Goal: Task Accomplishment & Management: Use online tool/utility

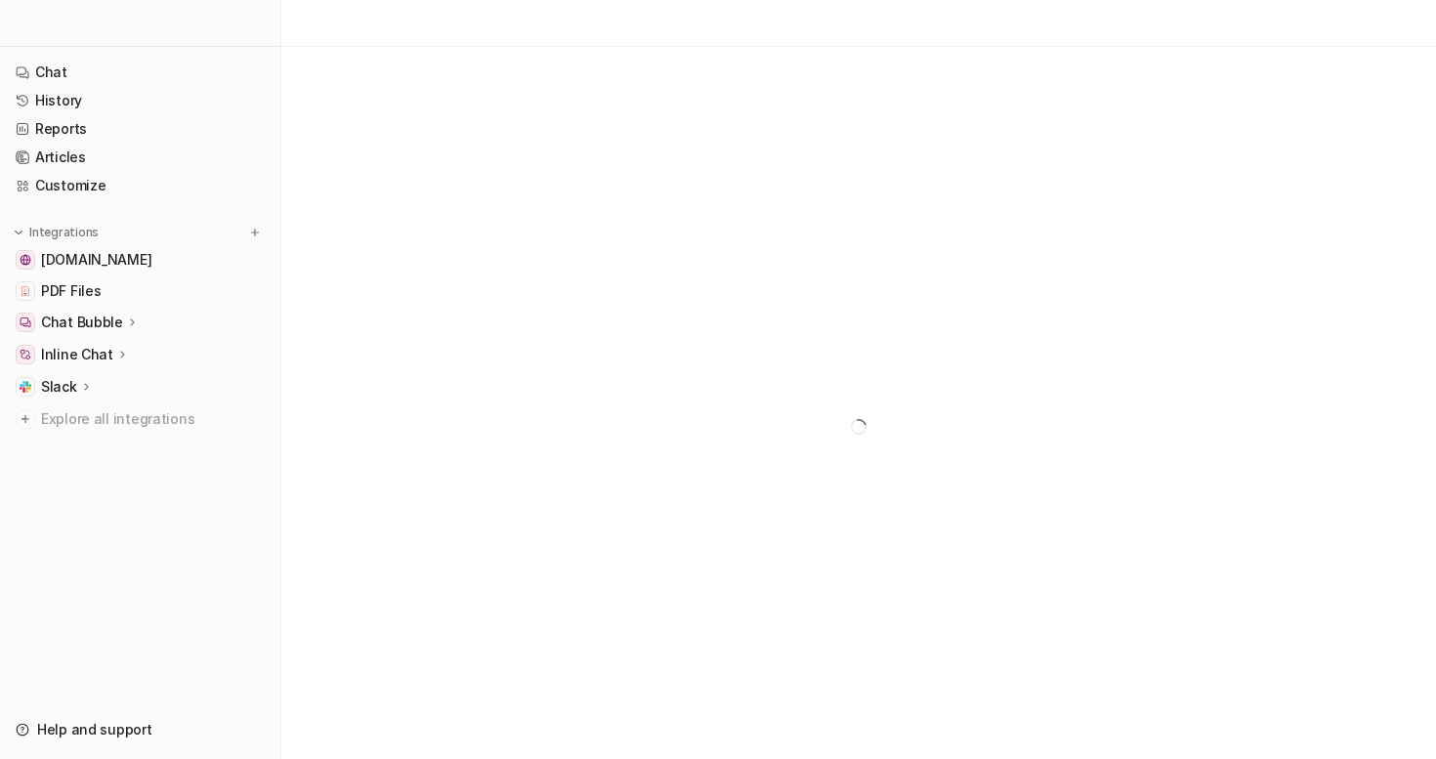
click at [127, 265] on span "[DOMAIN_NAME]" at bounding box center [96, 260] width 110 height 20
click at [112, 260] on span "[DOMAIN_NAME]" at bounding box center [96, 260] width 110 height 20
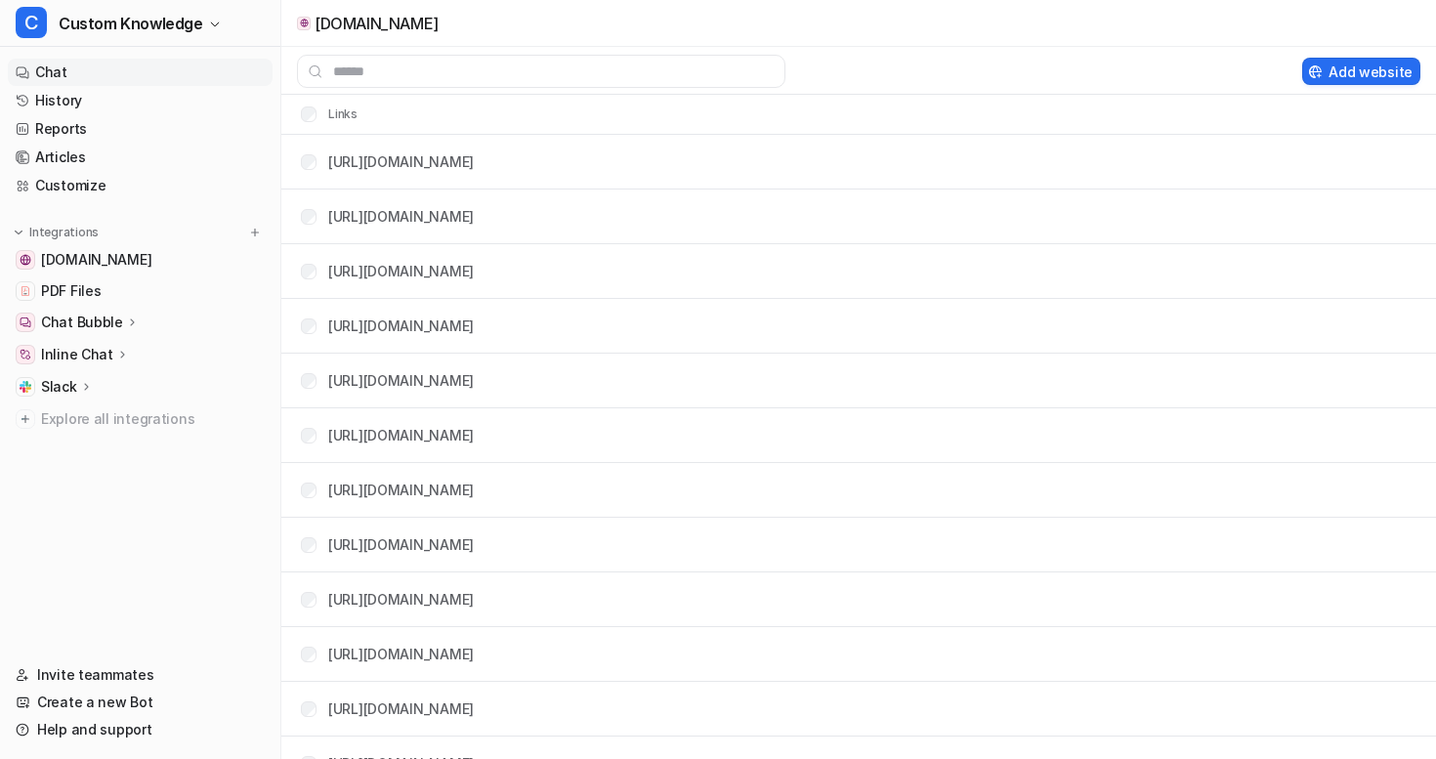
click at [98, 69] on link "Chat" at bounding box center [140, 72] width 265 height 27
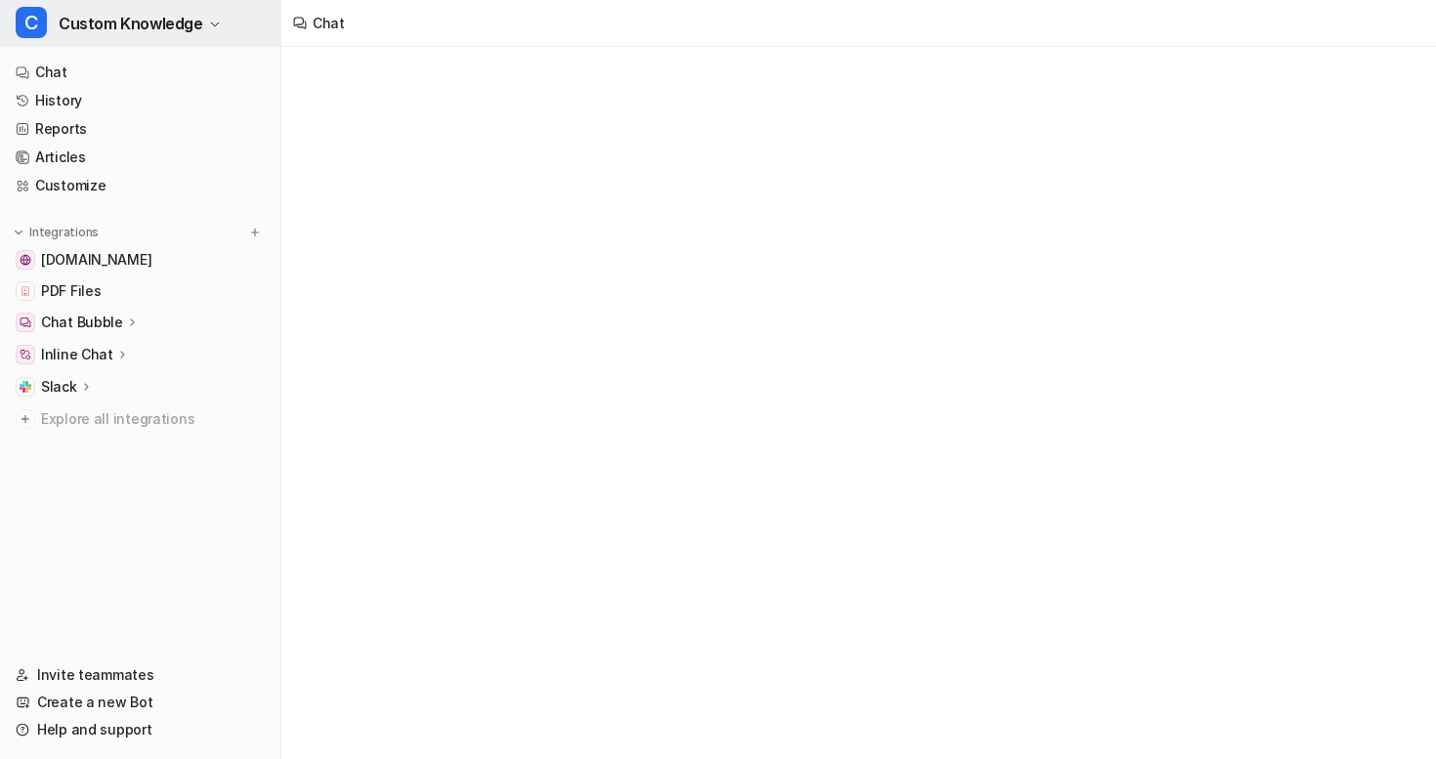
click at [122, 32] on span "Custom Knowledge" at bounding box center [131, 23] width 145 height 27
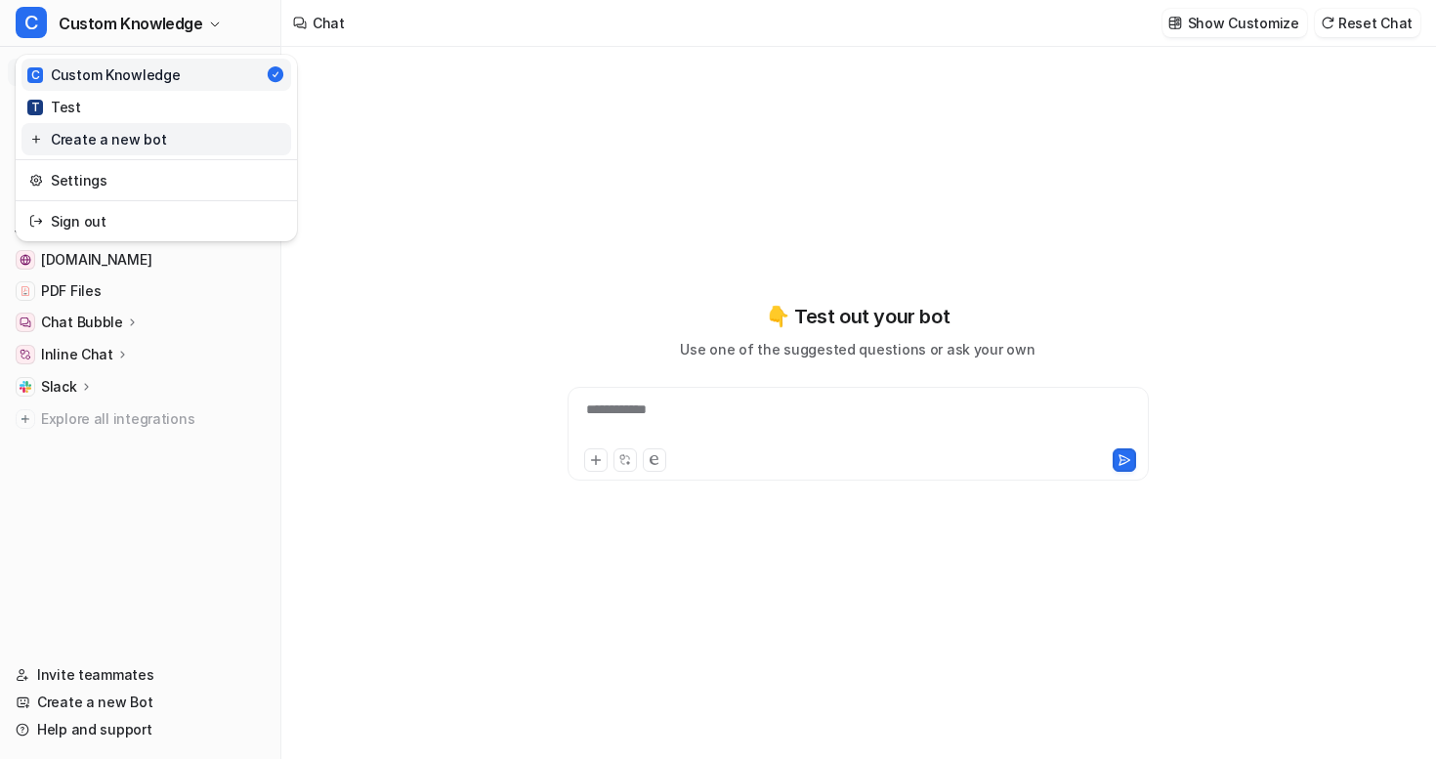
click at [114, 138] on link "Create a new bot" at bounding box center [156, 139] width 270 height 32
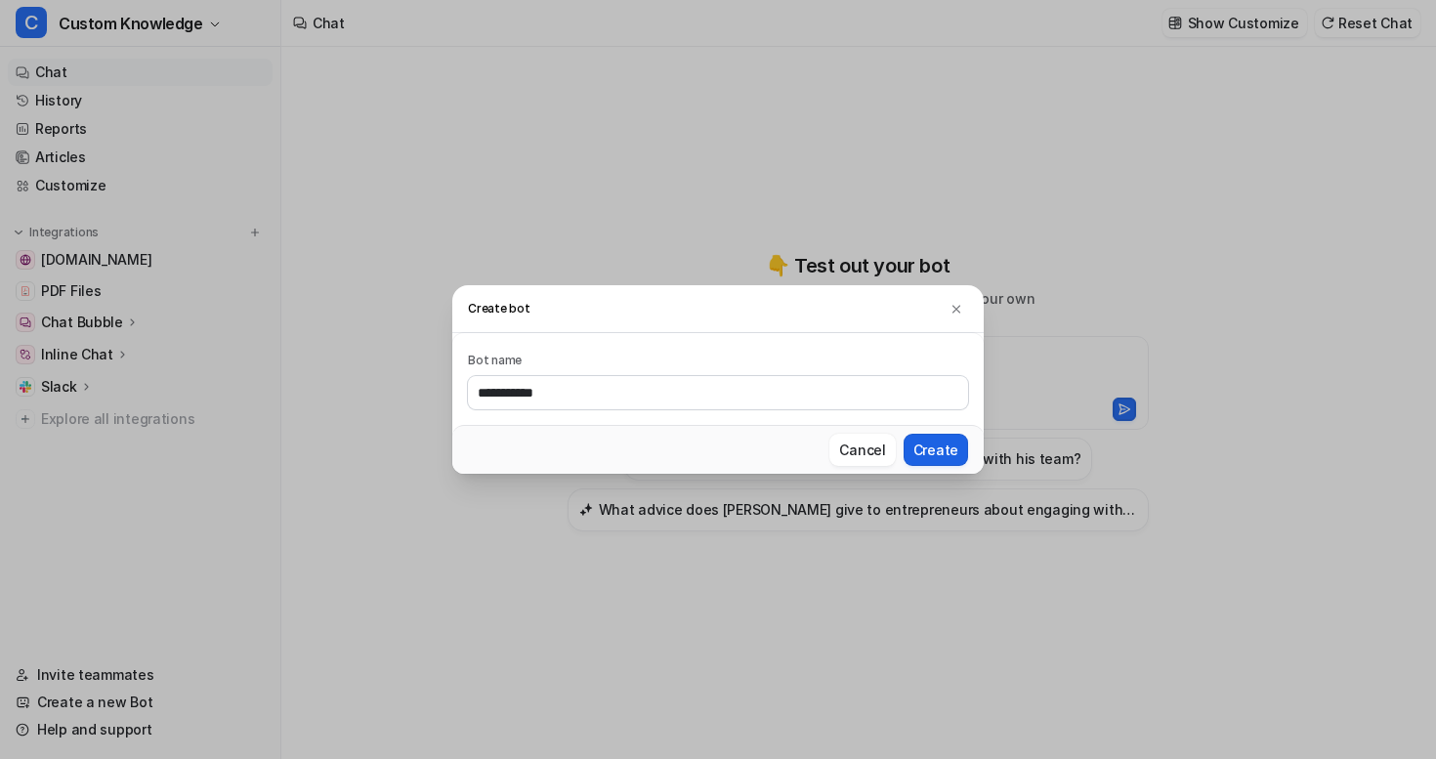
type input "**********"
click at [940, 454] on button "Create" at bounding box center [935, 450] width 64 height 32
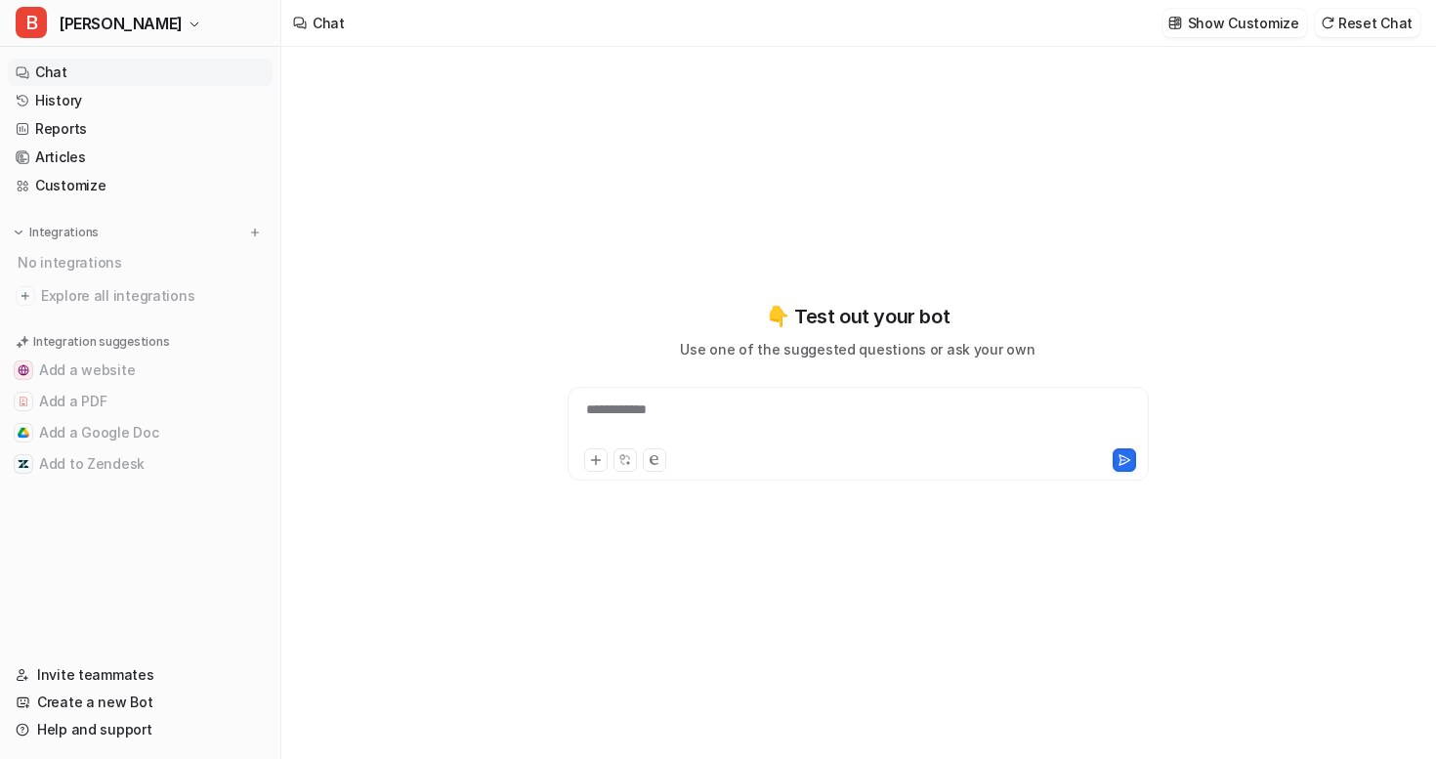
type textarea "**********"
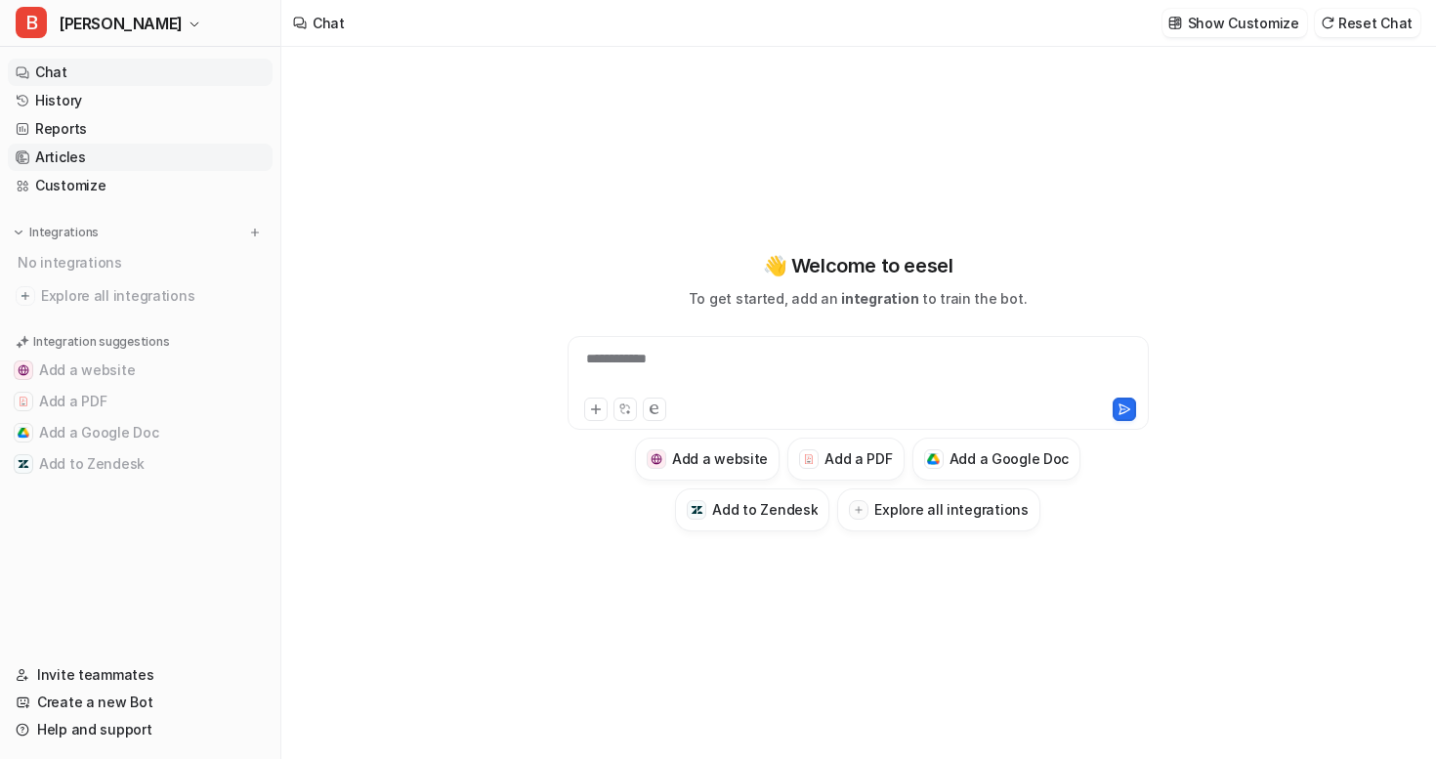
click at [69, 154] on link "Articles" at bounding box center [140, 157] width 265 height 27
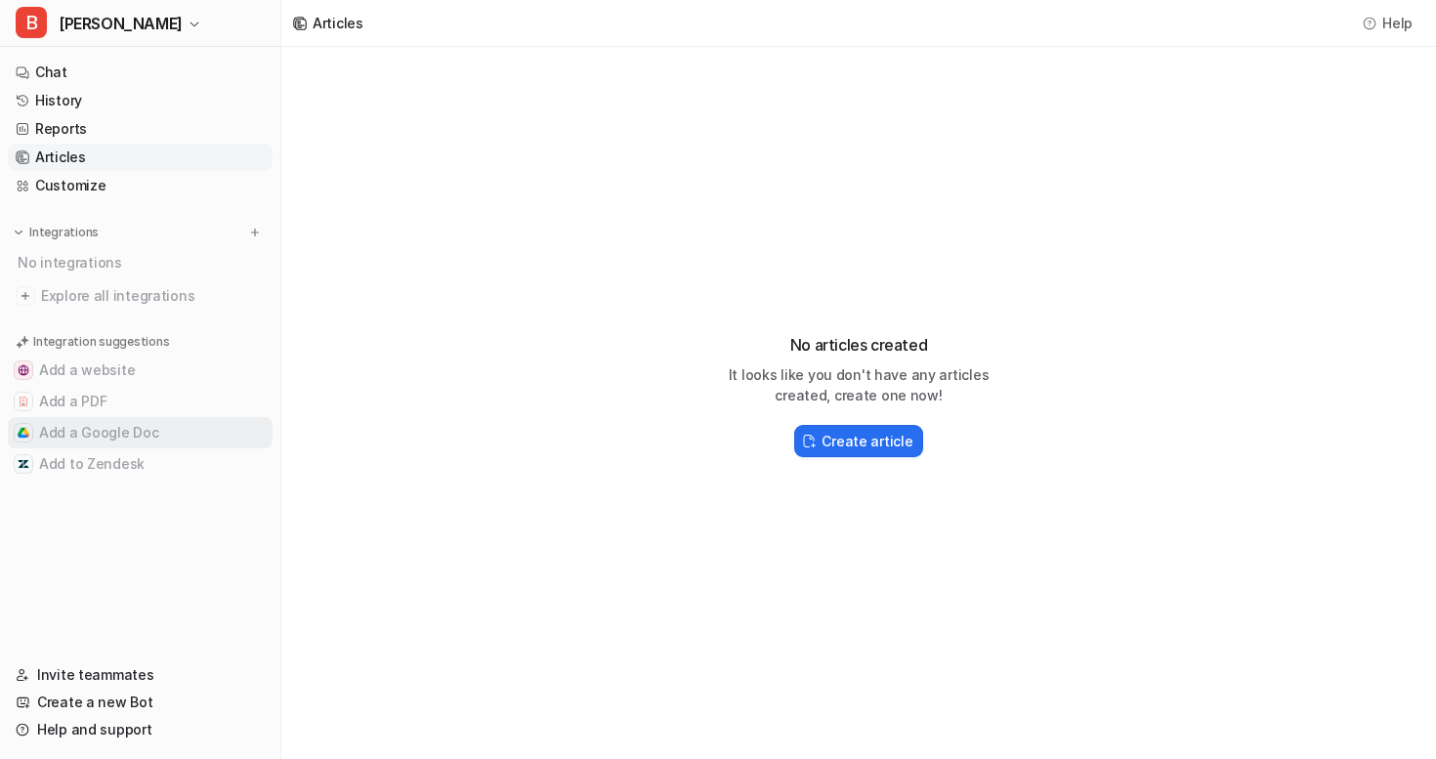
click at [102, 427] on button "Add a Google Doc" at bounding box center [140, 432] width 265 height 31
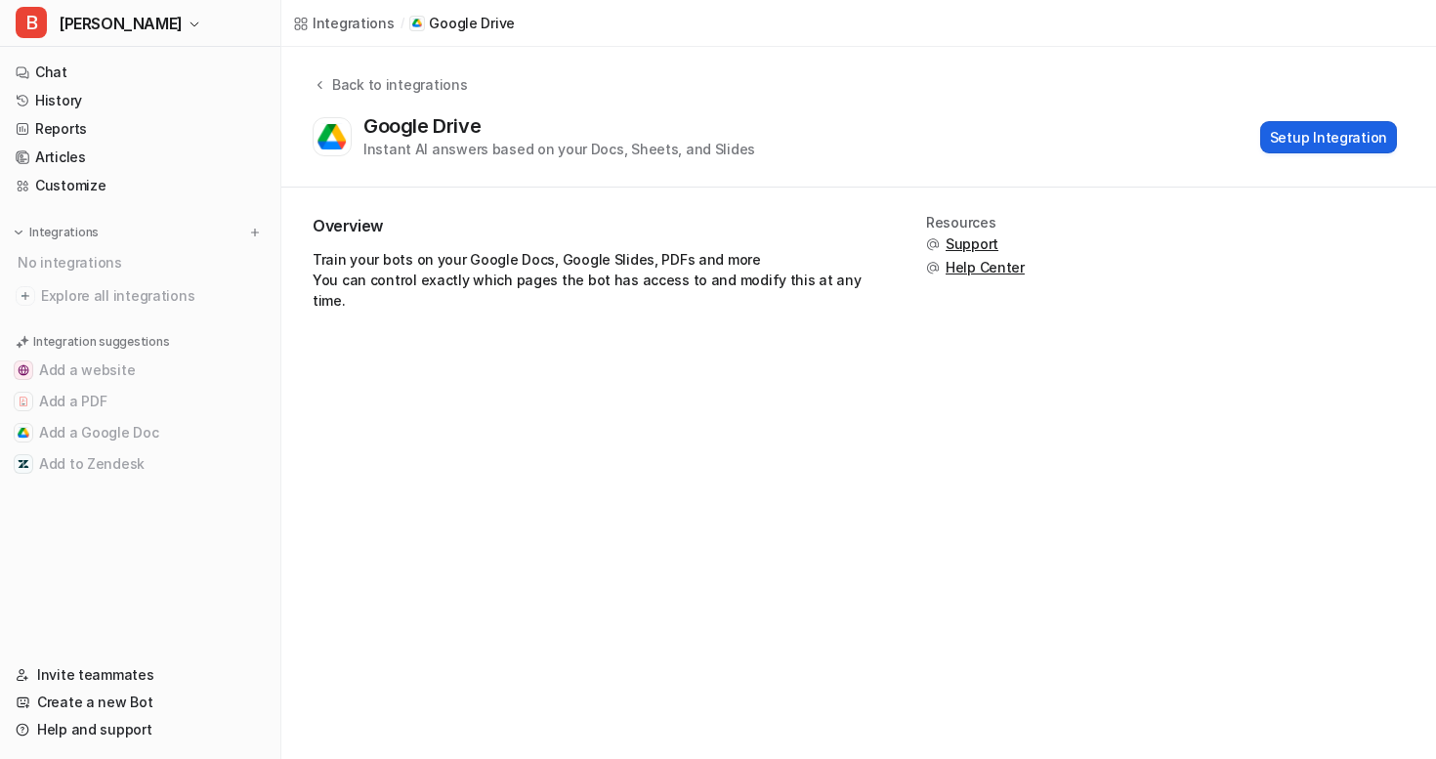
click at [1317, 129] on button "Setup Integration" at bounding box center [1328, 137] width 137 height 32
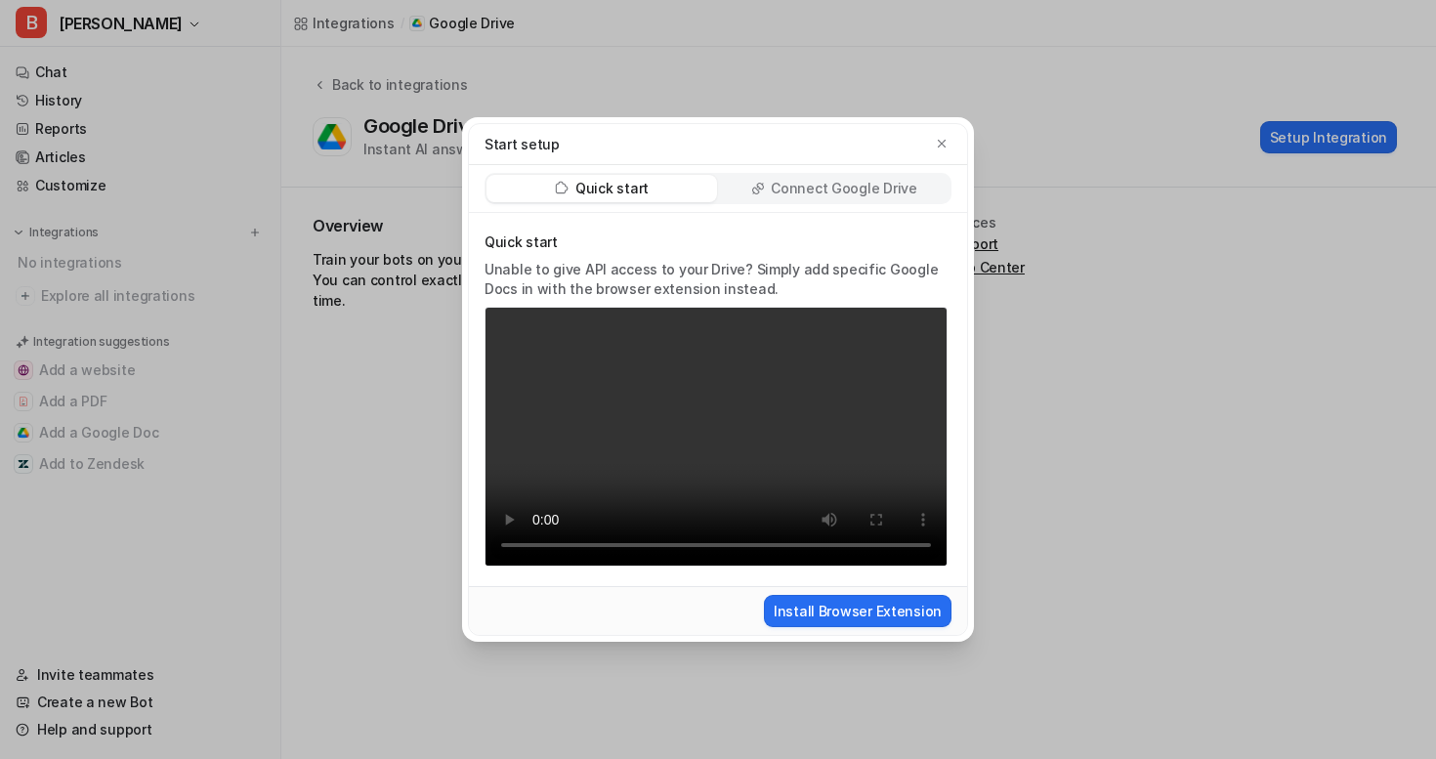
click at [872, 188] on p "Connect Google Drive" at bounding box center [844, 189] width 146 height 20
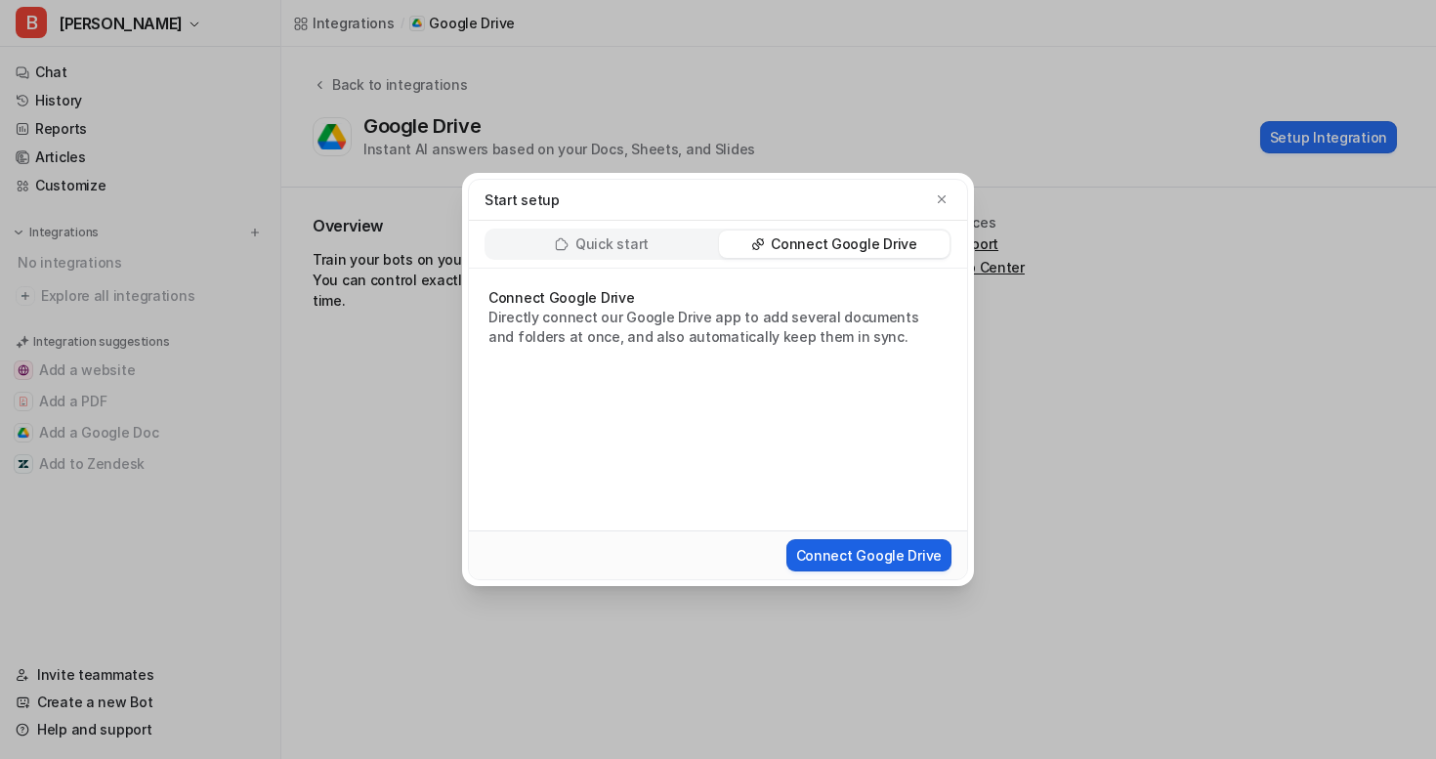
click at [860, 564] on button "Connect Google Drive" at bounding box center [868, 555] width 165 height 32
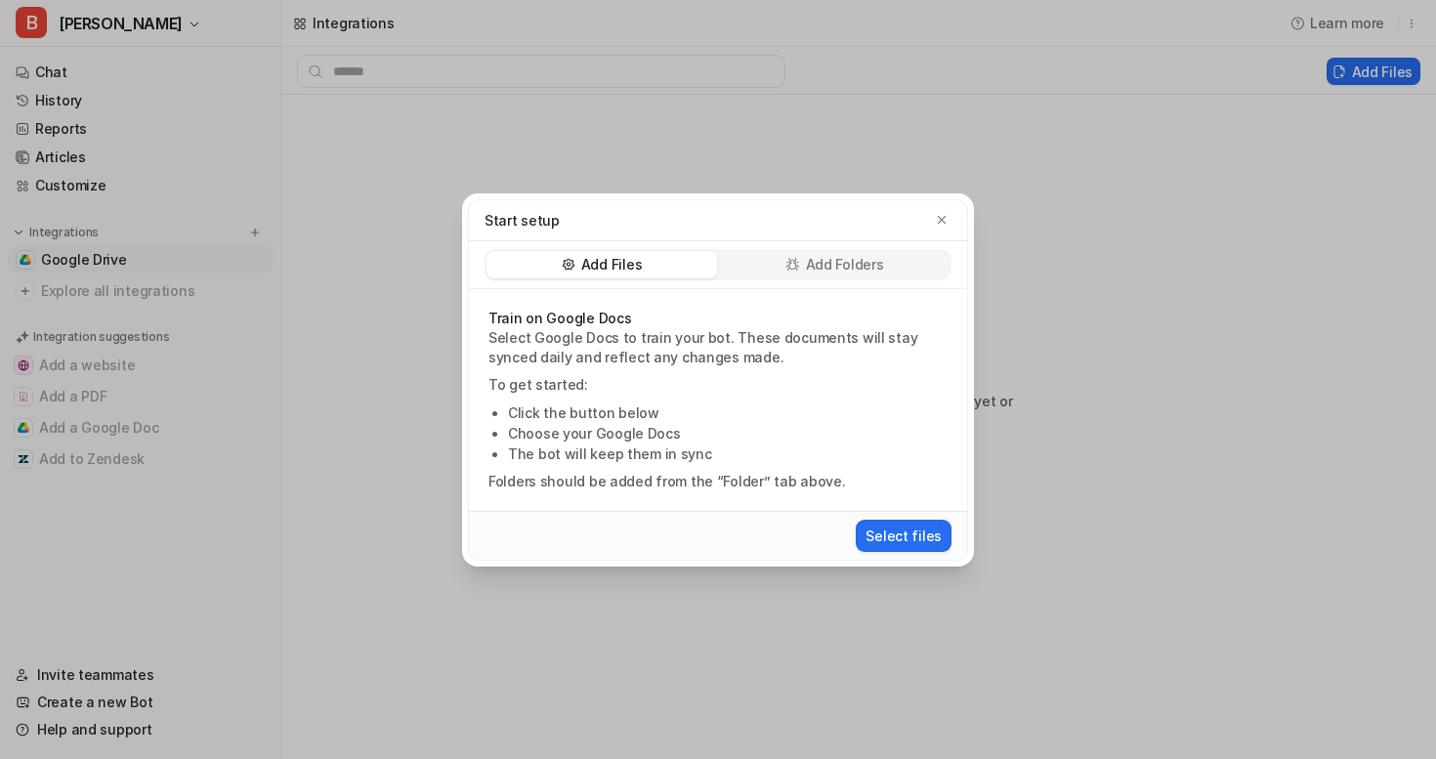
click at [844, 256] on p "Add Folders" at bounding box center [845, 265] width 78 height 20
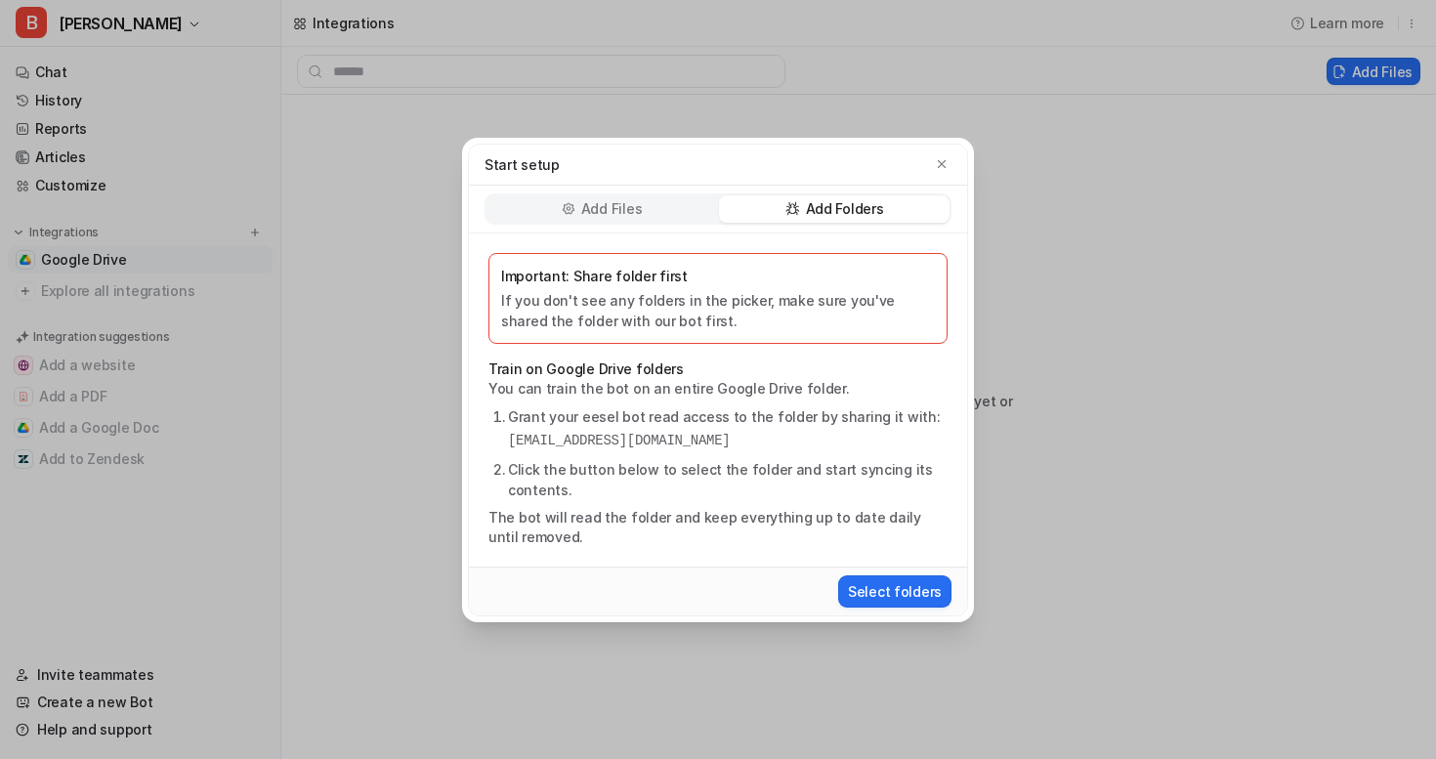
click at [648, 209] on div "Add Files" at bounding box center [601, 208] width 230 height 27
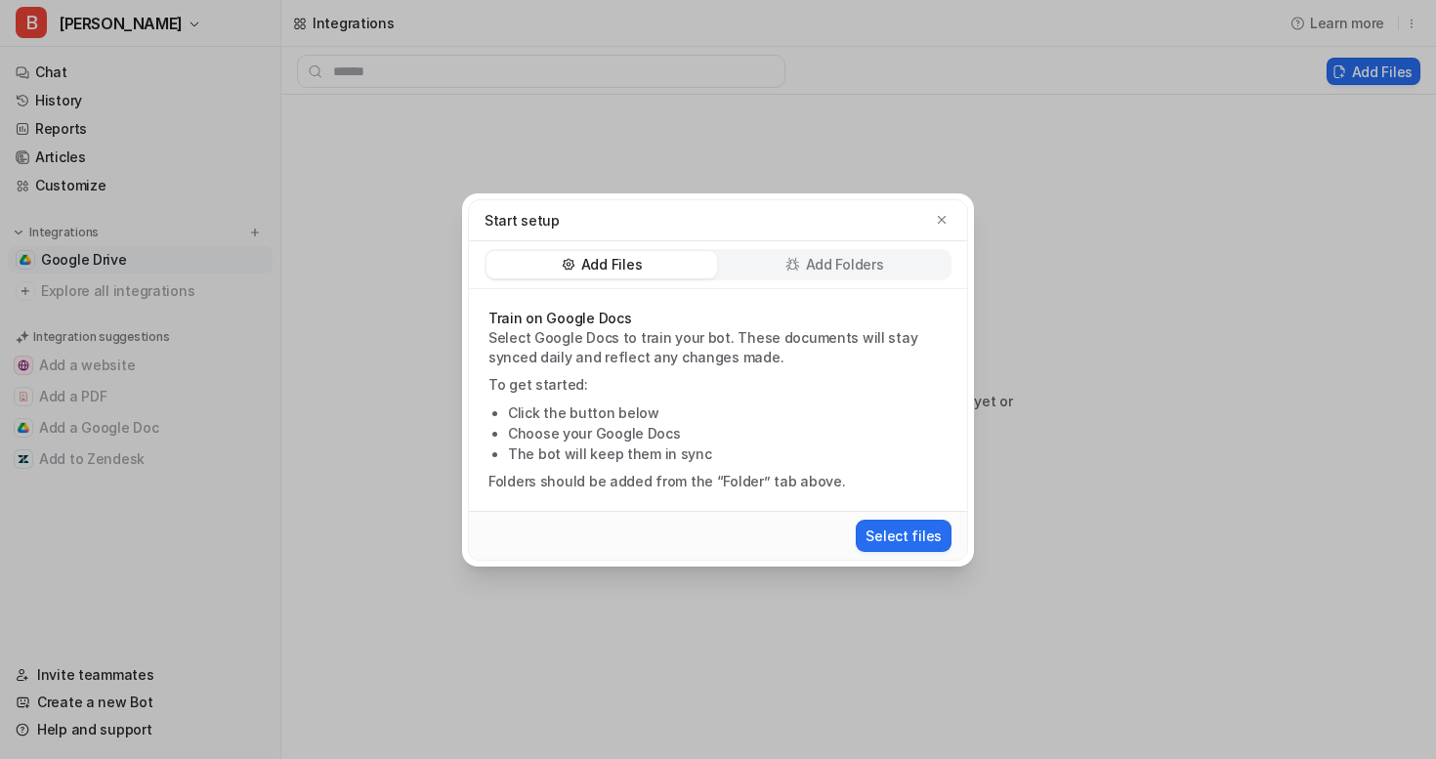
click at [834, 271] on p "Add Folders" at bounding box center [845, 265] width 78 height 20
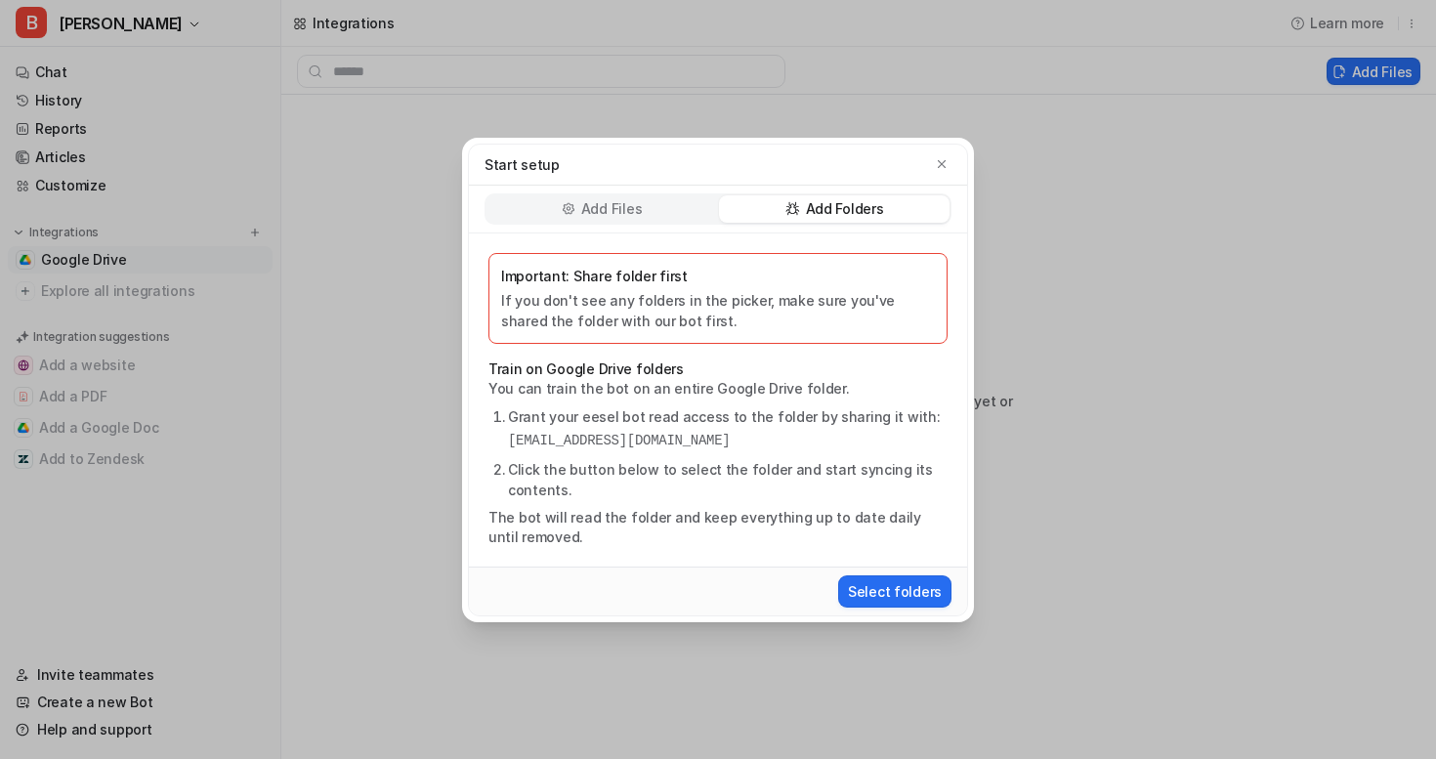
drag, startPoint x: 854, startPoint y: 441, endPoint x: 509, endPoint y: 434, distance: 344.8
click at [509, 434] on pre "[EMAIL_ADDRESS][DOMAIN_NAME]" at bounding box center [727, 441] width 439 height 21
copy pre "[EMAIL_ADDRESS][DOMAIN_NAME]"
click at [880, 586] on button "Select folders" at bounding box center [894, 591] width 113 height 32
click at [916, 594] on button "Select folders" at bounding box center [894, 591] width 113 height 32
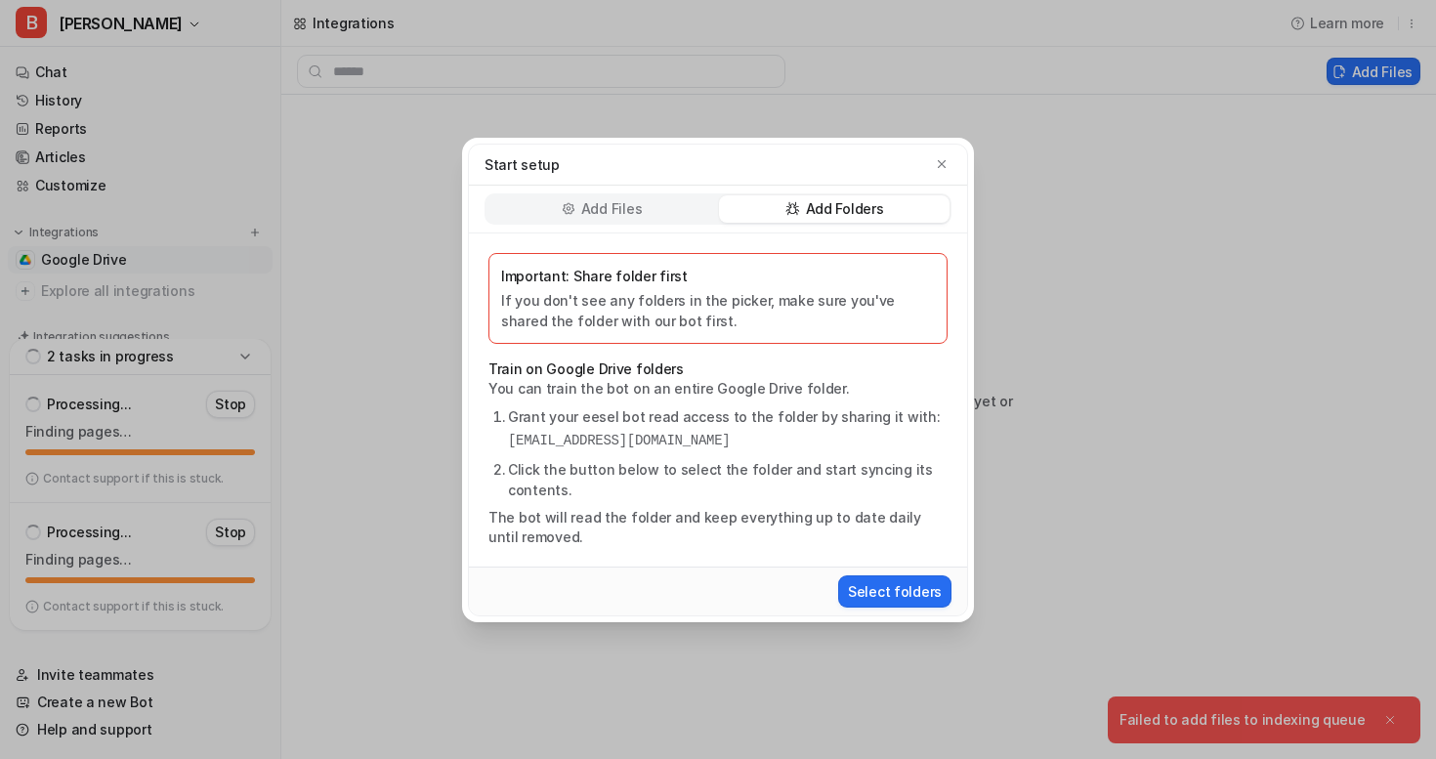
click at [289, 589] on div "Start setup Add Files Add Folders Important: Share folder first If you don't se…" at bounding box center [718, 379] width 1436 height 759
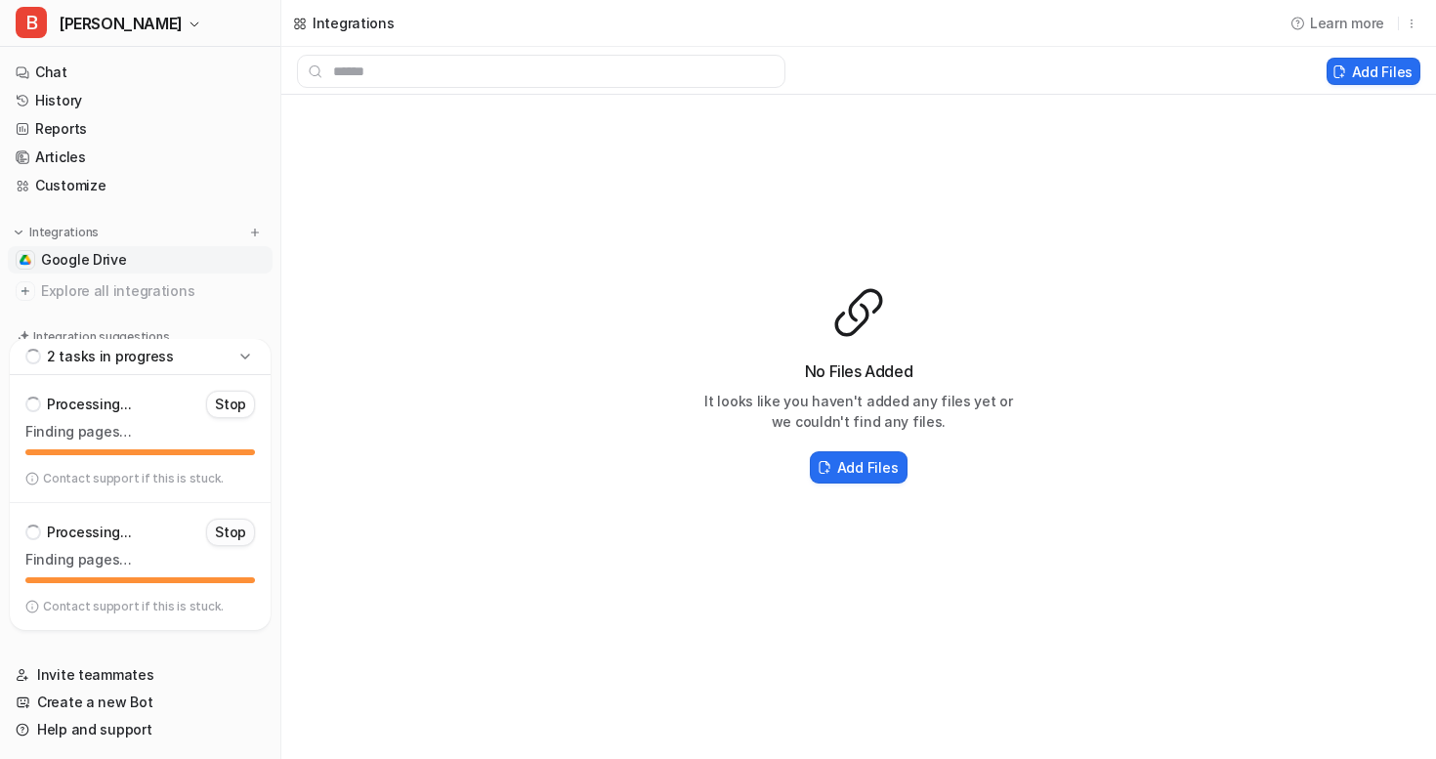
click at [233, 531] on p "Stop" at bounding box center [230, 532] width 31 height 20
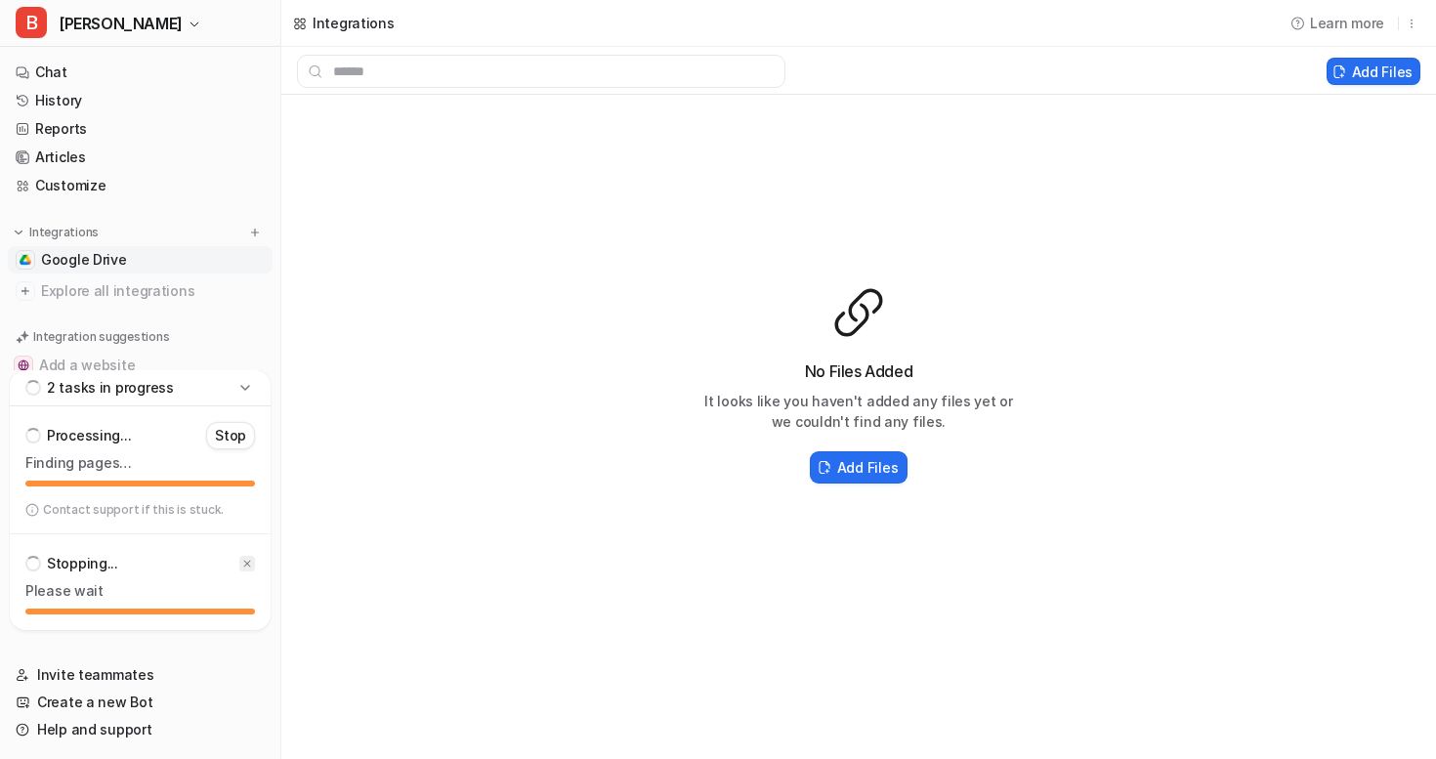
click at [248, 557] on div at bounding box center [247, 564] width 16 height 16
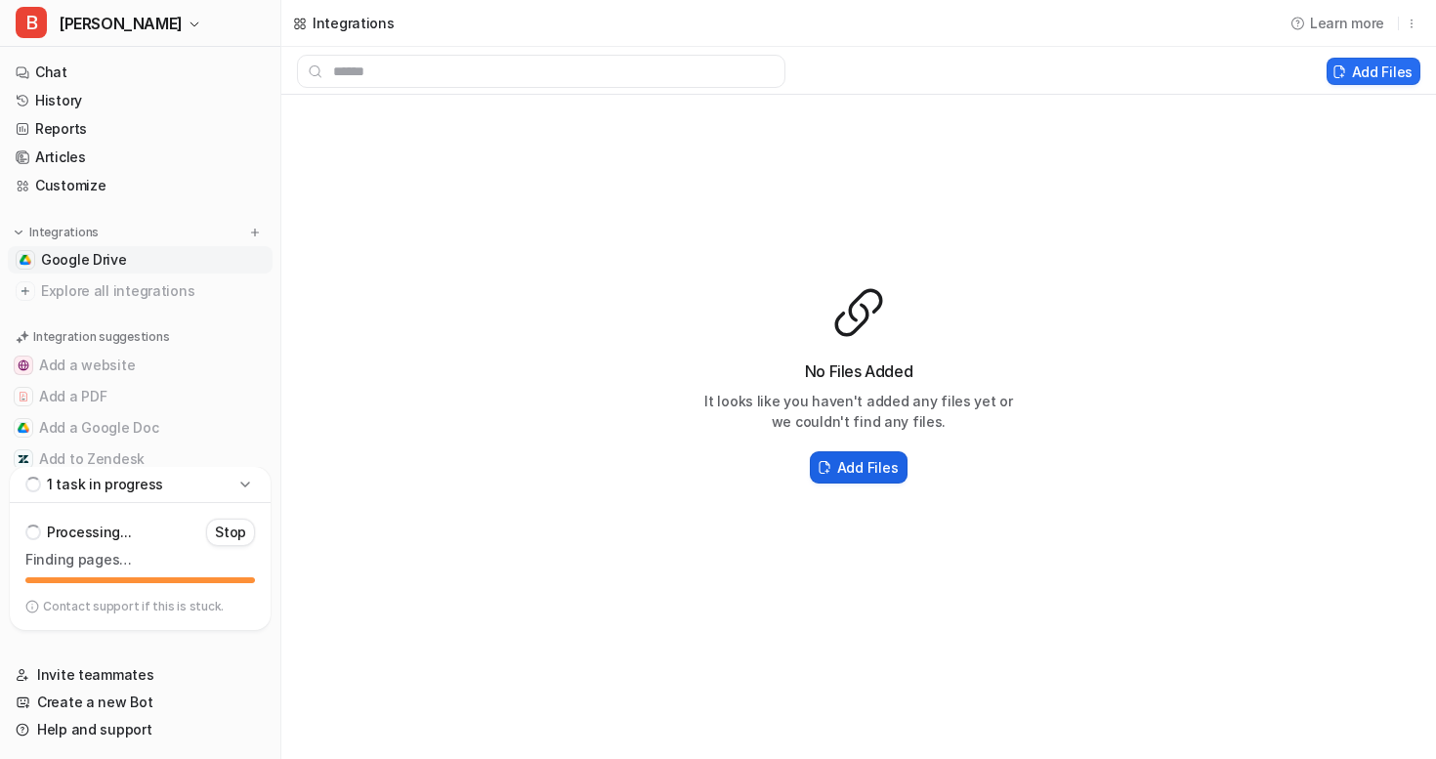
click at [886, 466] on h2 "Add Files" at bounding box center [867, 467] width 61 height 21
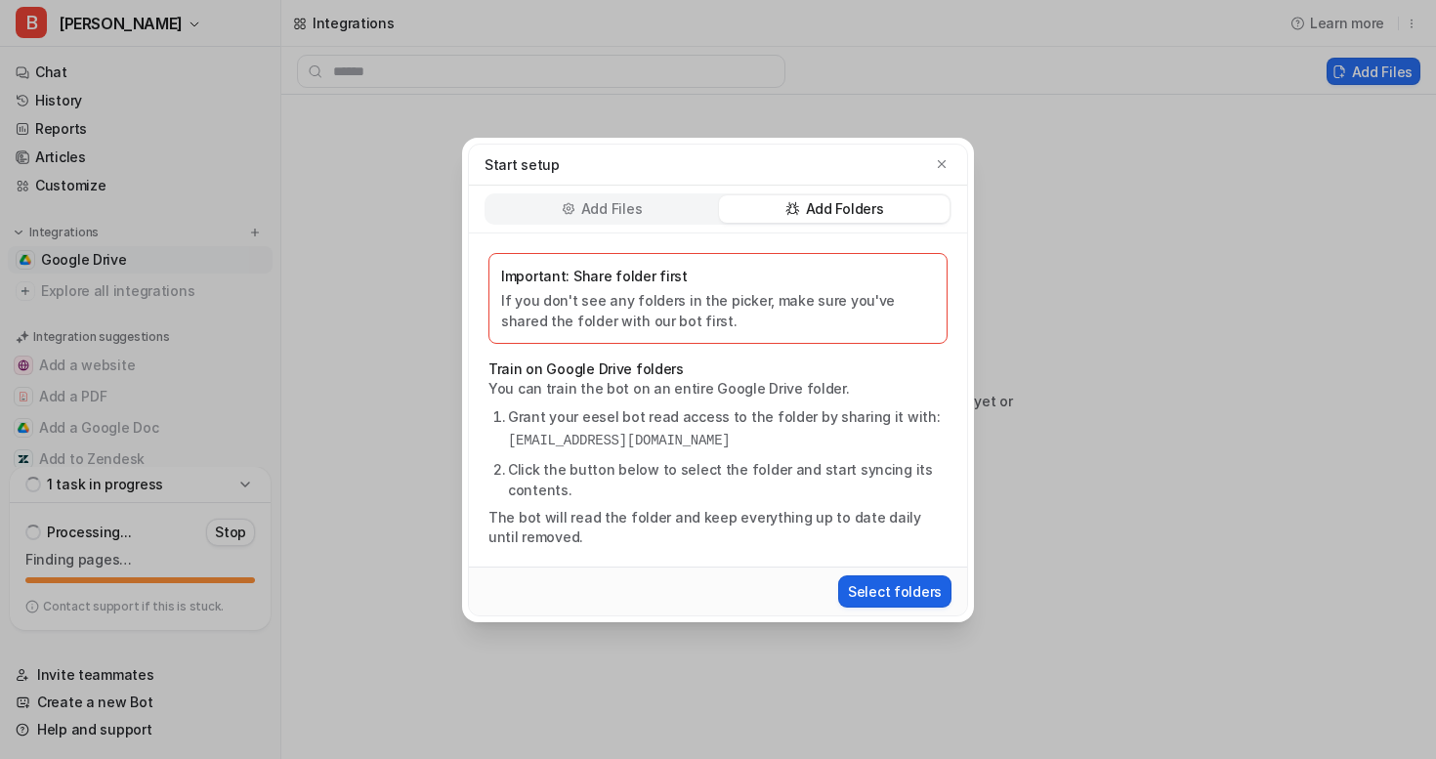
click at [887, 596] on button "Select folders" at bounding box center [894, 591] width 113 height 32
click at [1093, 457] on div "Start setup Add Files Add Folders Important: Share folder first If you don't se…" at bounding box center [718, 379] width 1436 height 759
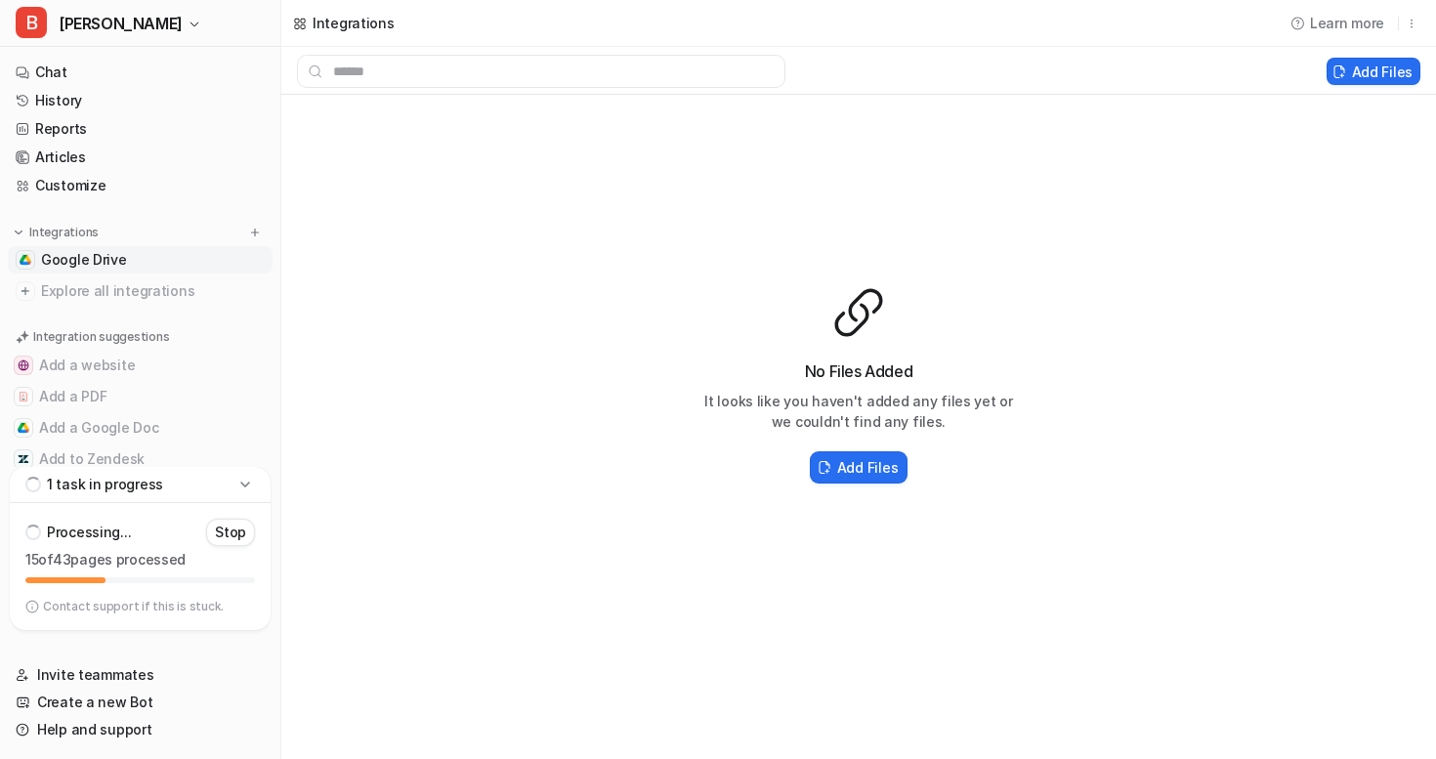
click at [100, 601] on p "Contact support if this is stuck." at bounding box center [133, 607] width 181 height 16
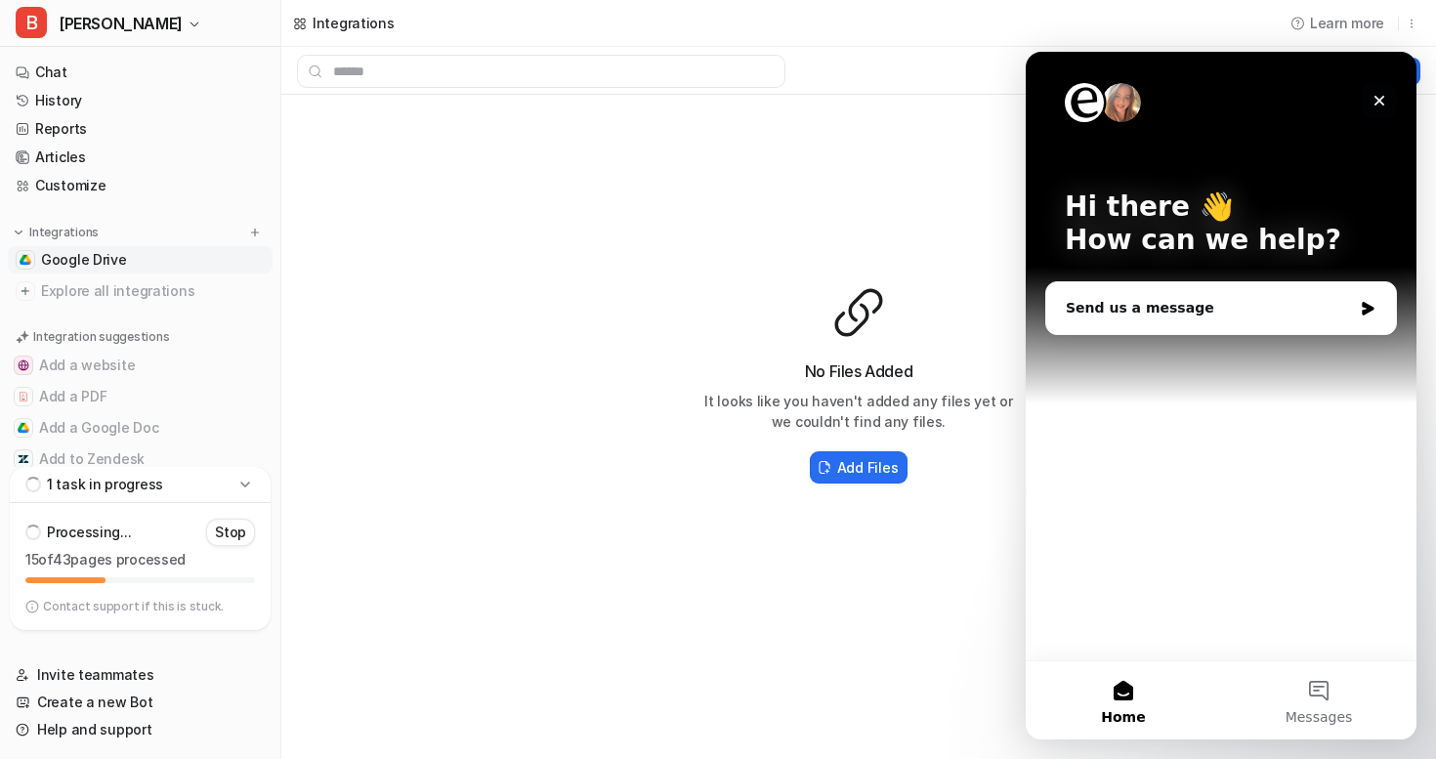
click at [1383, 96] on icon "Close" at bounding box center [1379, 101] width 11 height 11
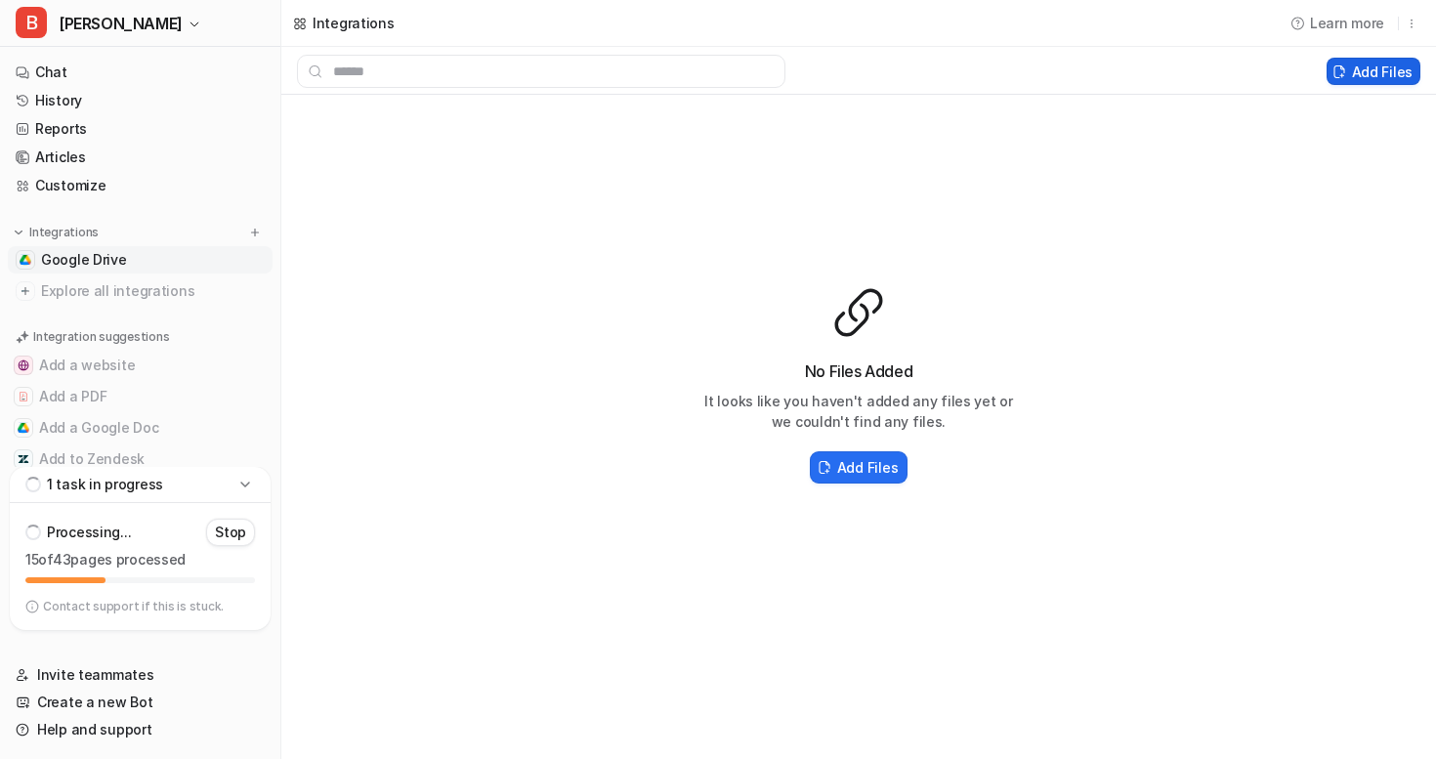
click at [1382, 71] on button "Add Files" at bounding box center [1373, 71] width 94 height 27
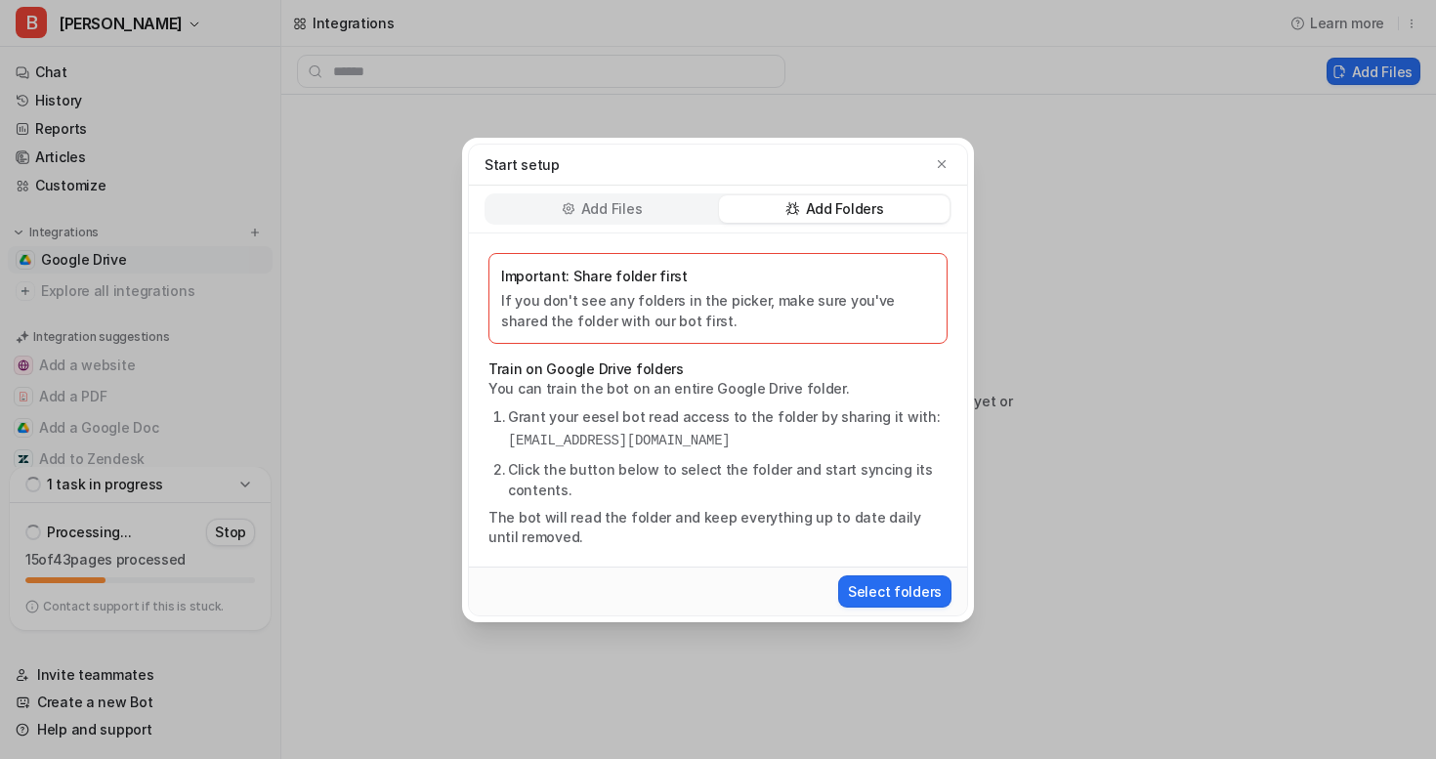
click at [681, 200] on div "Add Files" at bounding box center [601, 208] width 230 height 27
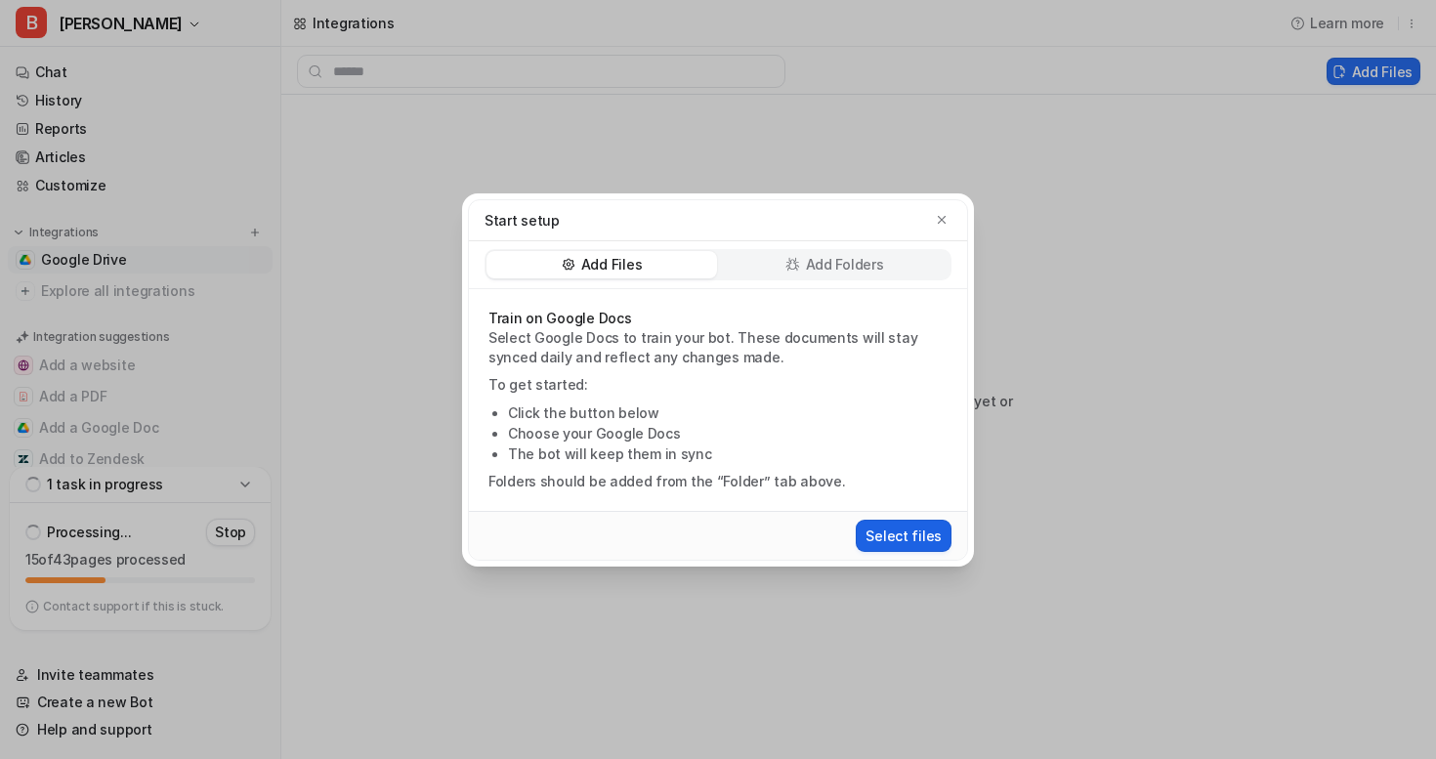
click at [886, 525] on button "Select files" at bounding box center [904, 536] width 96 height 32
click at [946, 222] on icon "button" at bounding box center [942, 220] width 14 height 14
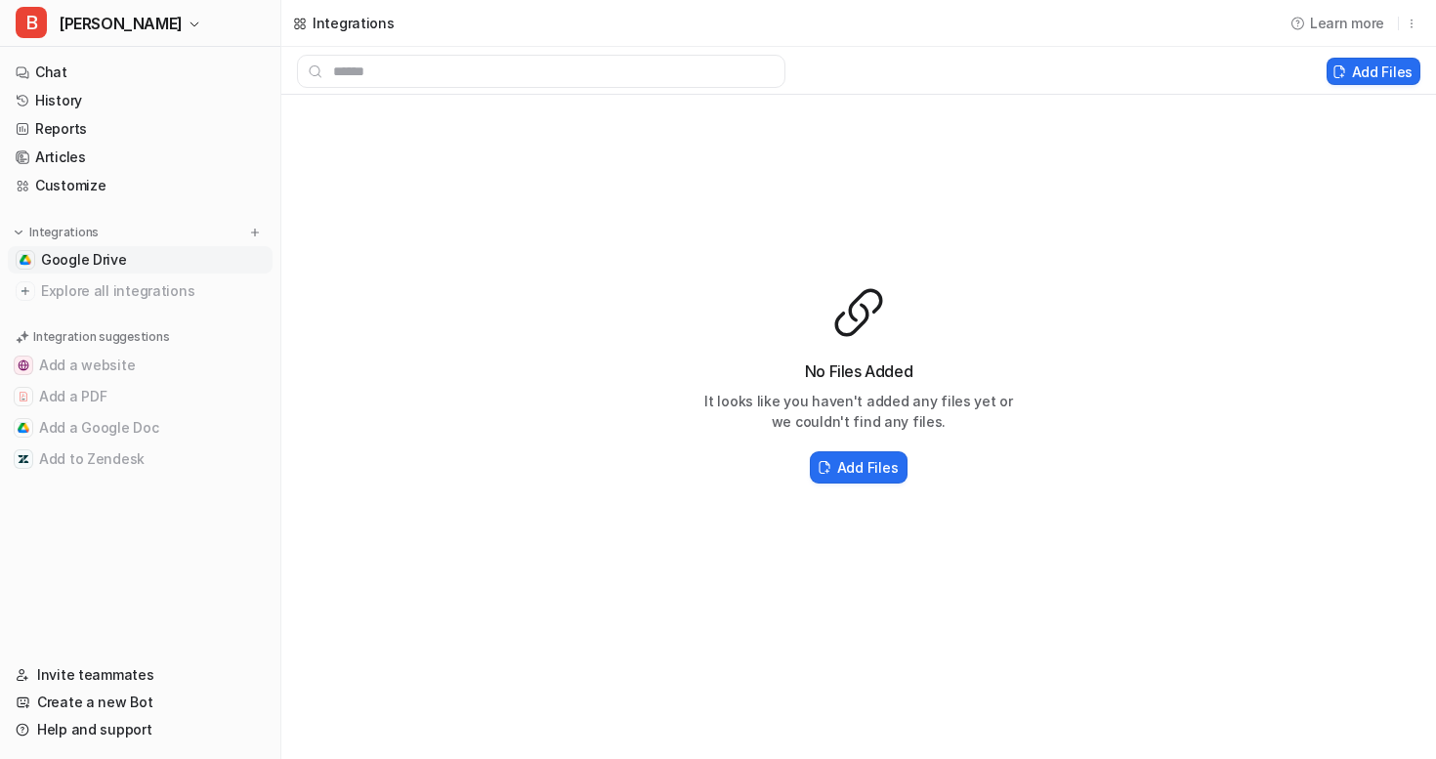
click at [128, 254] on link "Google Drive" at bounding box center [140, 259] width 265 height 27
click at [157, 416] on button "Add a Google Doc" at bounding box center [140, 427] width 265 height 31
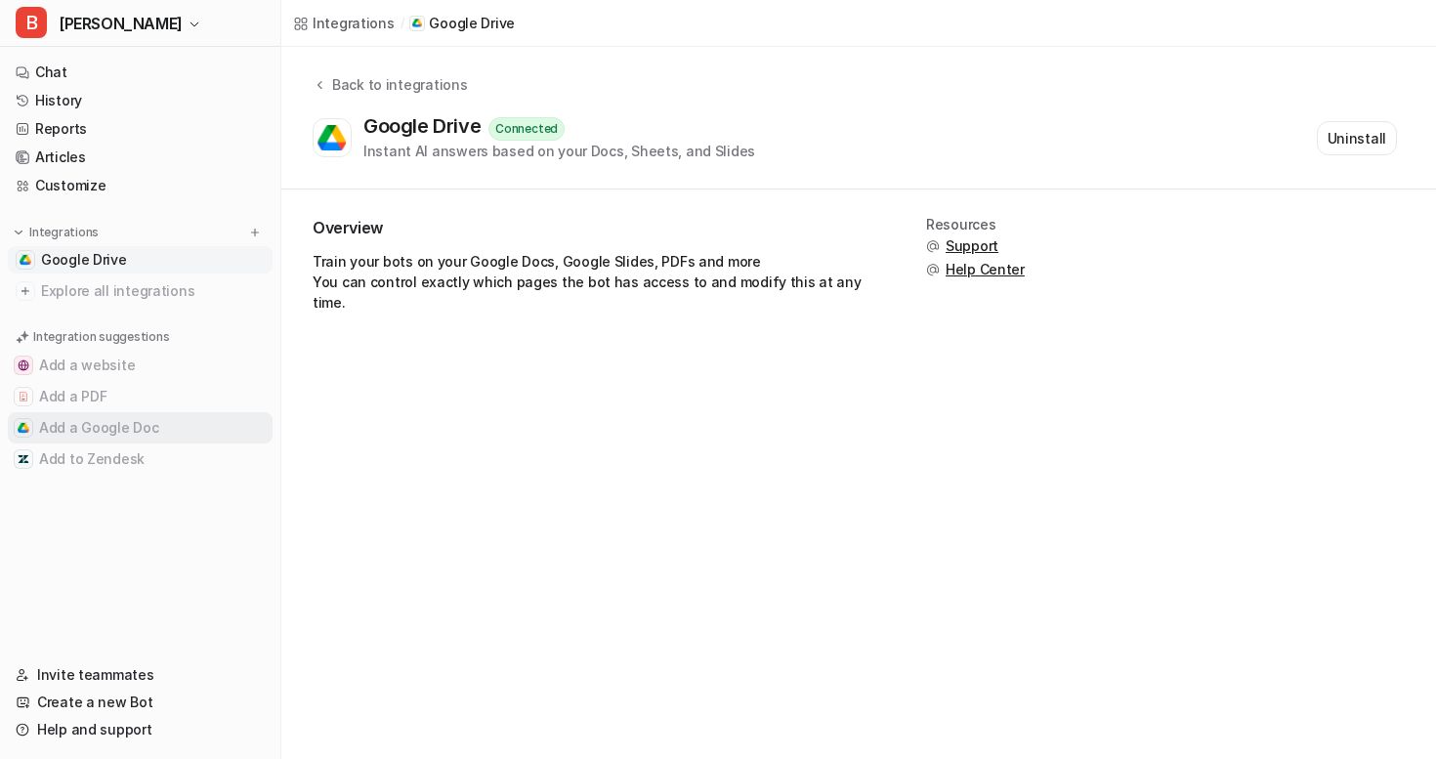
click at [70, 420] on button "Add a Google Doc" at bounding box center [140, 427] width 265 height 31
click at [93, 385] on button "Add a PDF" at bounding box center [140, 396] width 265 height 31
click at [126, 259] on link "Google Drive" at bounding box center [140, 259] width 265 height 27
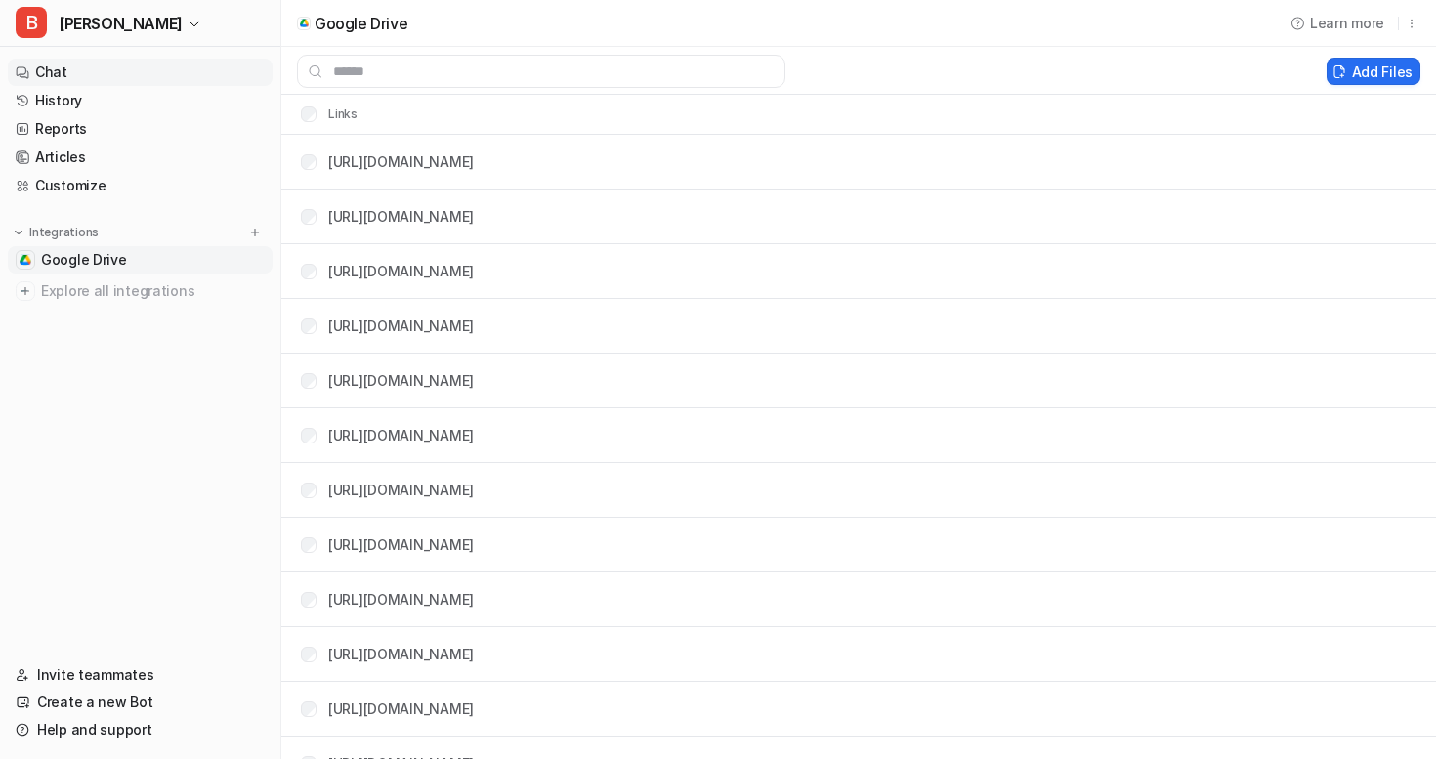
click at [76, 73] on link "Chat" at bounding box center [140, 72] width 265 height 27
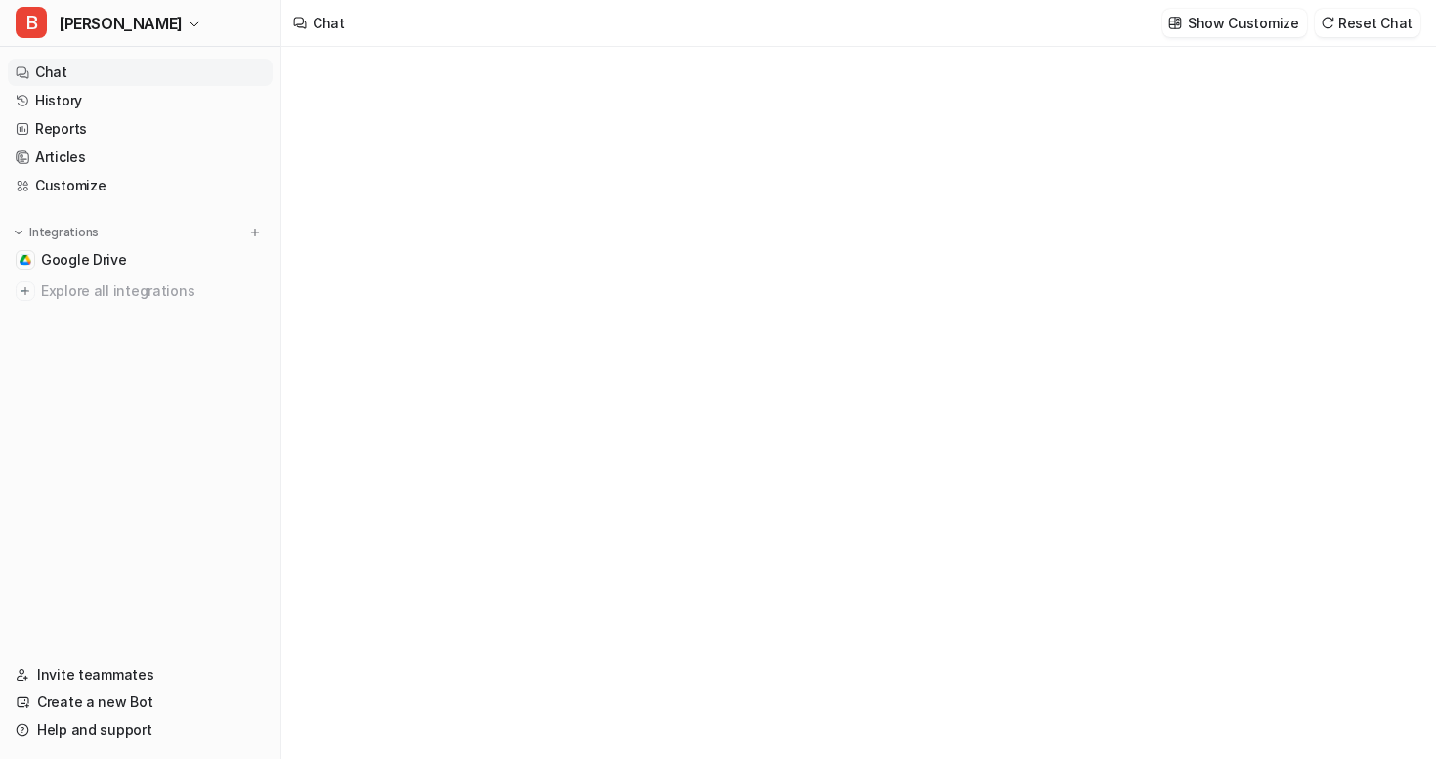
type textarea "**********"
click at [735, 407] on div "**********" at bounding box center [857, 421] width 571 height 45
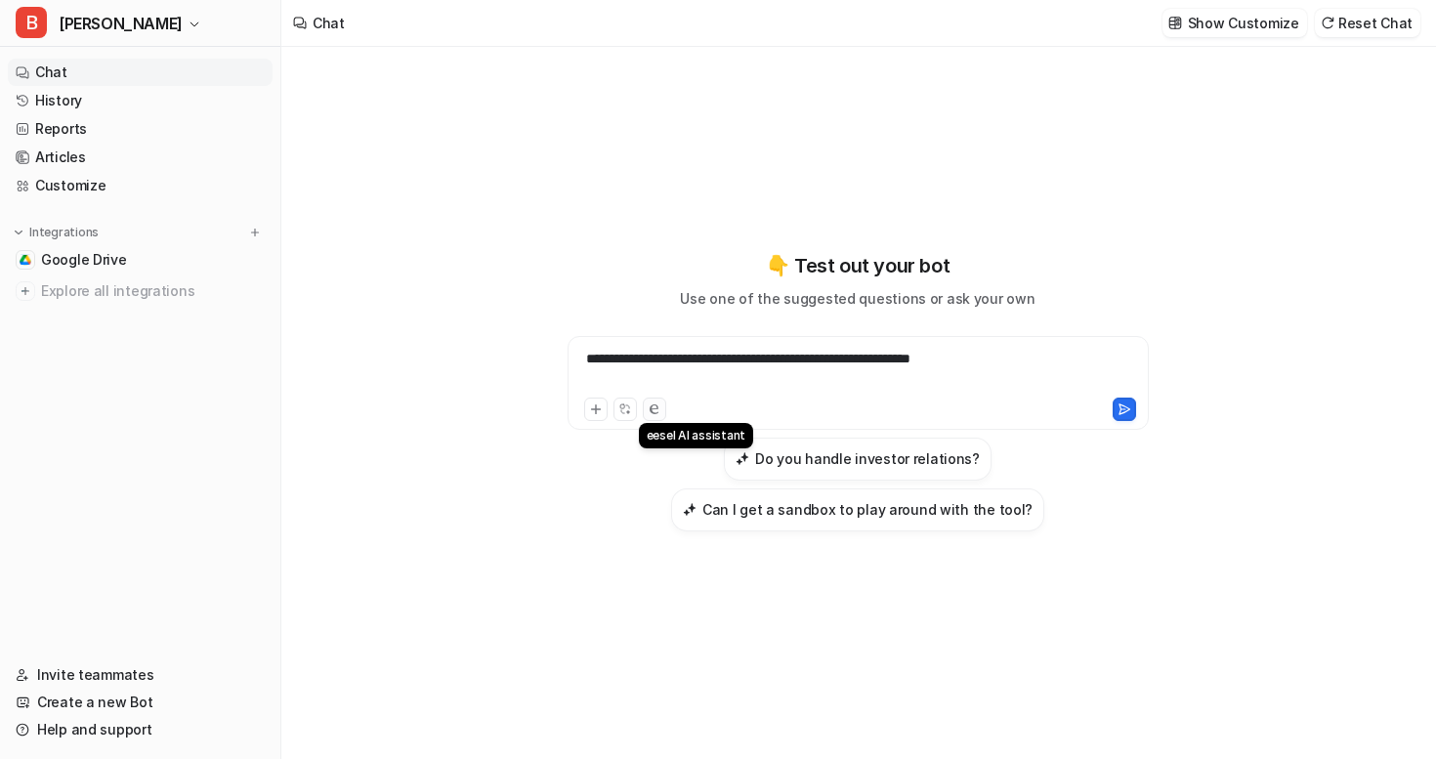
click at [653, 404] on icon at bounding box center [653, 409] width 9 height 10
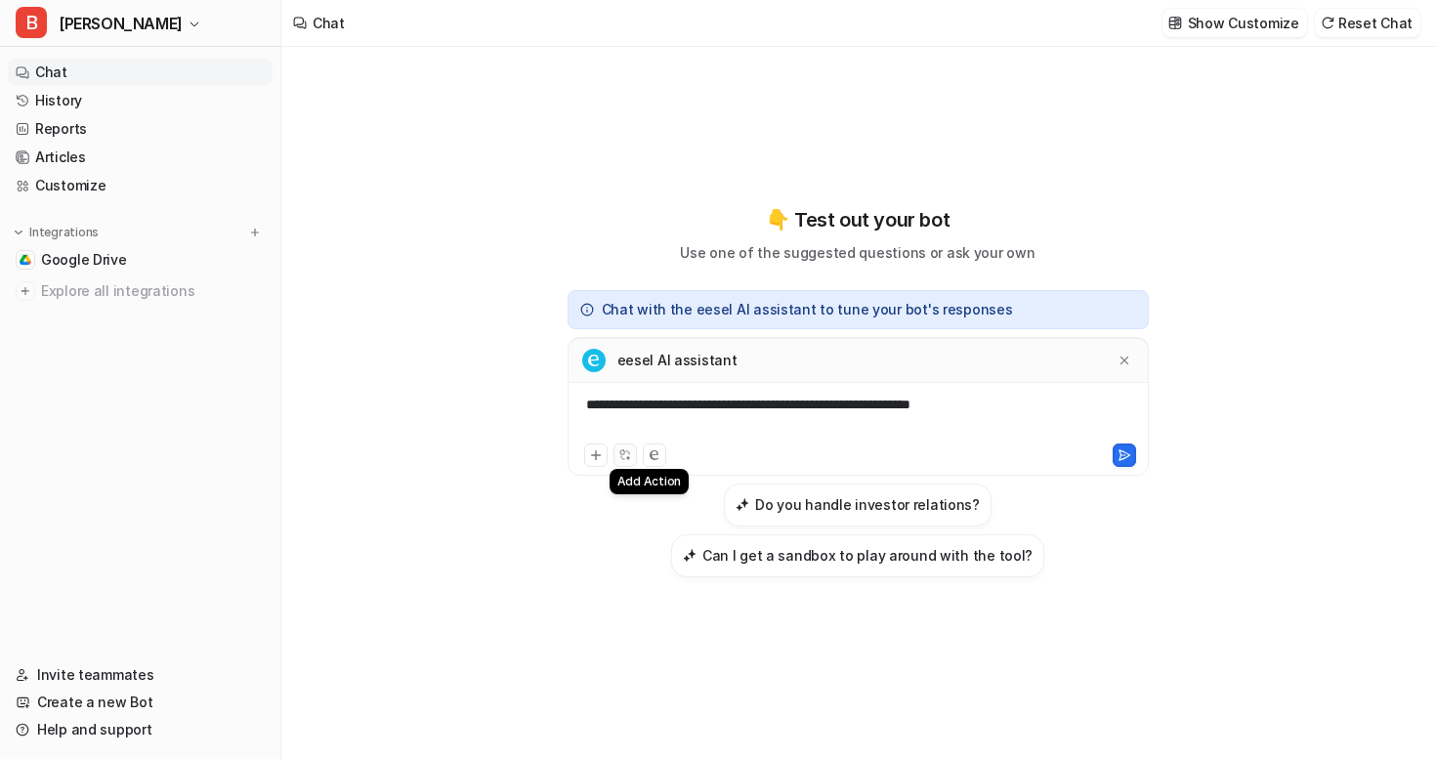
click at [632, 449] on button at bounding box center [624, 454] width 23 height 23
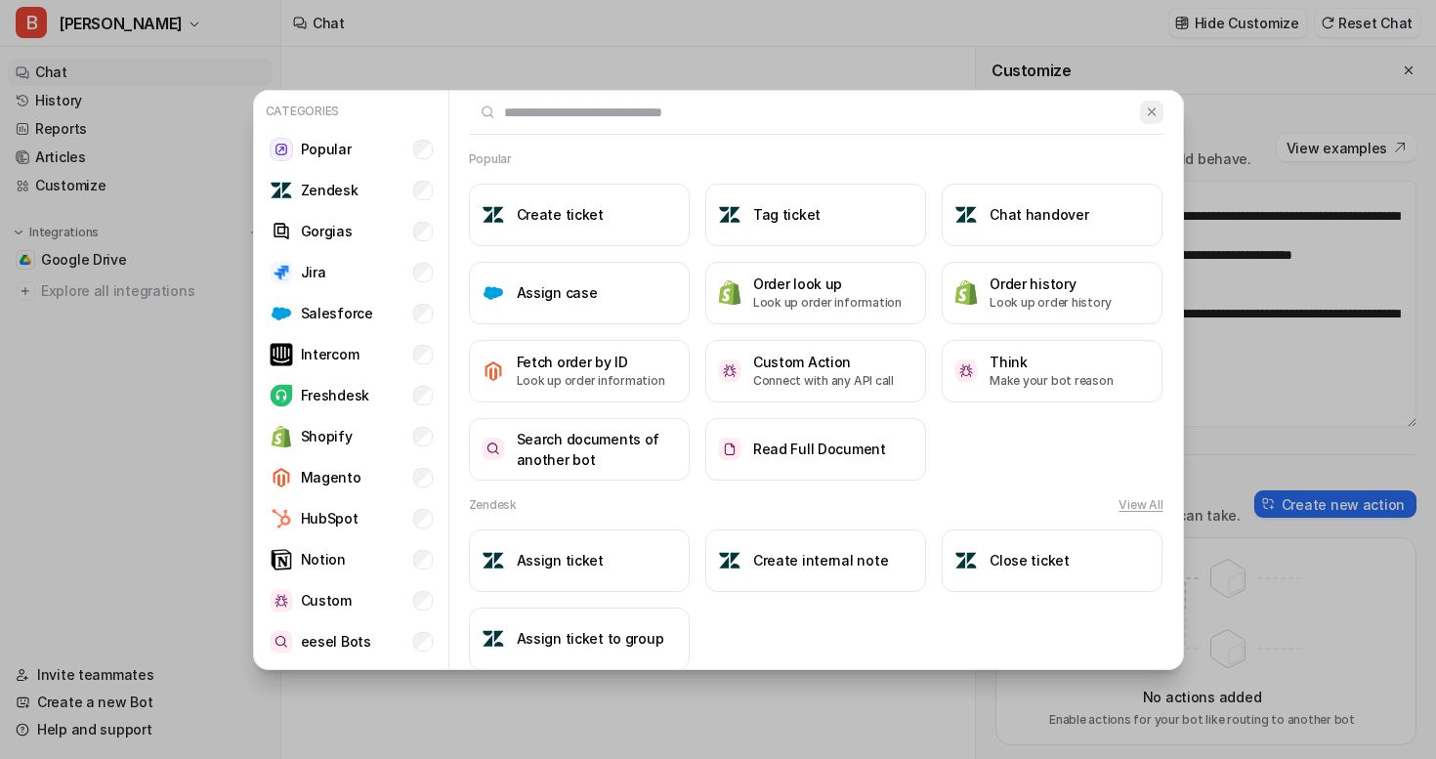
click at [1152, 119] on button at bounding box center [1151, 112] width 22 height 23
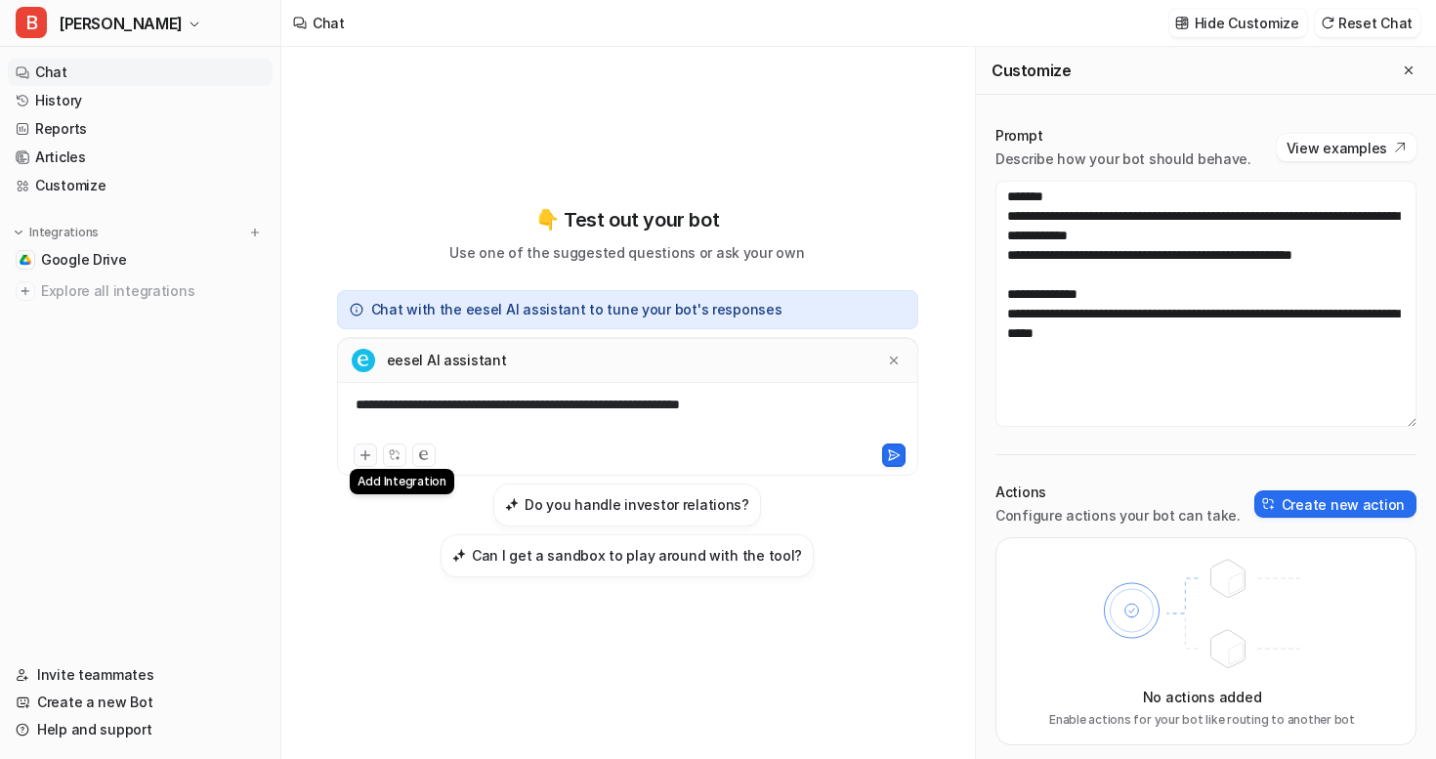
click at [370, 455] on icon at bounding box center [365, 455] width 14 height 14
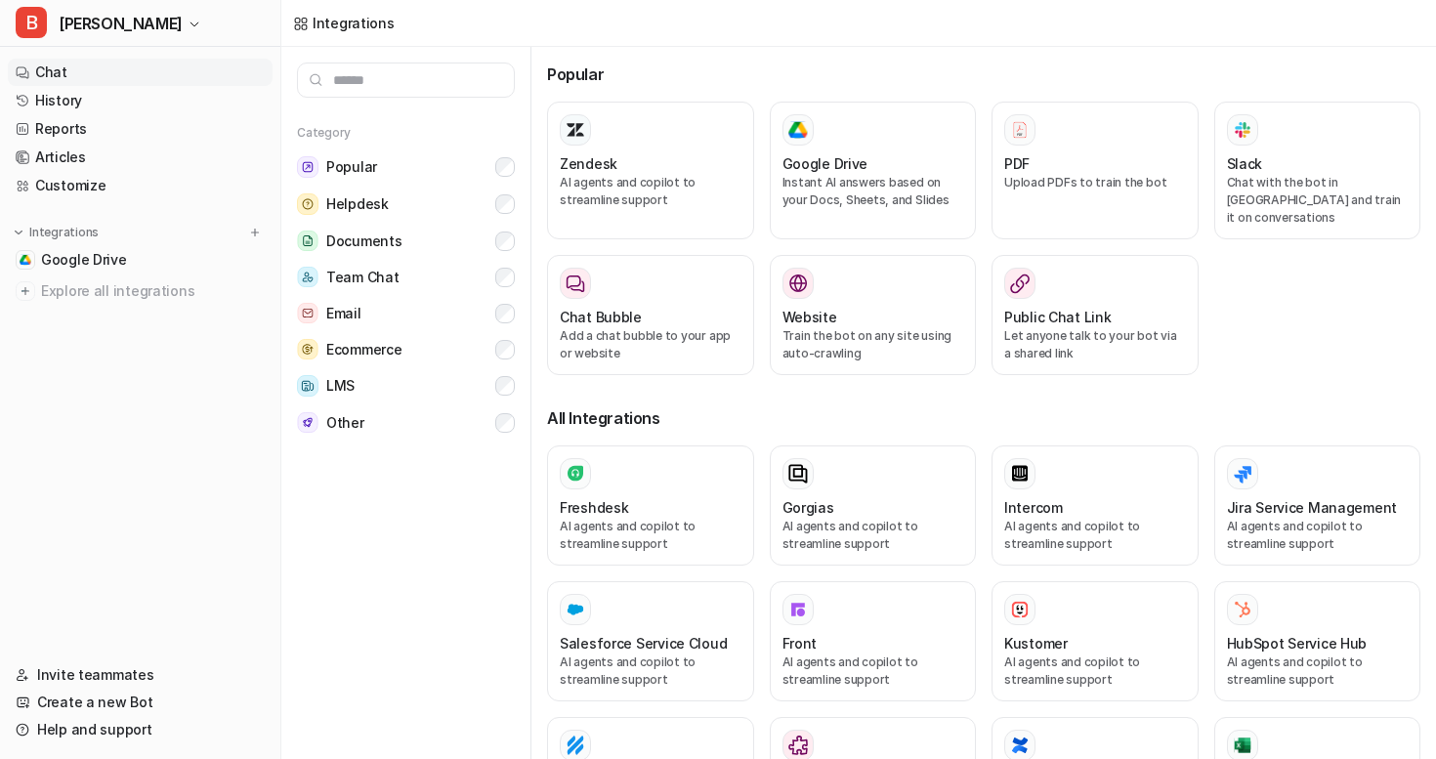
click at [74, 69] on link "Chat" at bounding box center [140, 72] width 265 height 27
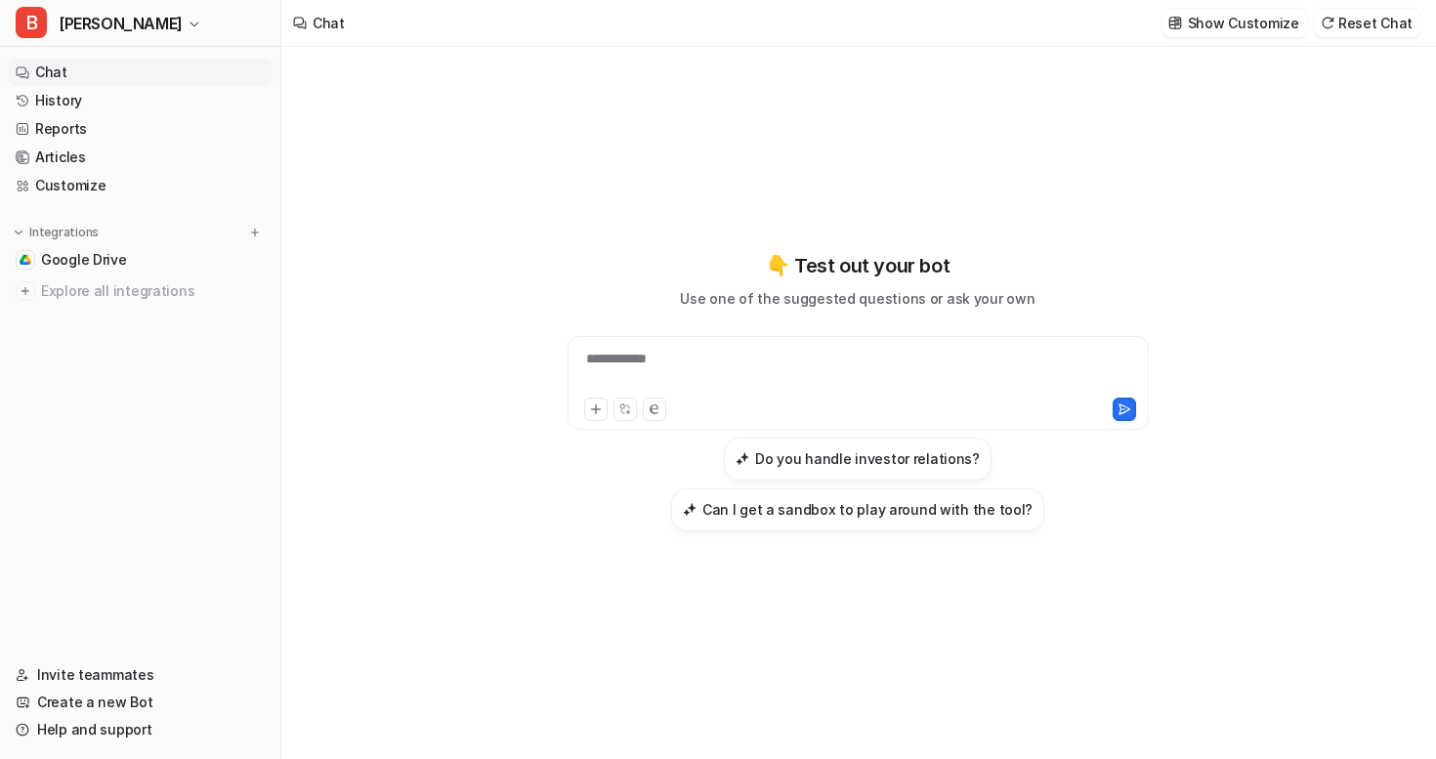
click at [601, 355] on div "**********" at bounding box center [857, 371] width 571 height 45
click at [652, 414] on button at bounding box center [654, 408] width 23 height 23
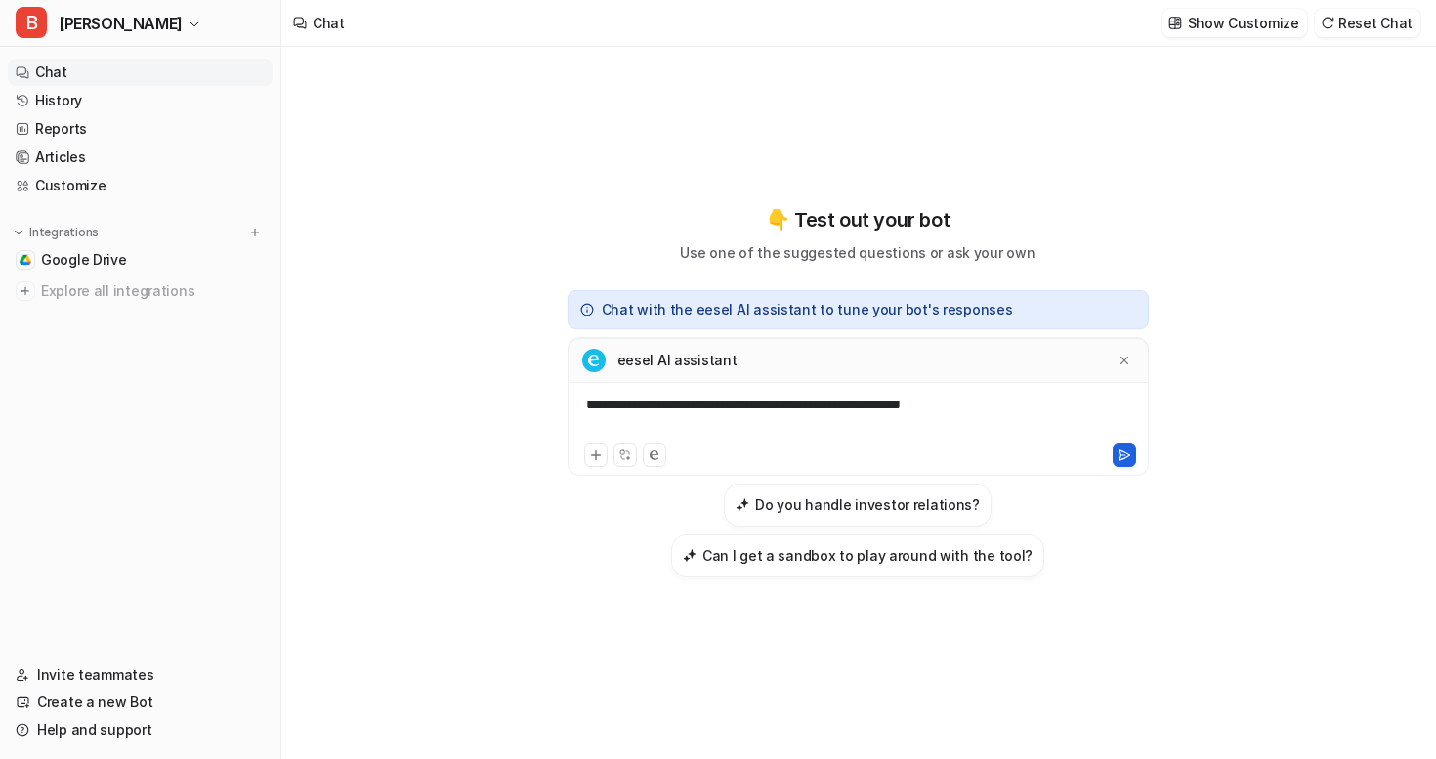
click at [1123, 452] on icon at bounding box center [1123, 455] width 11 height 10
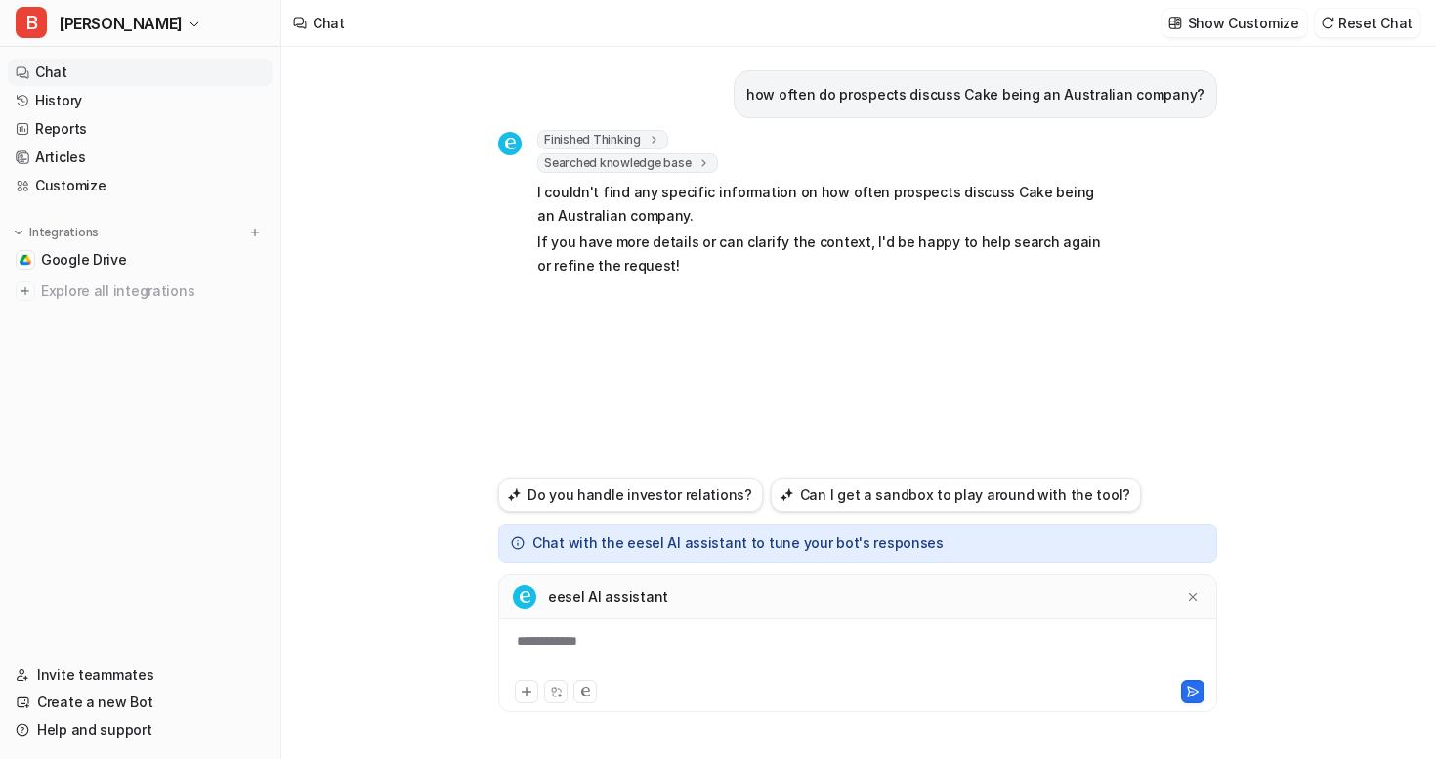
click at [597, 636] on div "**********" at bounding box center [857, 653] width 709 height 45
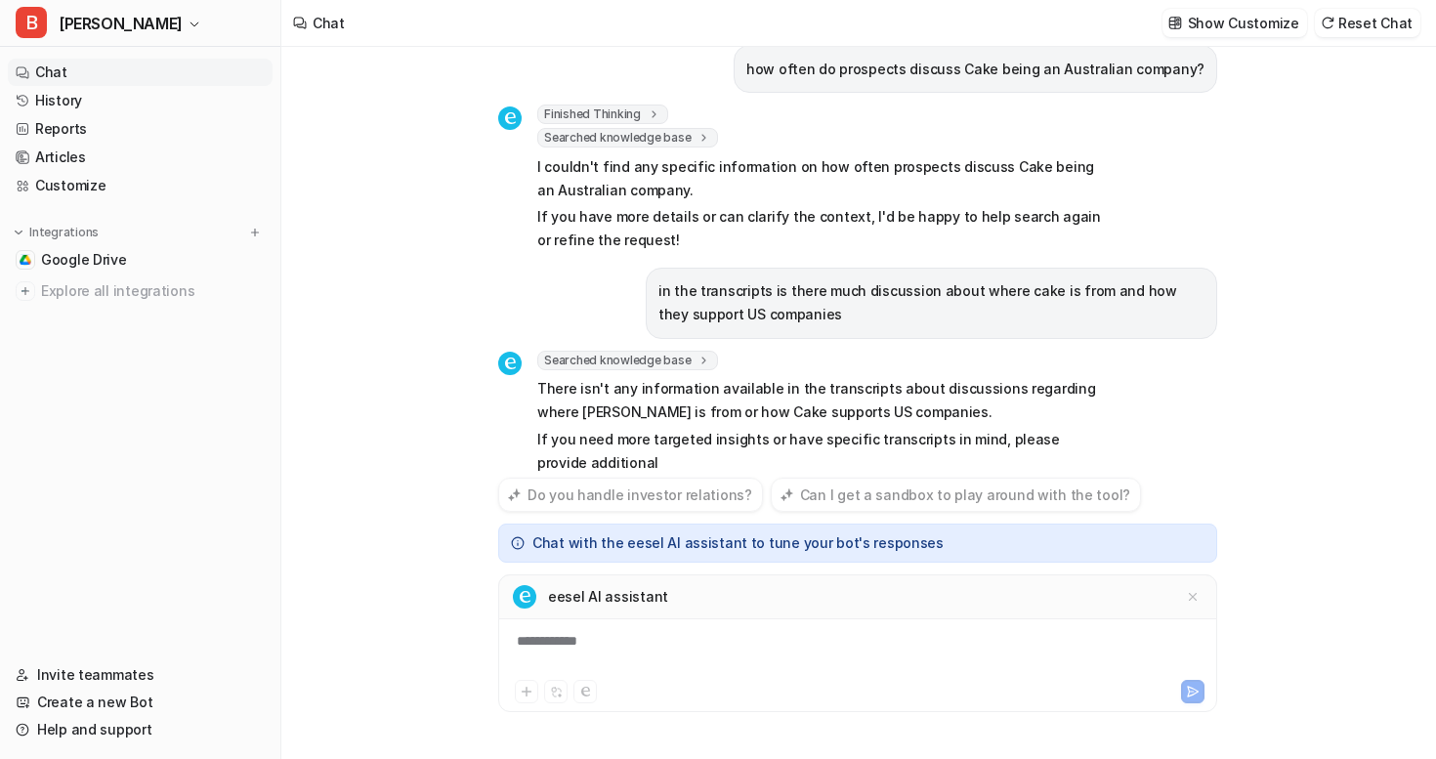
scroll to position [49, 0]
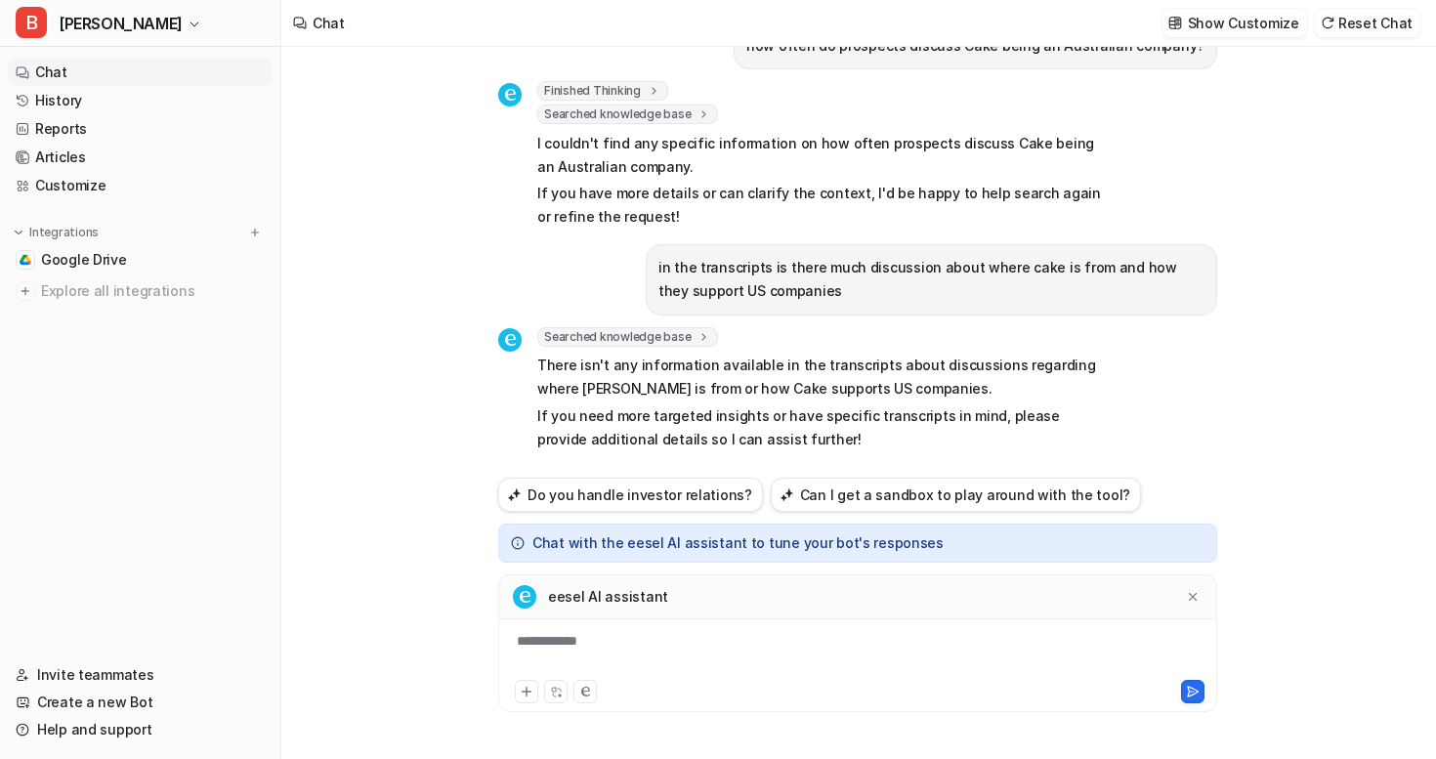
click at [605, 117] on span "Searched knowledge base" at bounding box center [627, 114] width 181 height 20
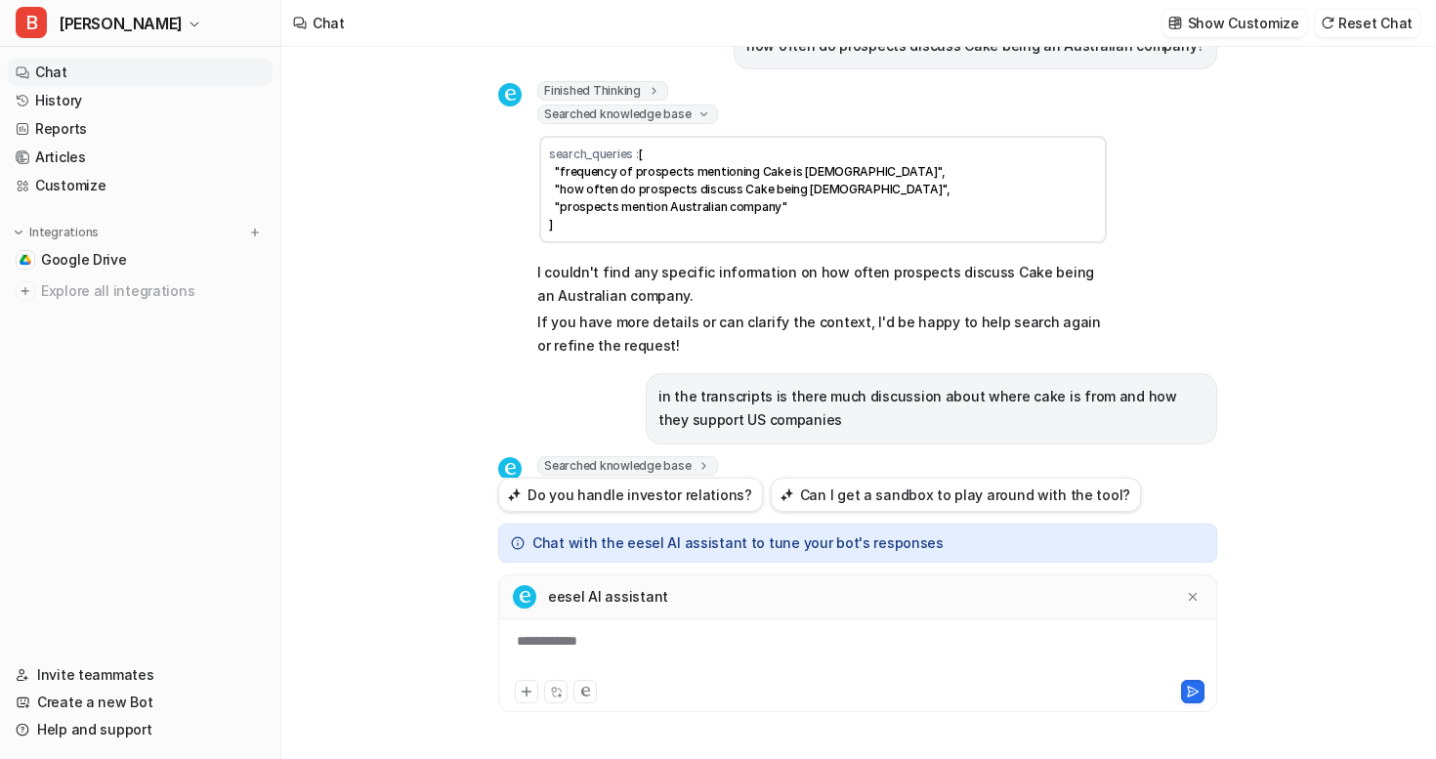
click at [605, 117] on span "Searched knowledge base" at bounding box center [627, 114] width 181 height 20
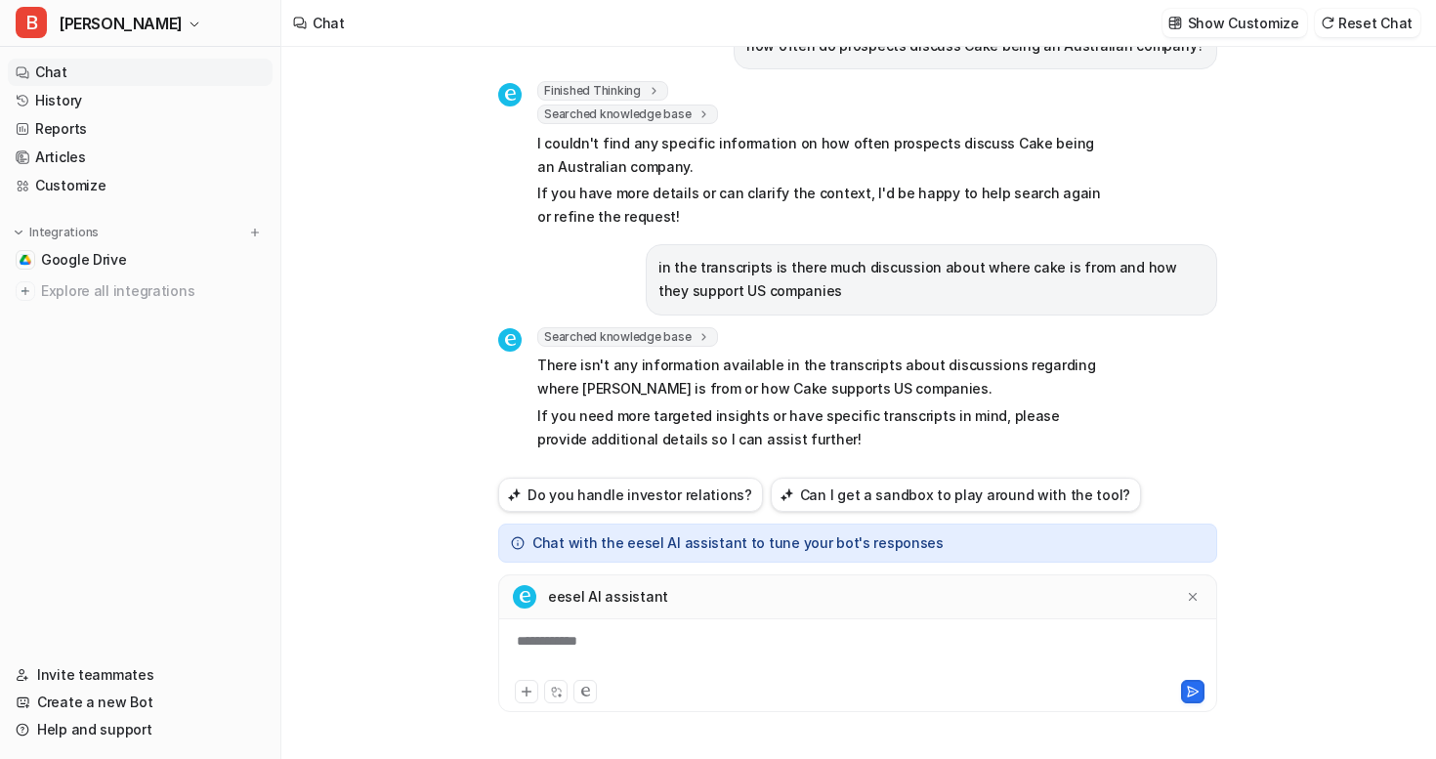
click at [610, 345] on span "Searched knowledge base" at bounding box center [627, 337] width 181 height 20
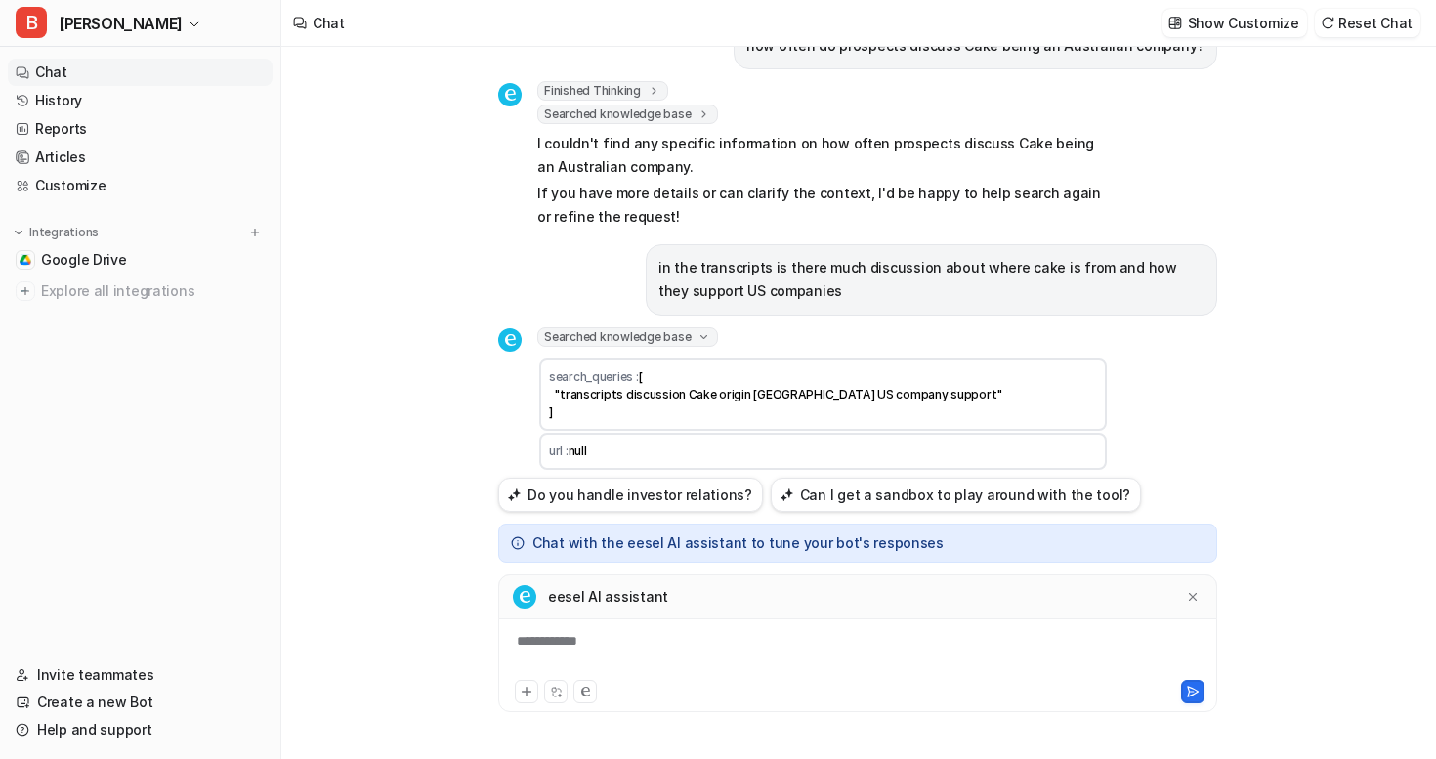
click at [610, 345] on span "Searched knowledge base" at bounding box center [627, 337] width 181 height 20
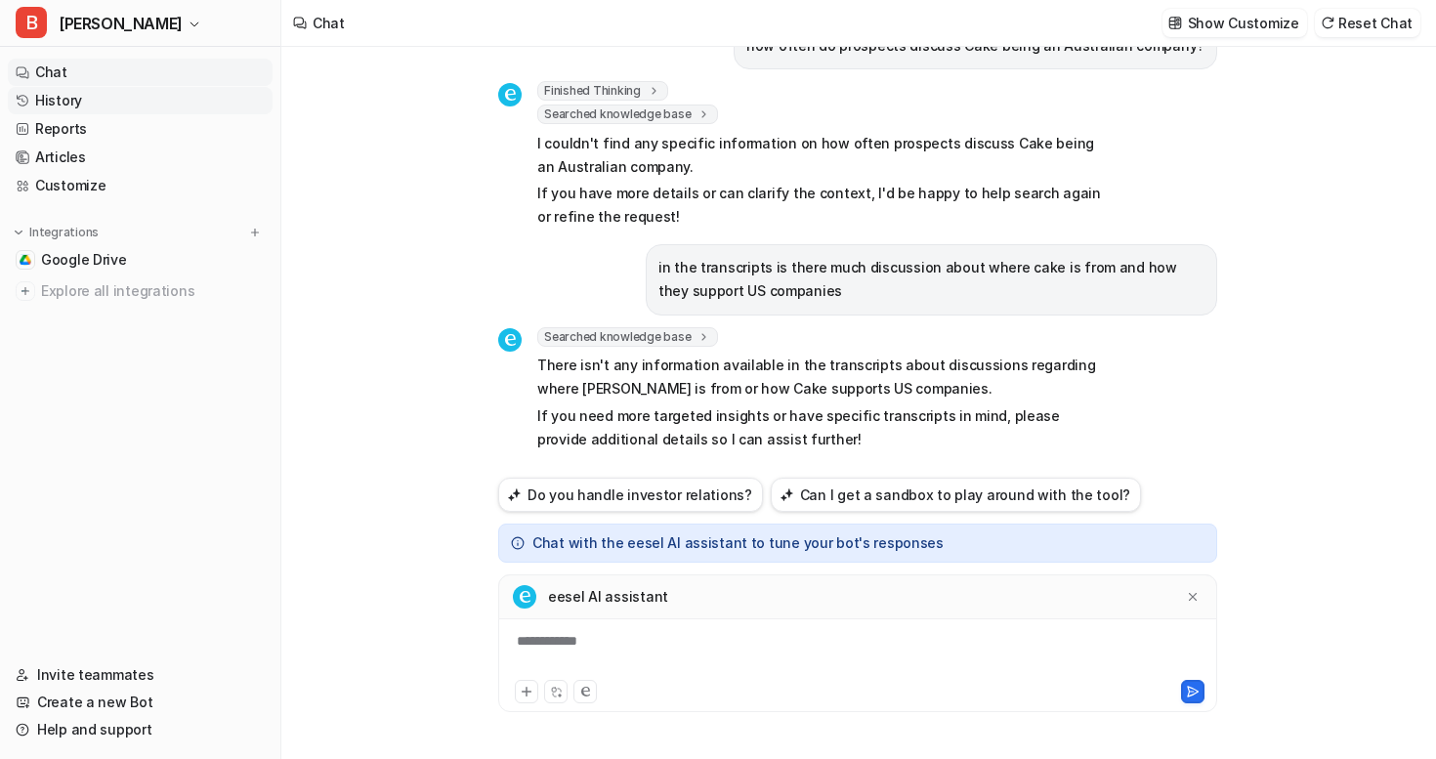
click at [146, 107] on link "History" at bounding box center [140, 100] width 265 height 27
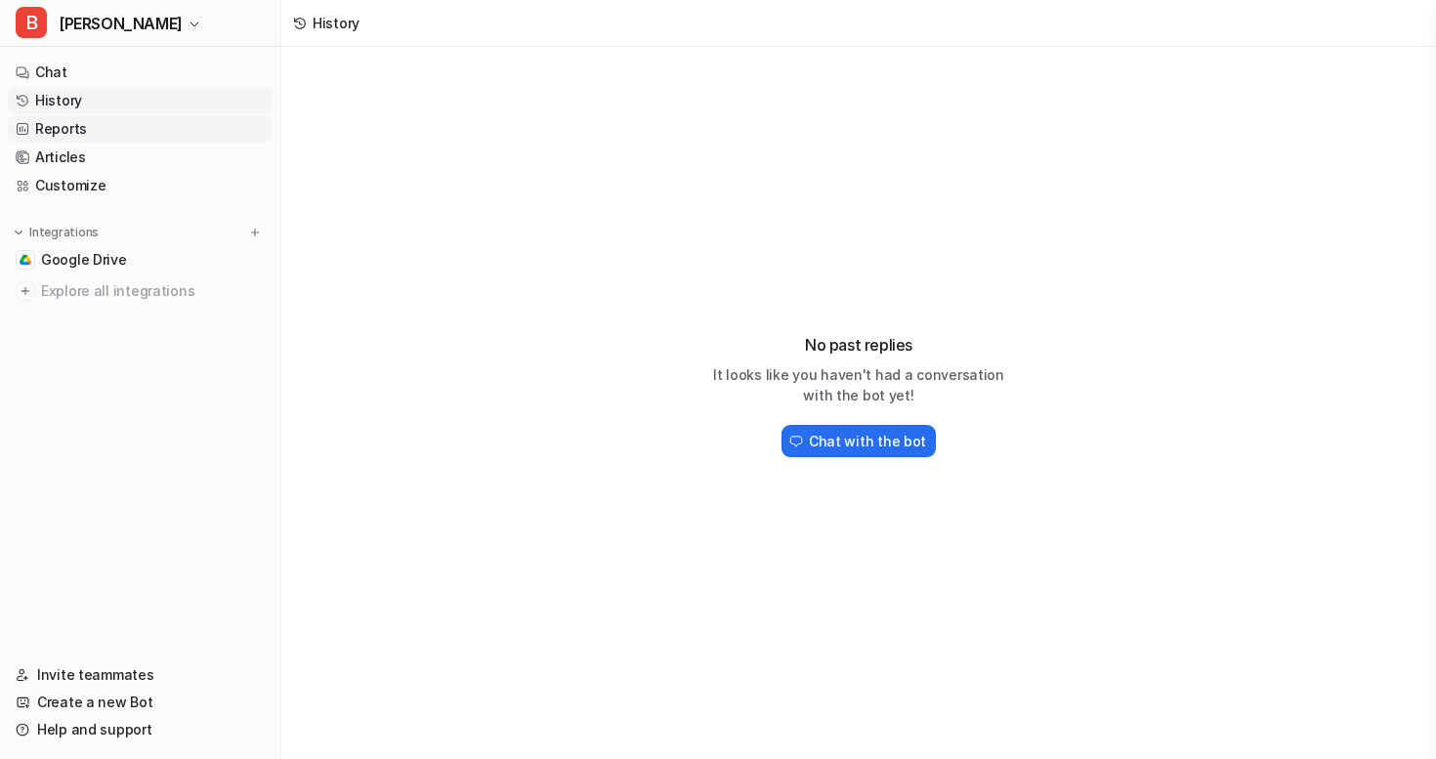
click at [141, 125] on link "Reports" at bounding box center [140, 128] width 265 height 27
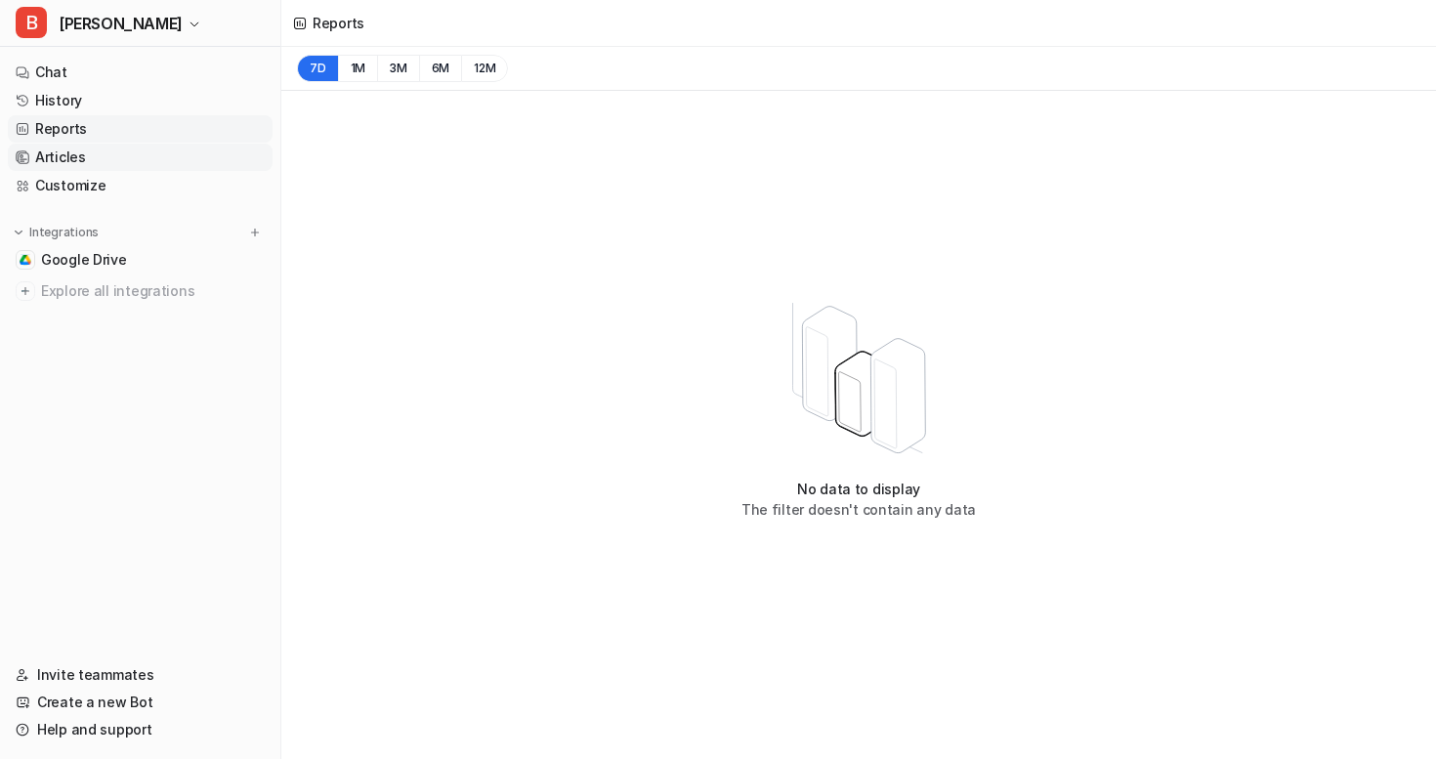
click at [127, 152] on link "Articles" at bounding box center [140, 157] width 265 height 27
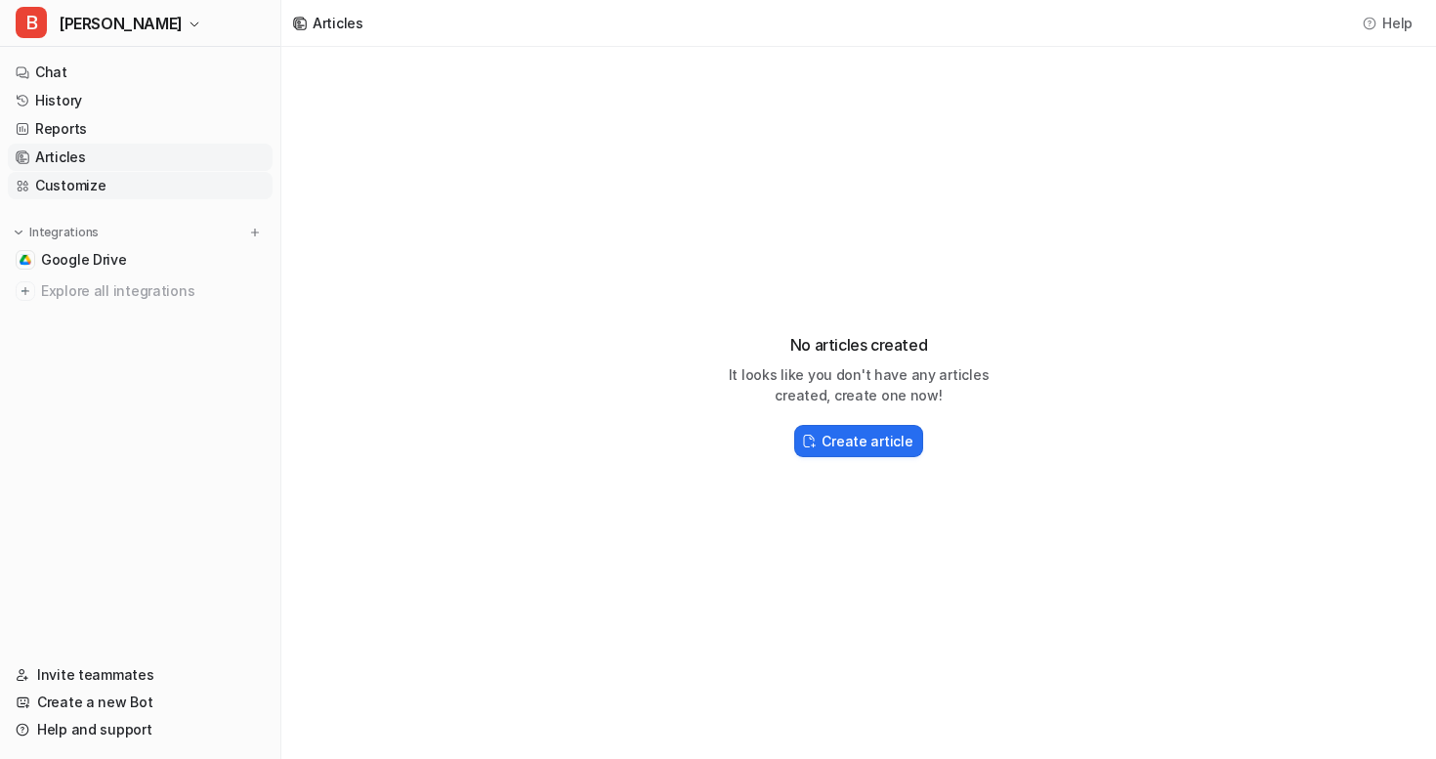
click at [118, 187] on link "Customize" at bounding box center [140, 185] width 265 height 27
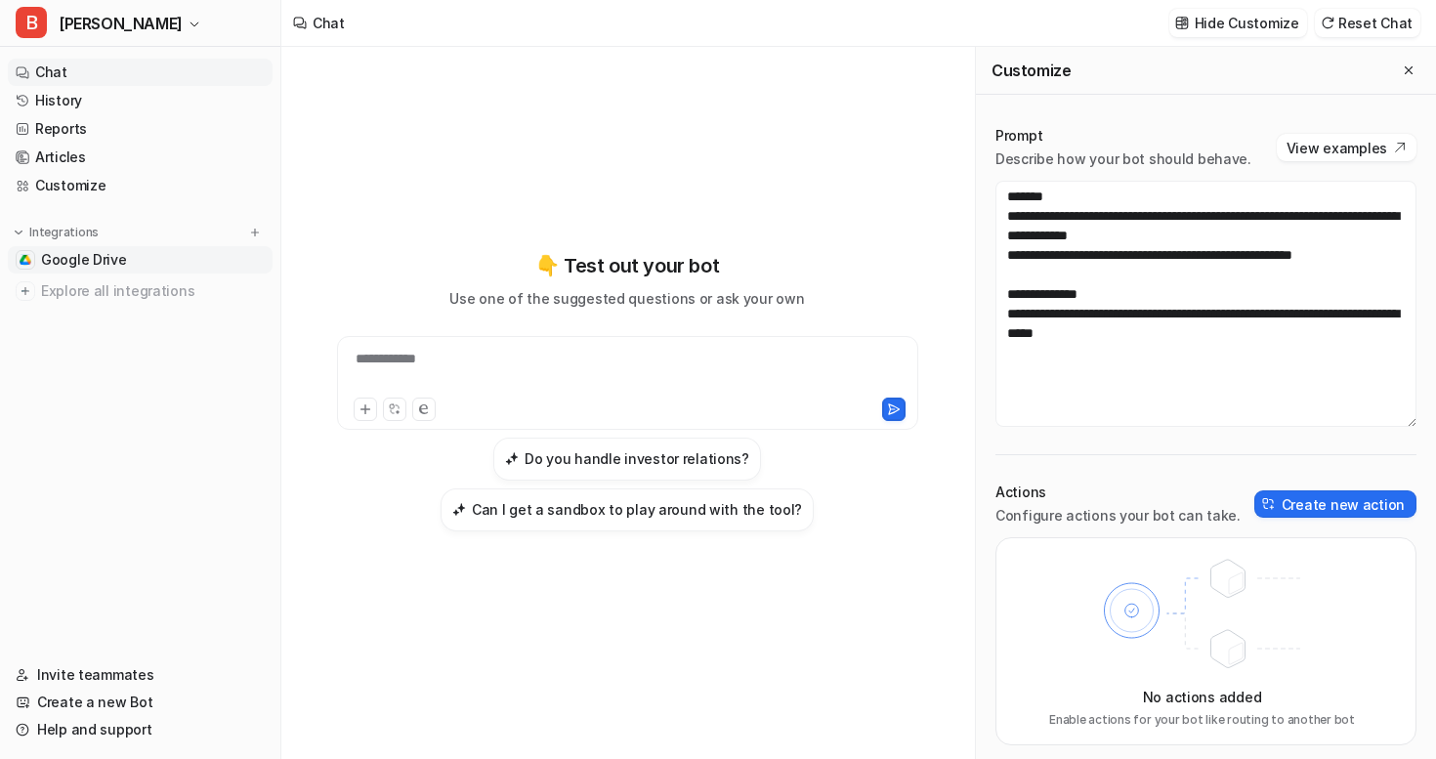
click at [108, 258] on span "Google Drive" at bounding box center [84, 260] width 86 height 20
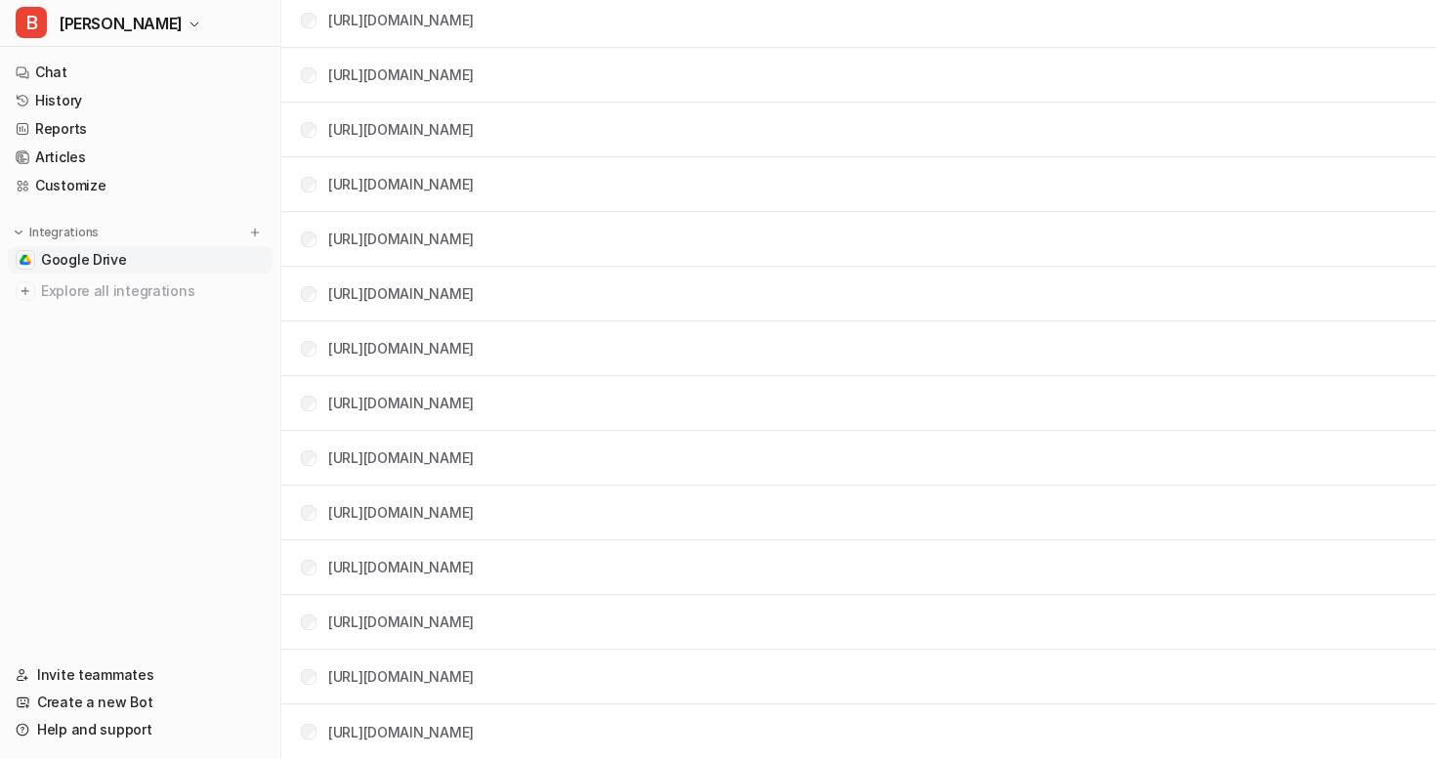
scroll to position [0, 0]
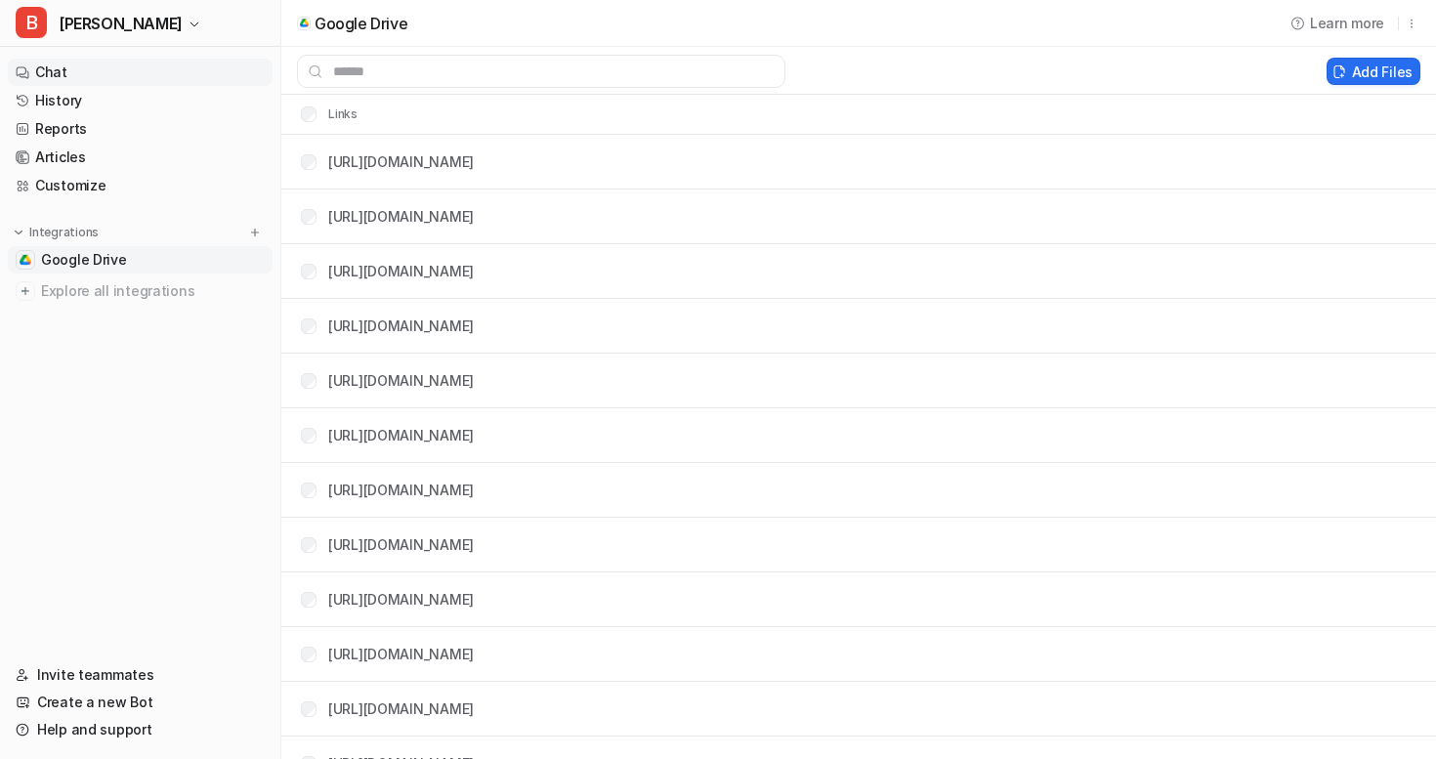
click at [96, 82] on link "Chat" at bounding box center [140, 72] width 265 height 27
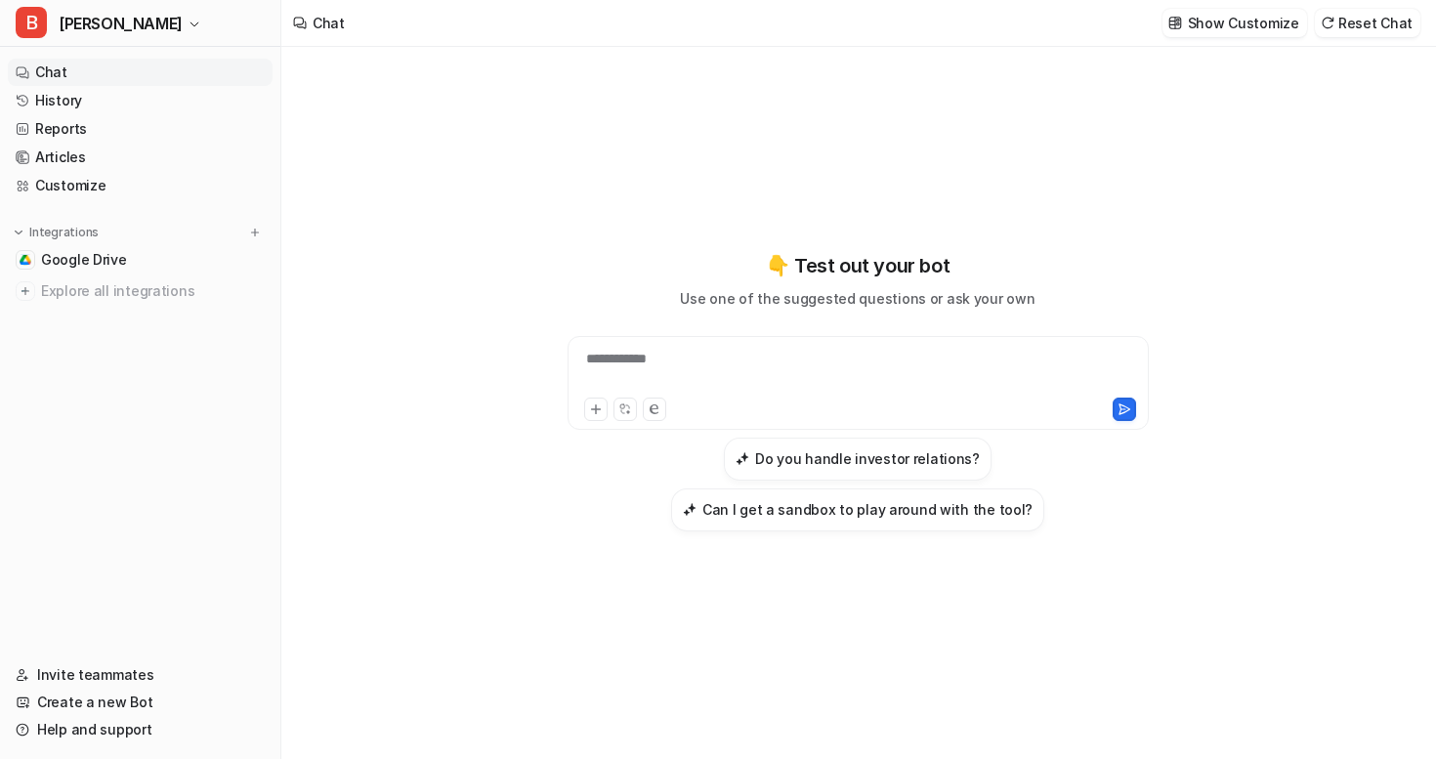
click at [662, 355] on div "**********" at bounding box center [857, 371] width 571 height 45
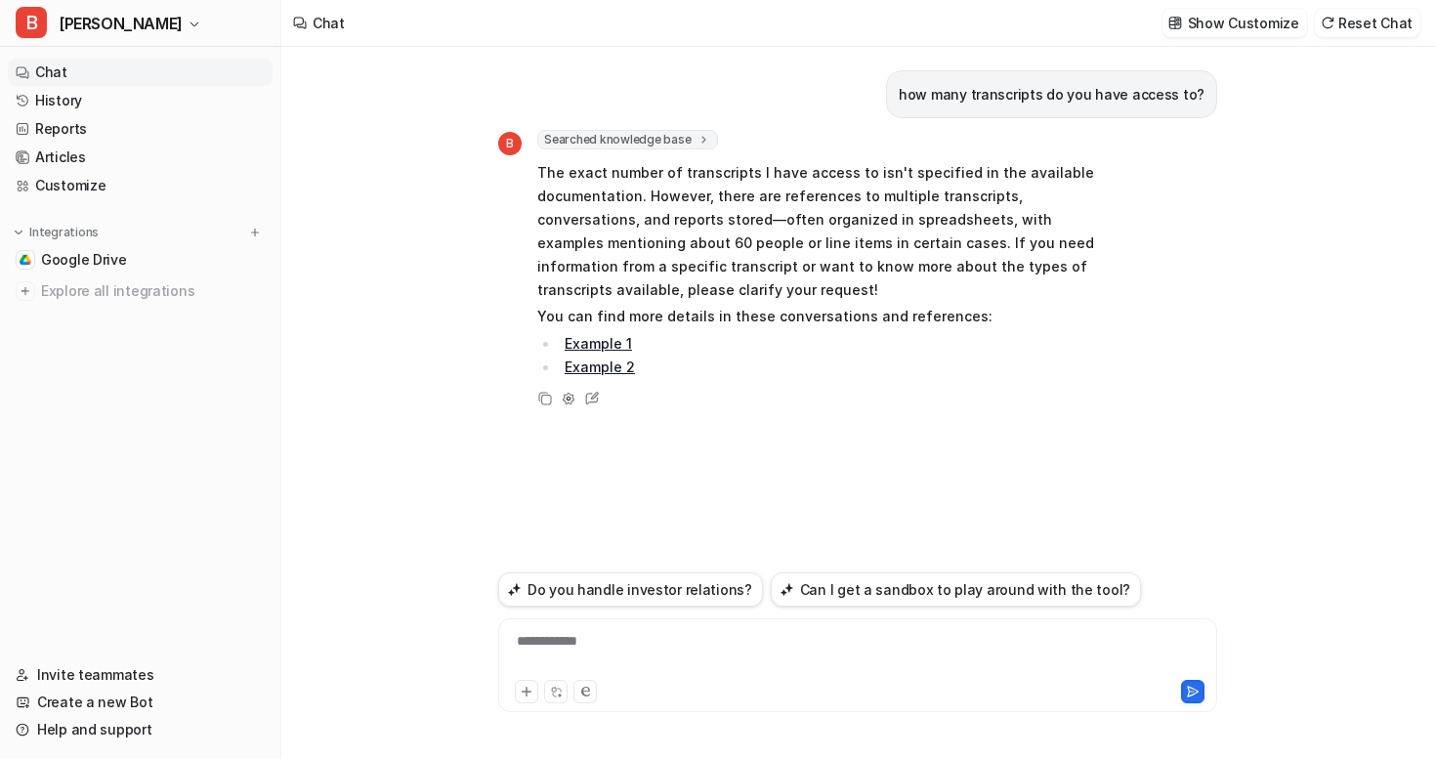
click at [616, 343] on link "Example 1" at bounding box center [597, 343] width 67 height 17
click at [544, 637] on div "**********" at bounding box center [857, 653] width 709 height 45
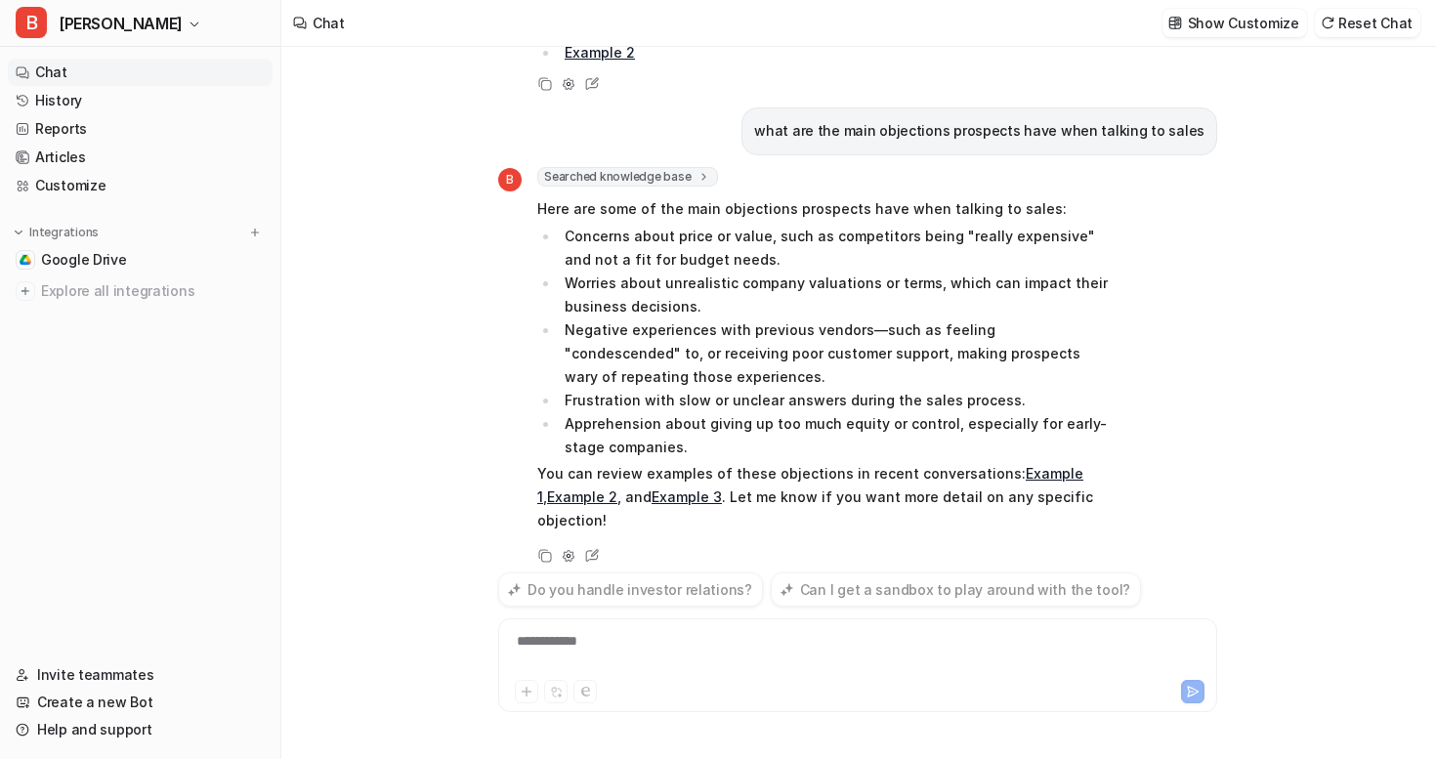
scroll to position [338, 0]
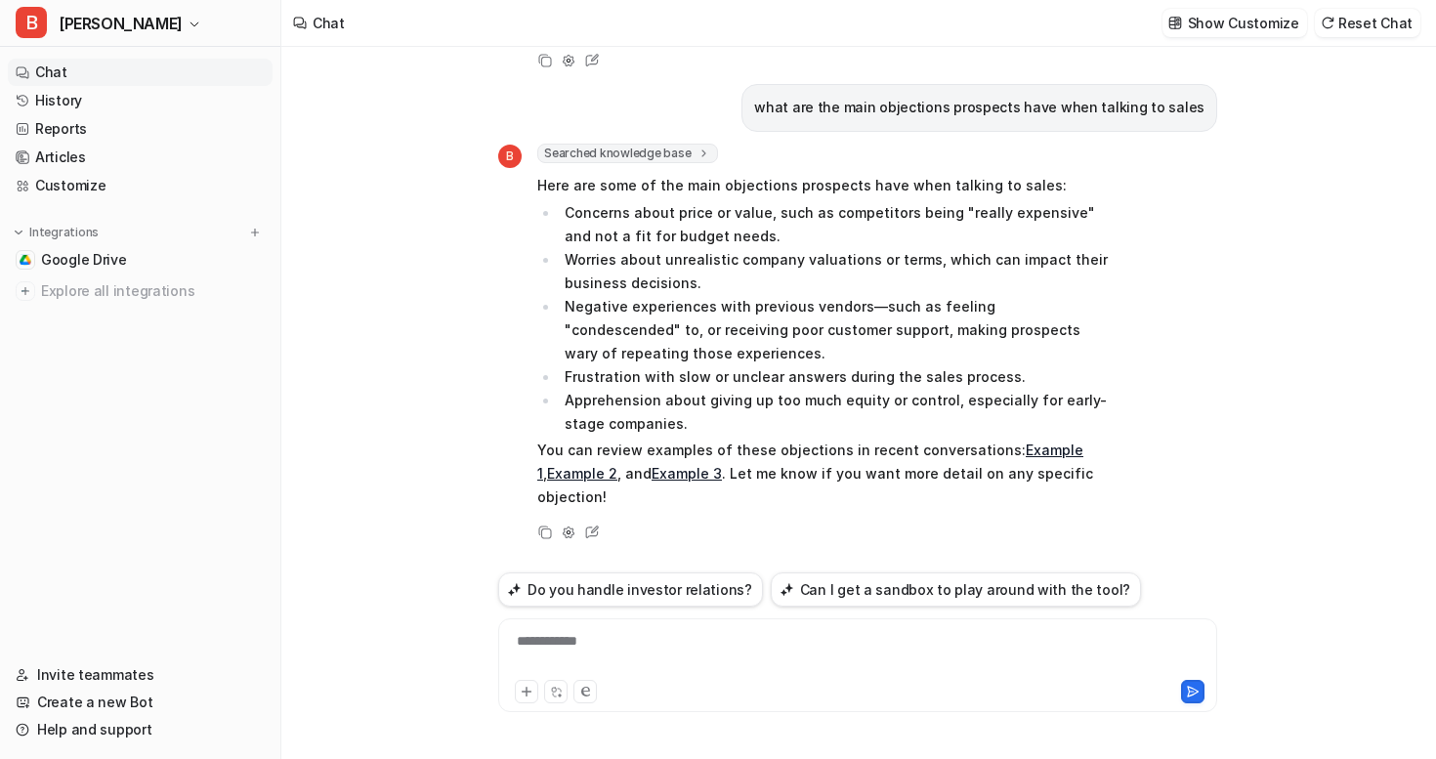
click at [601, 636] on div "**********" at bounding box center [857, 653] width 709 height 45
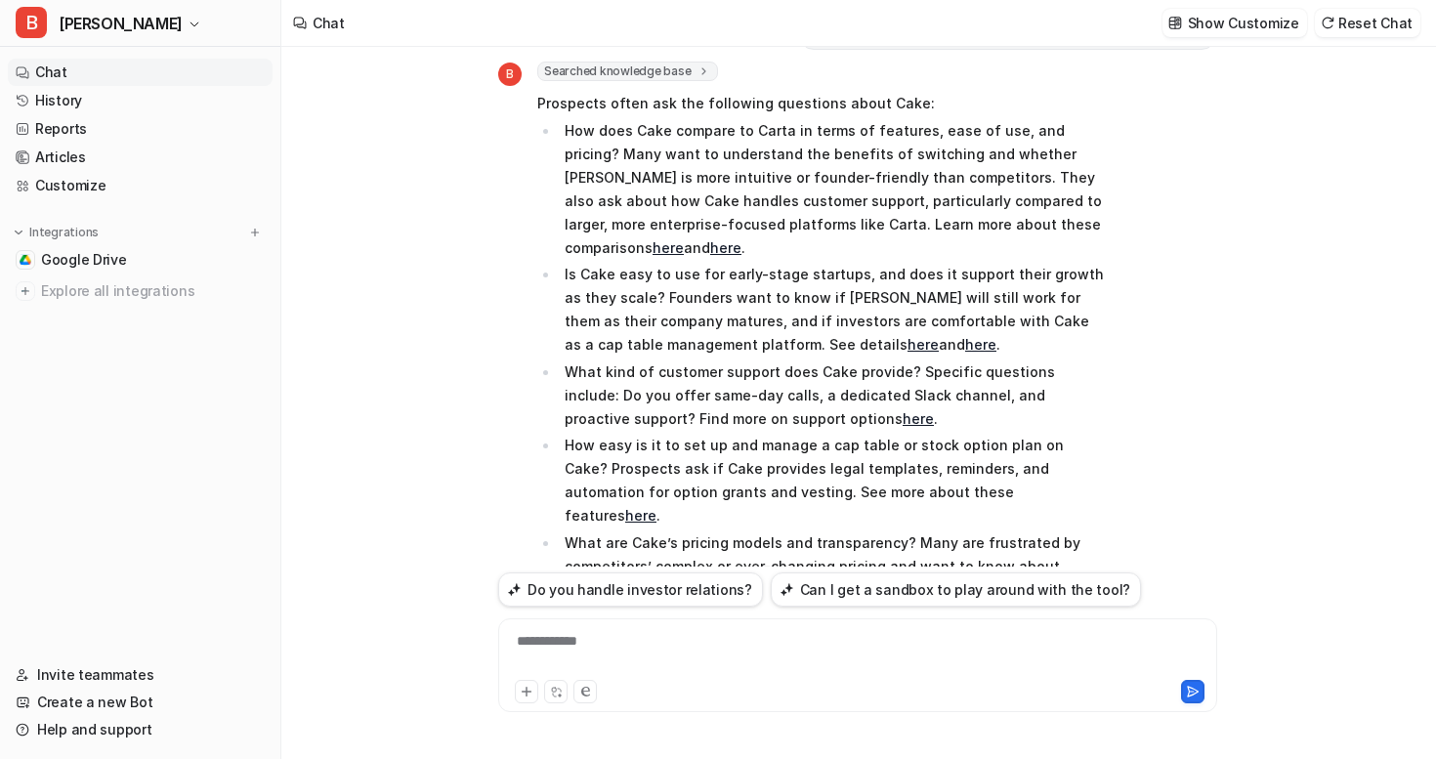
scroll to position [987, 0]
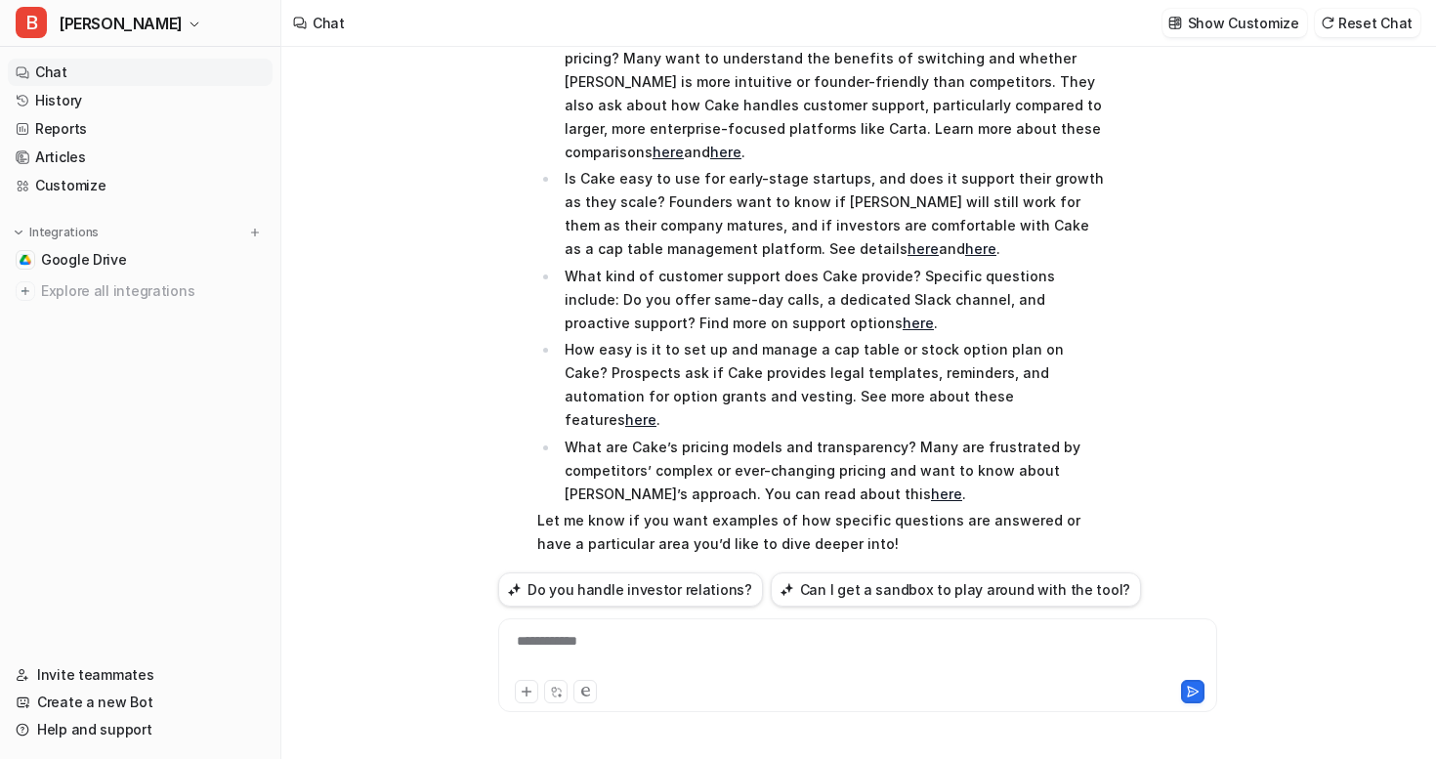
click at [687, 650] on div "**********" at bounding box center [857, 653] width 709 height 45
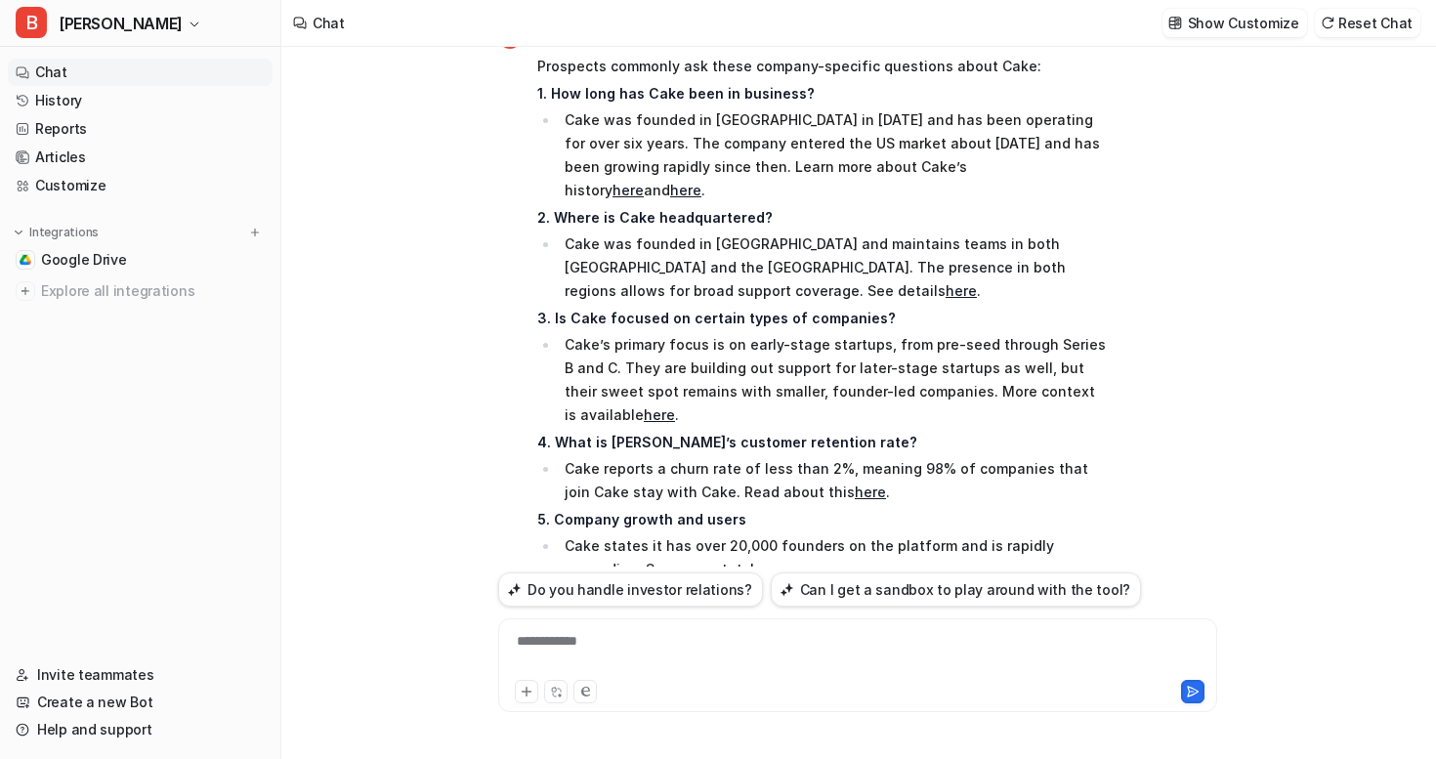
scroll to position [1654, 0]
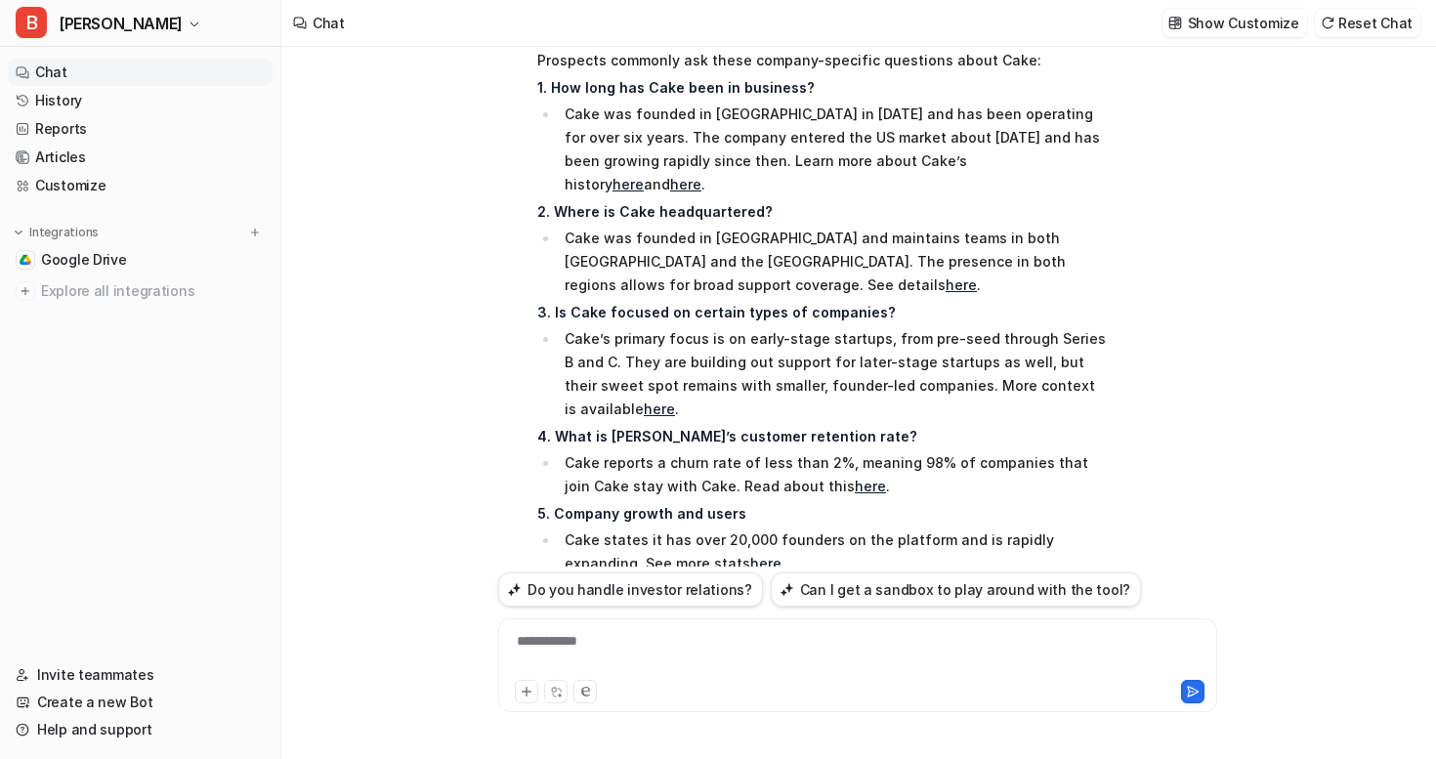
click at [750, 555] on link "here" at bounding box center [765, 563] width 31 height 17
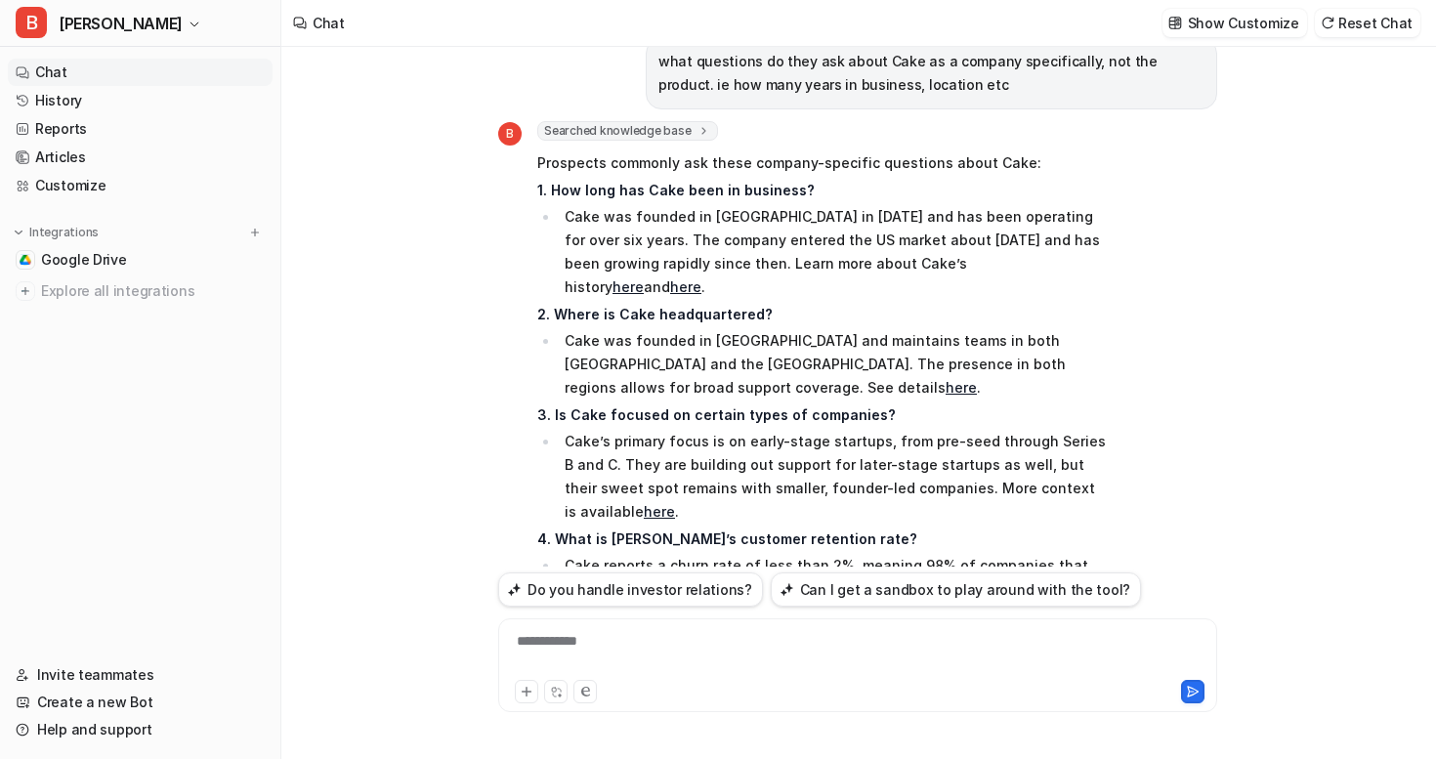
scroll to position [1550, 0]
click at [644, 280] on link "here" at bounding box center [627, 288] width 31 height 17
click at [701, 280] on link "here" at bounding box center [685, 288] width 31 height 17
click at [977, 381] on link "here" at bounding box center [960, 389] width 31 height 17
click at [122, 668] on link "Invite teammates" at bounding box center [140, 674] width 265 height 27
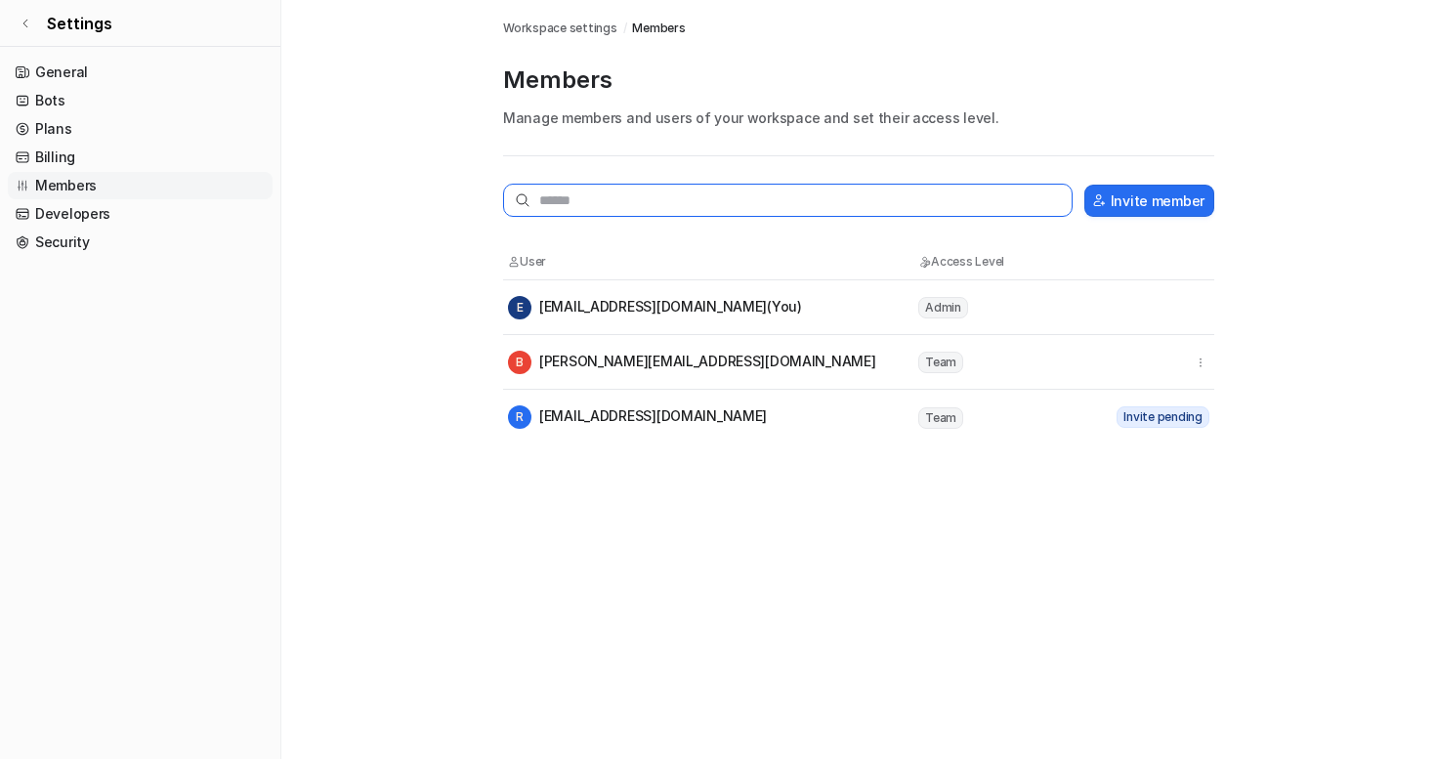
click at [616, 201] on input "text" at bounding box center [787, 200] width 569 height 33
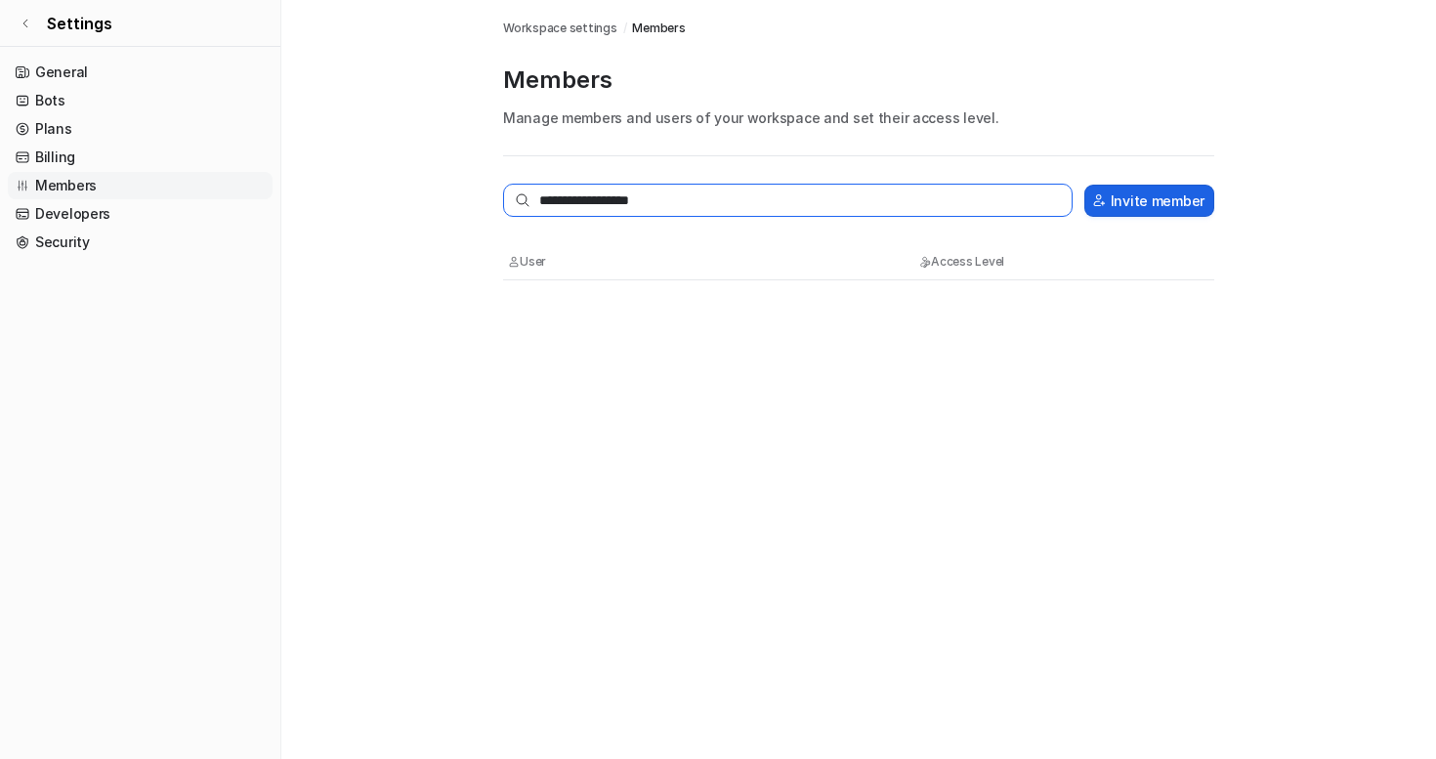
type input "**********"
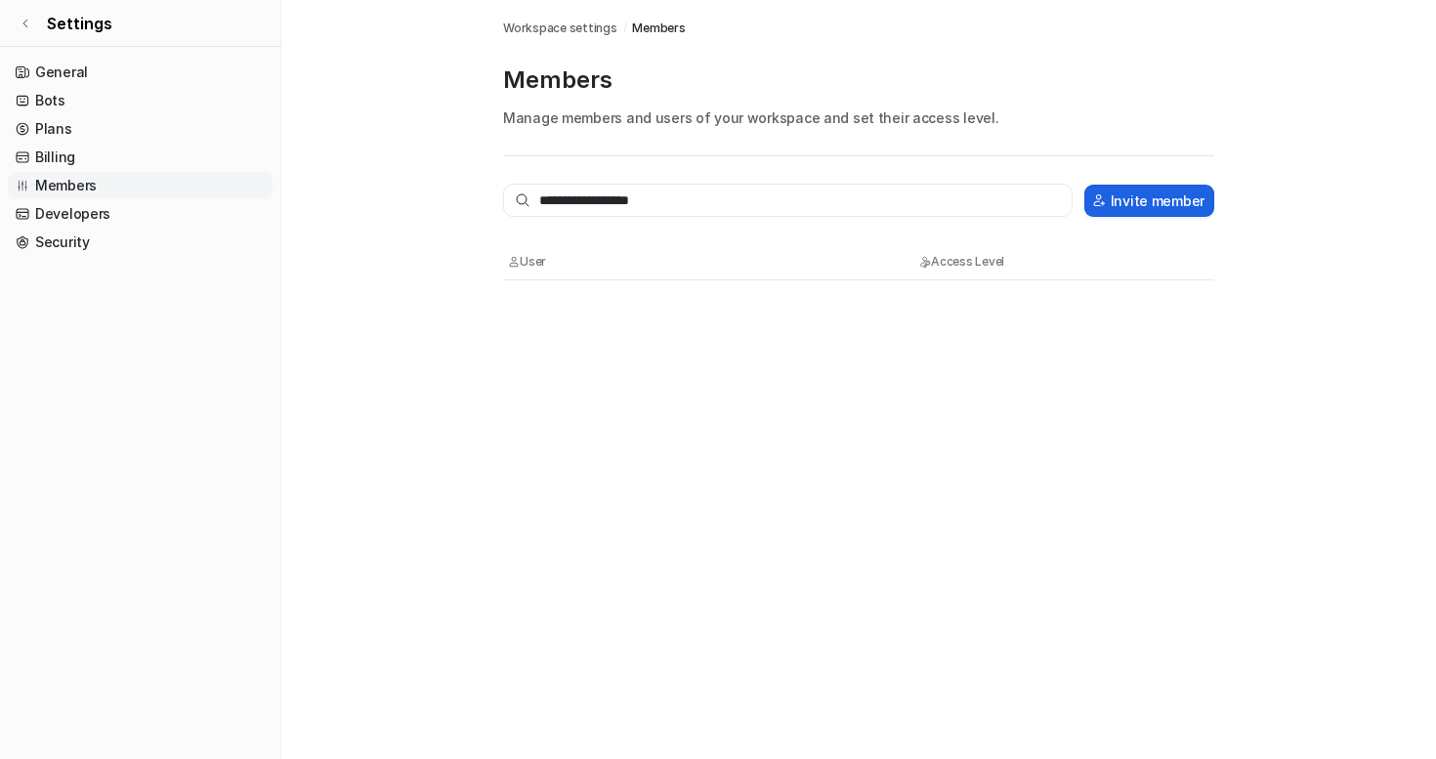
click at [1182, 194] on button "Invite member" at bounding box center [1149, 201] width 130 height 32
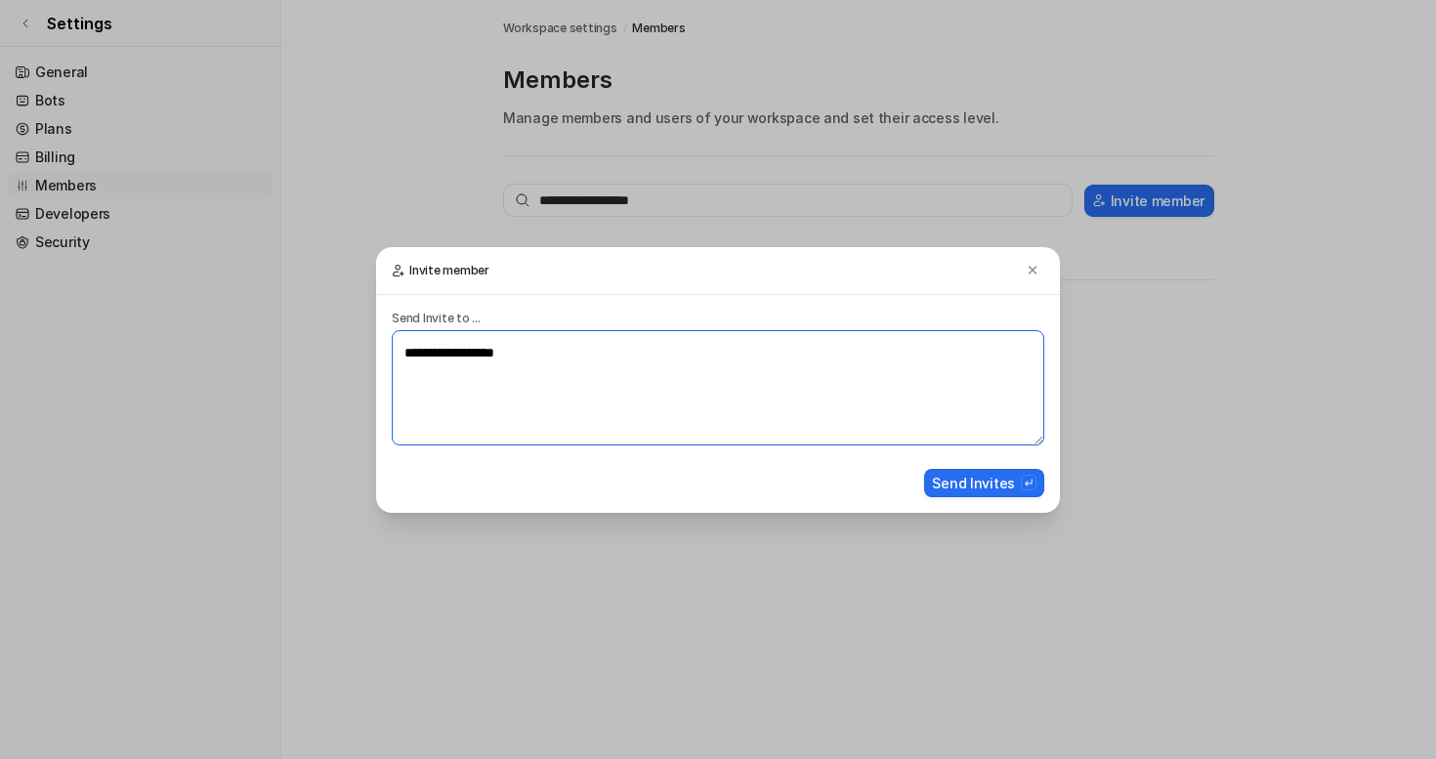
click at [471, 354] on textarea "**********" at bounding box center [718, 387] width 652 height 115
click at [954, 492] on button "Send Invites" at bounding box center [984, 483] width 120 height 28
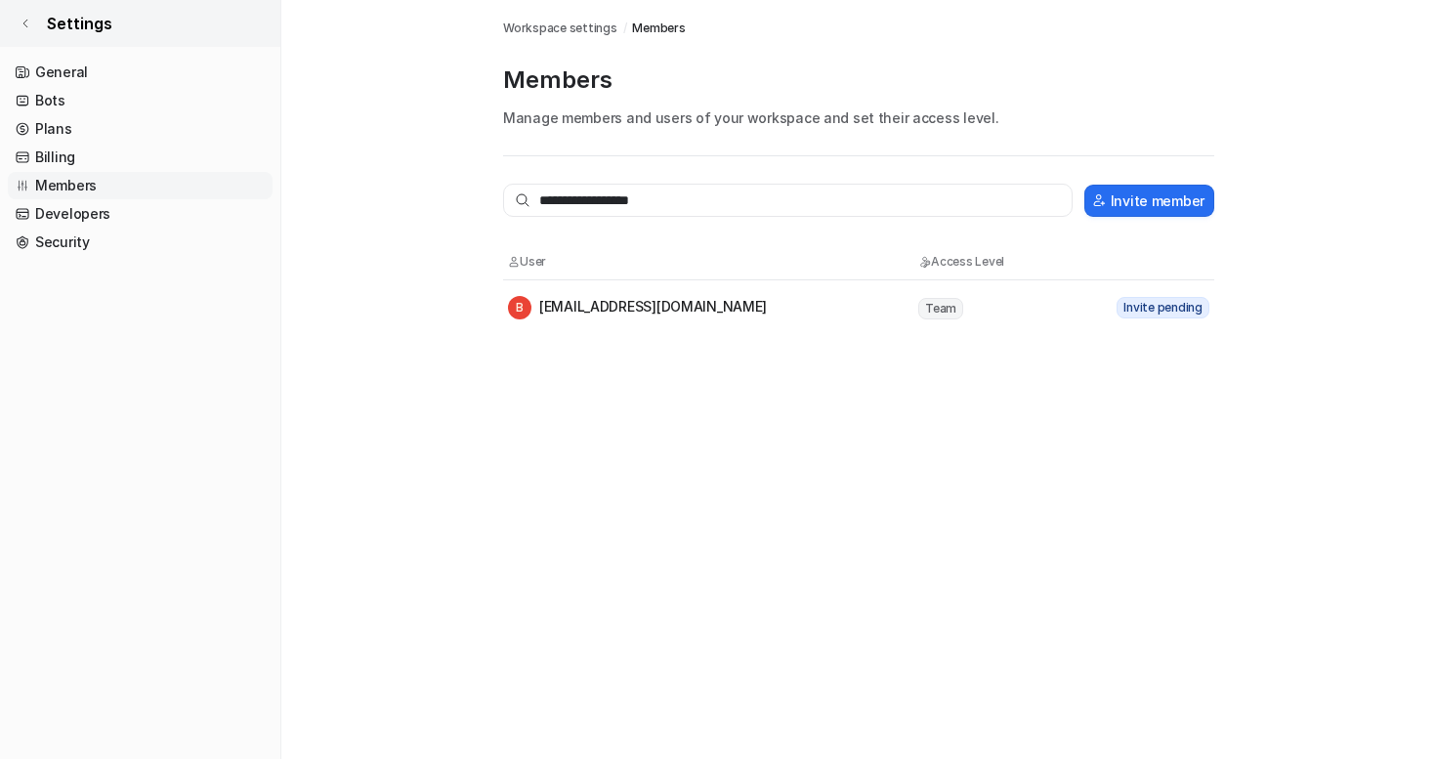
click at [29, 24] on icon at bounding box center [26, 24] width 12 height 12
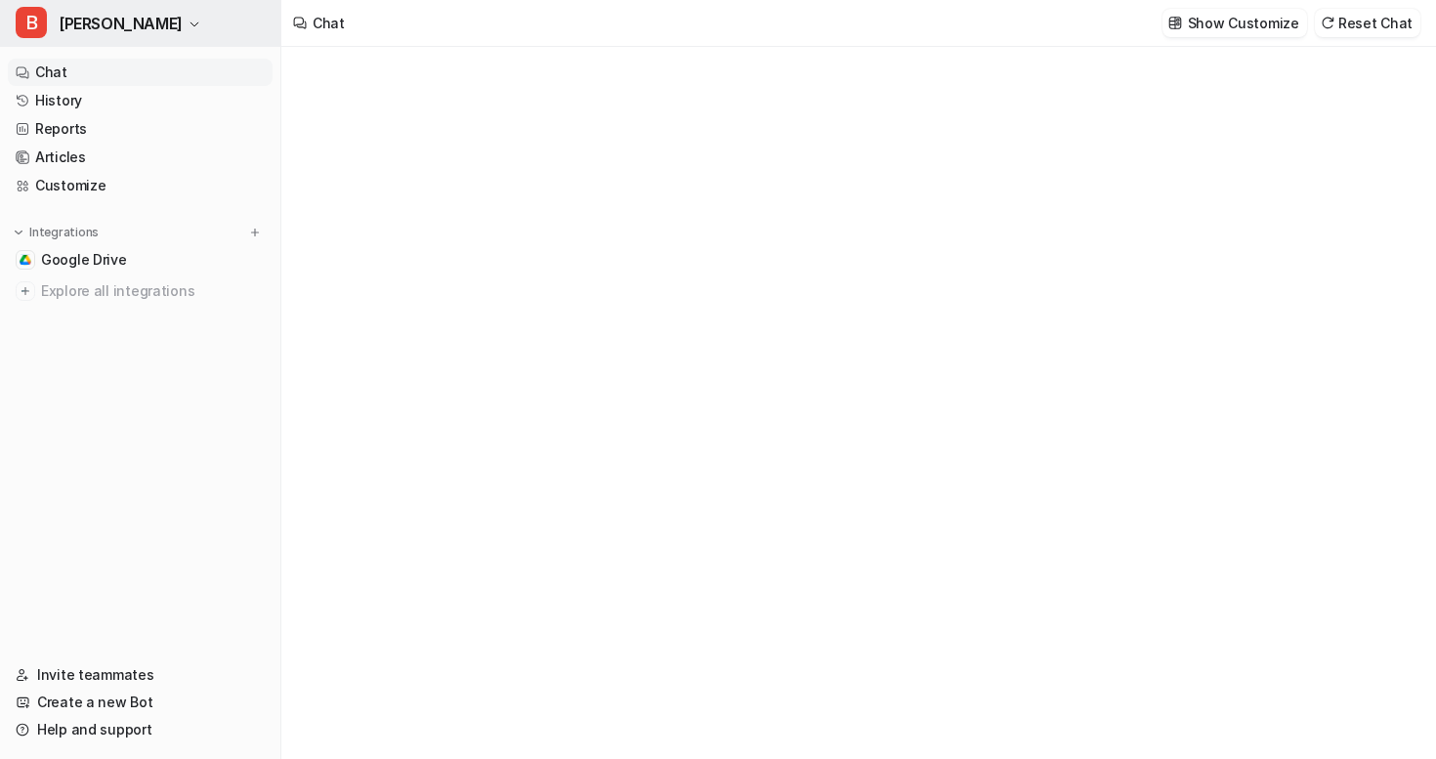
click at [133, 17] on span "[PERSON_NAME]" at bounding box center [121, 23] width 124 height 27
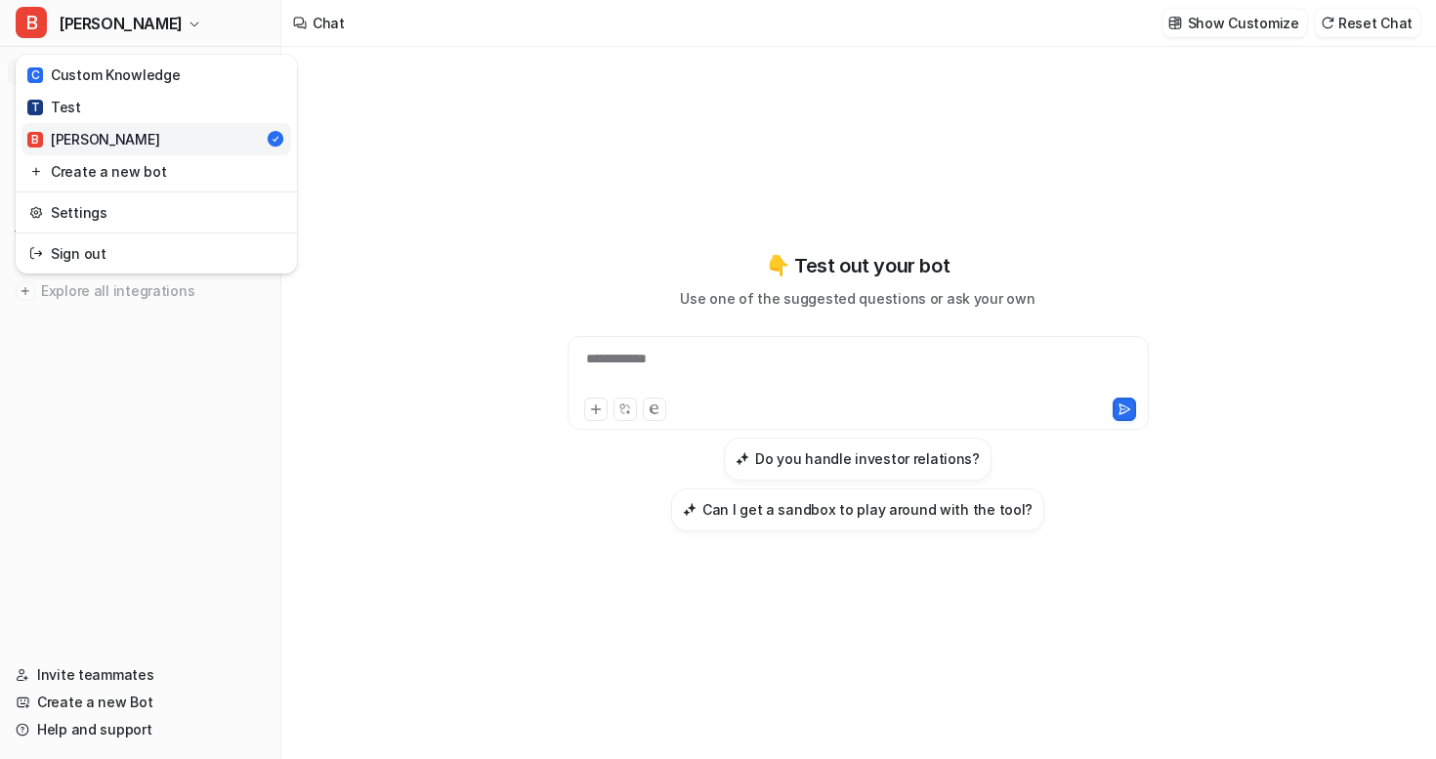
click at [865, 143] on div "**********" at bounding box center [718, 379] width 1436 height 759
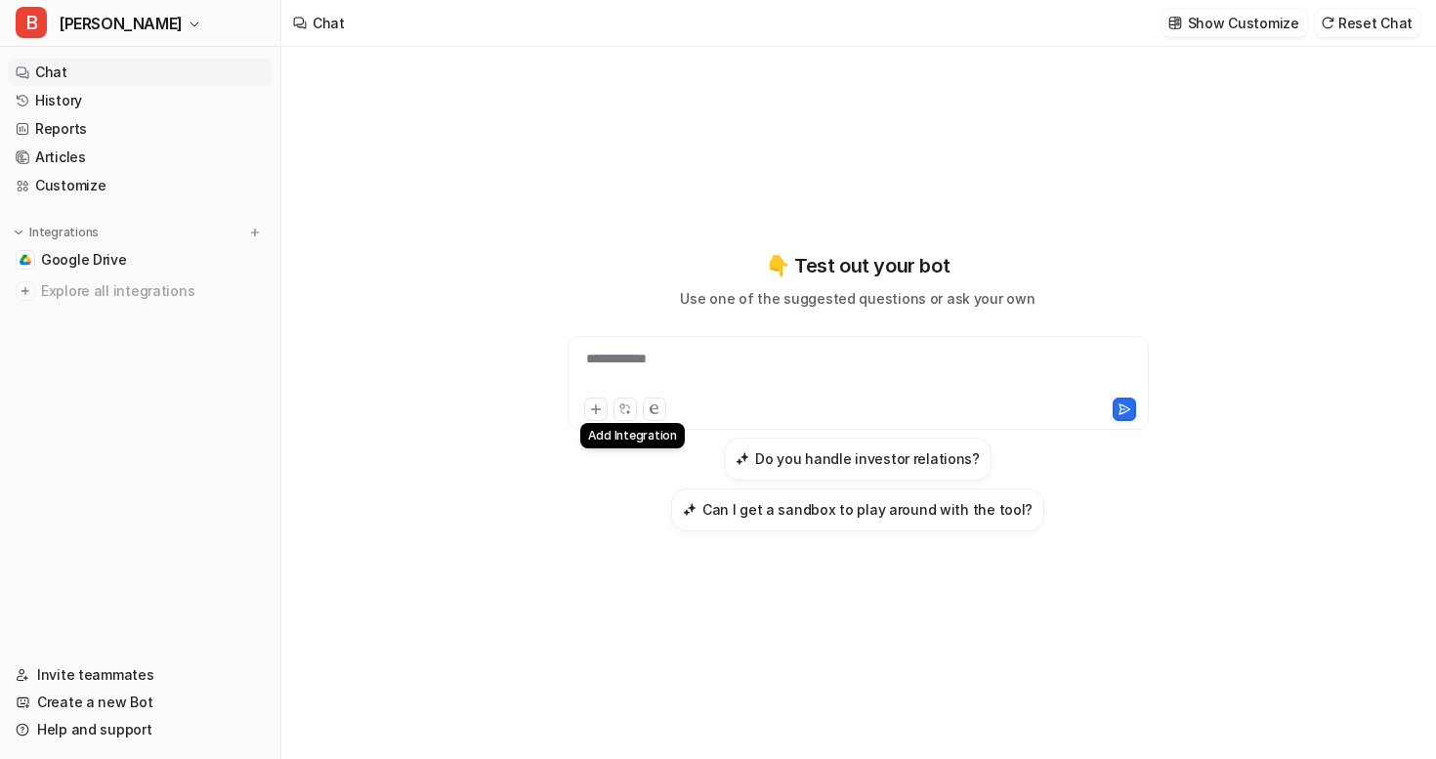
click at [602, 413] on button at bounding box center [595, 408] width 23 height 23
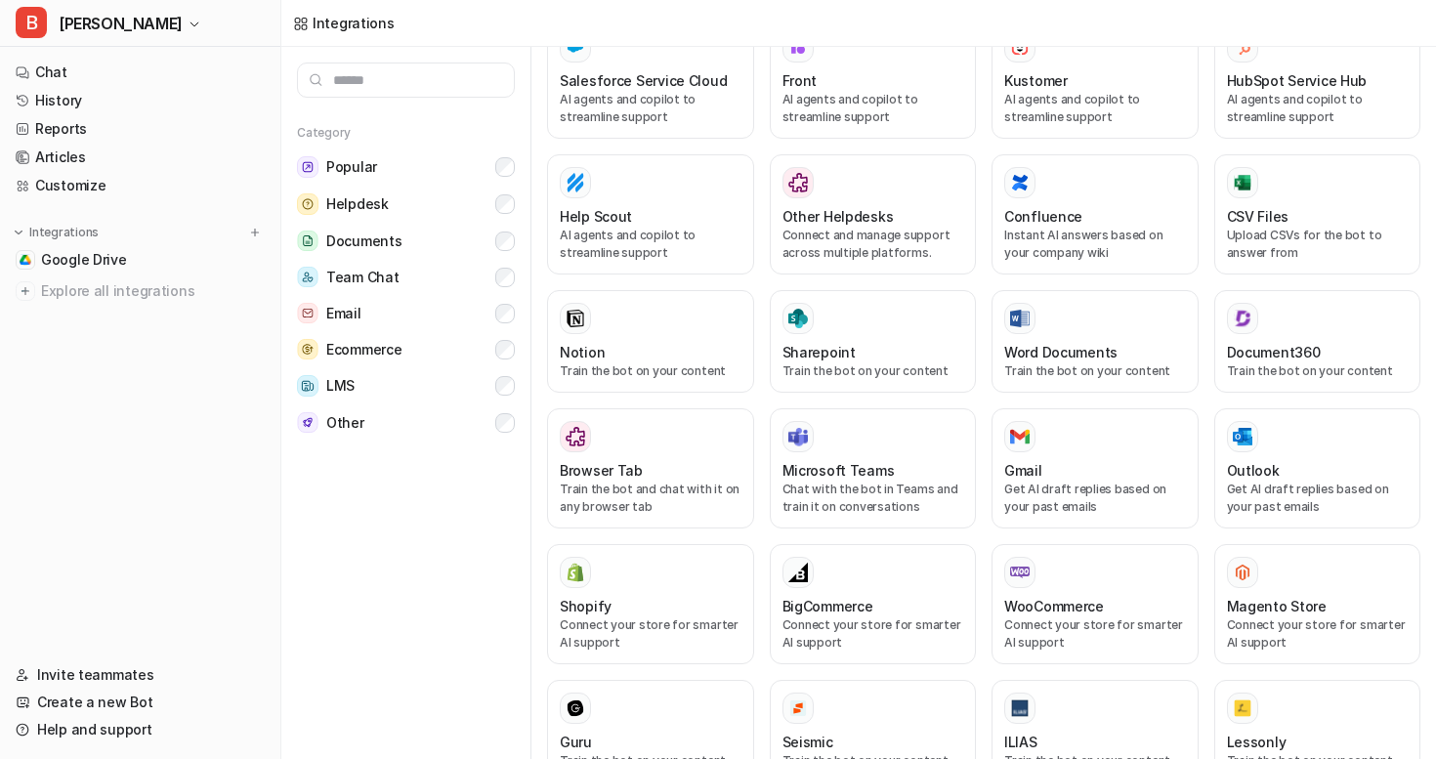
scroll to position [586, 0]
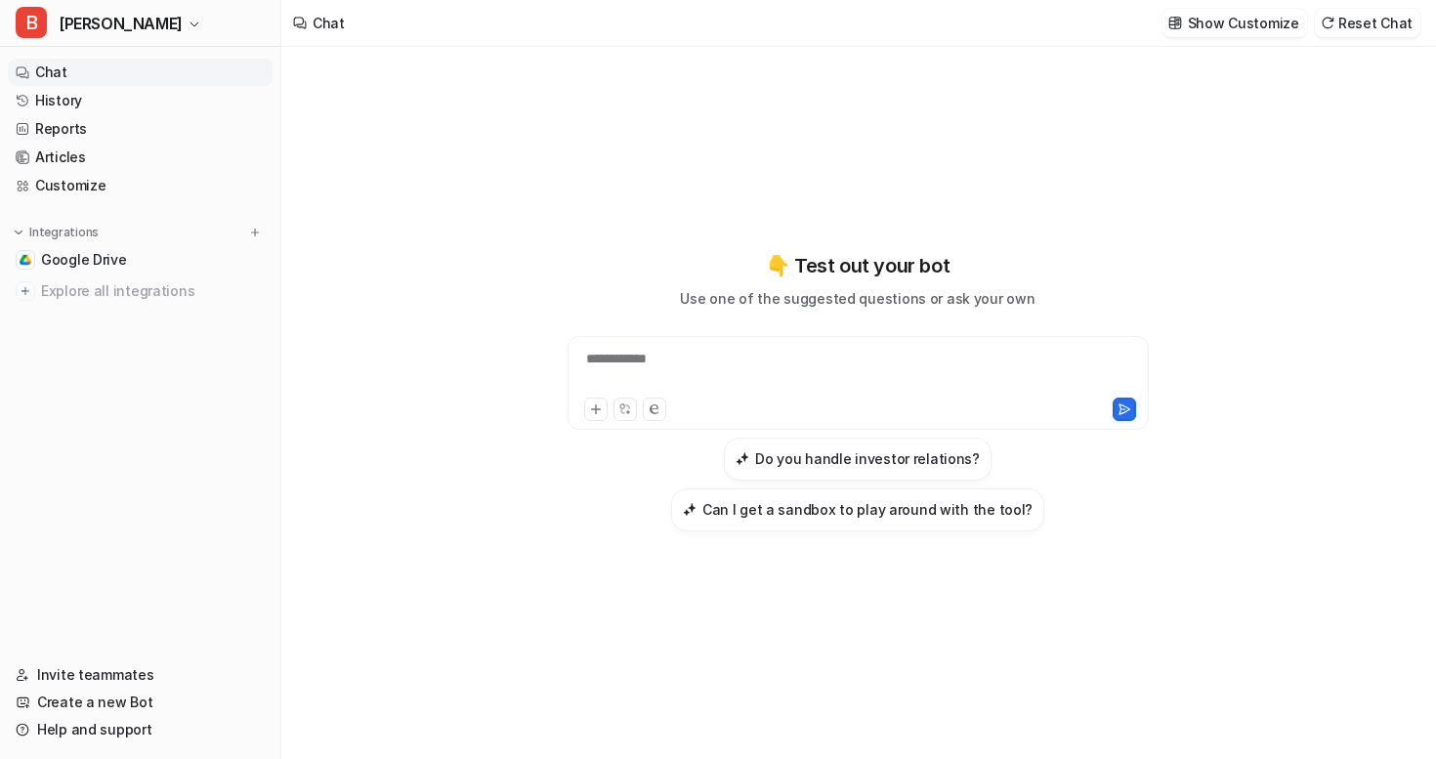
click at [633, 356] on div "**********" at bounding box center [857, 371] width 571 height 45
click at [683, 364] on div "**********" at bounding box center [857, 371] width 571 height 45
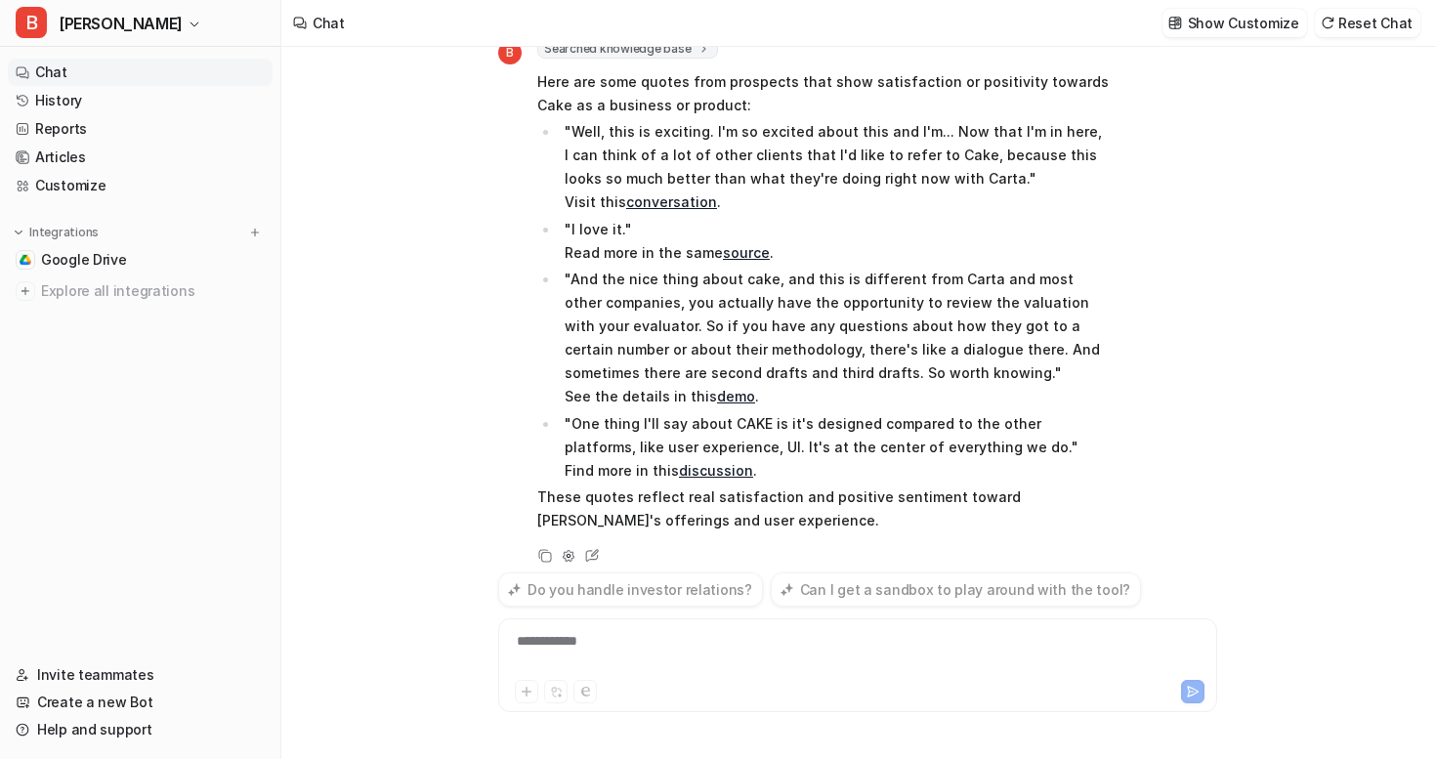
scroll to position [138, 0]
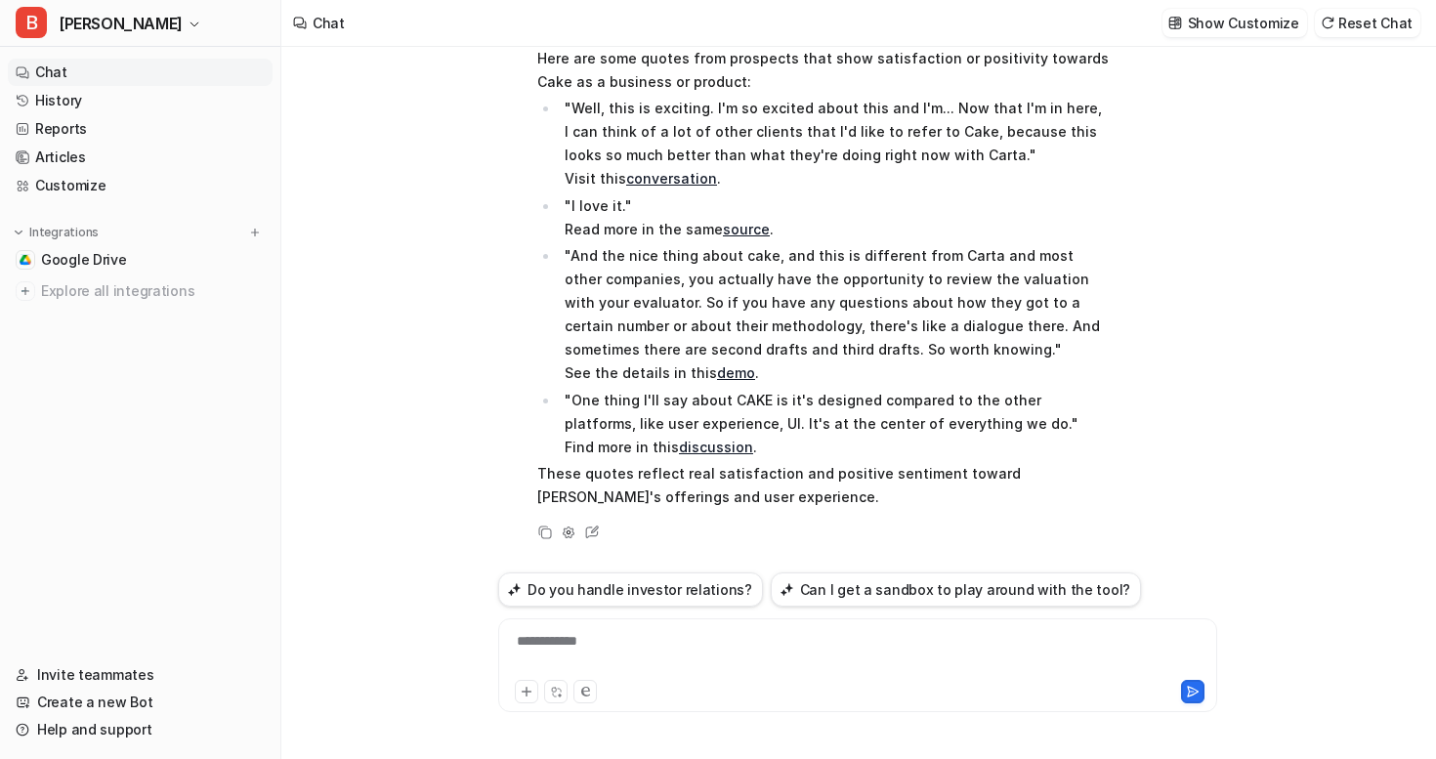
click at [697, 176] on link "conversation" at bounding box center [671, 178] width 91 height 17
